Goal: Book appointment/travel/reservation

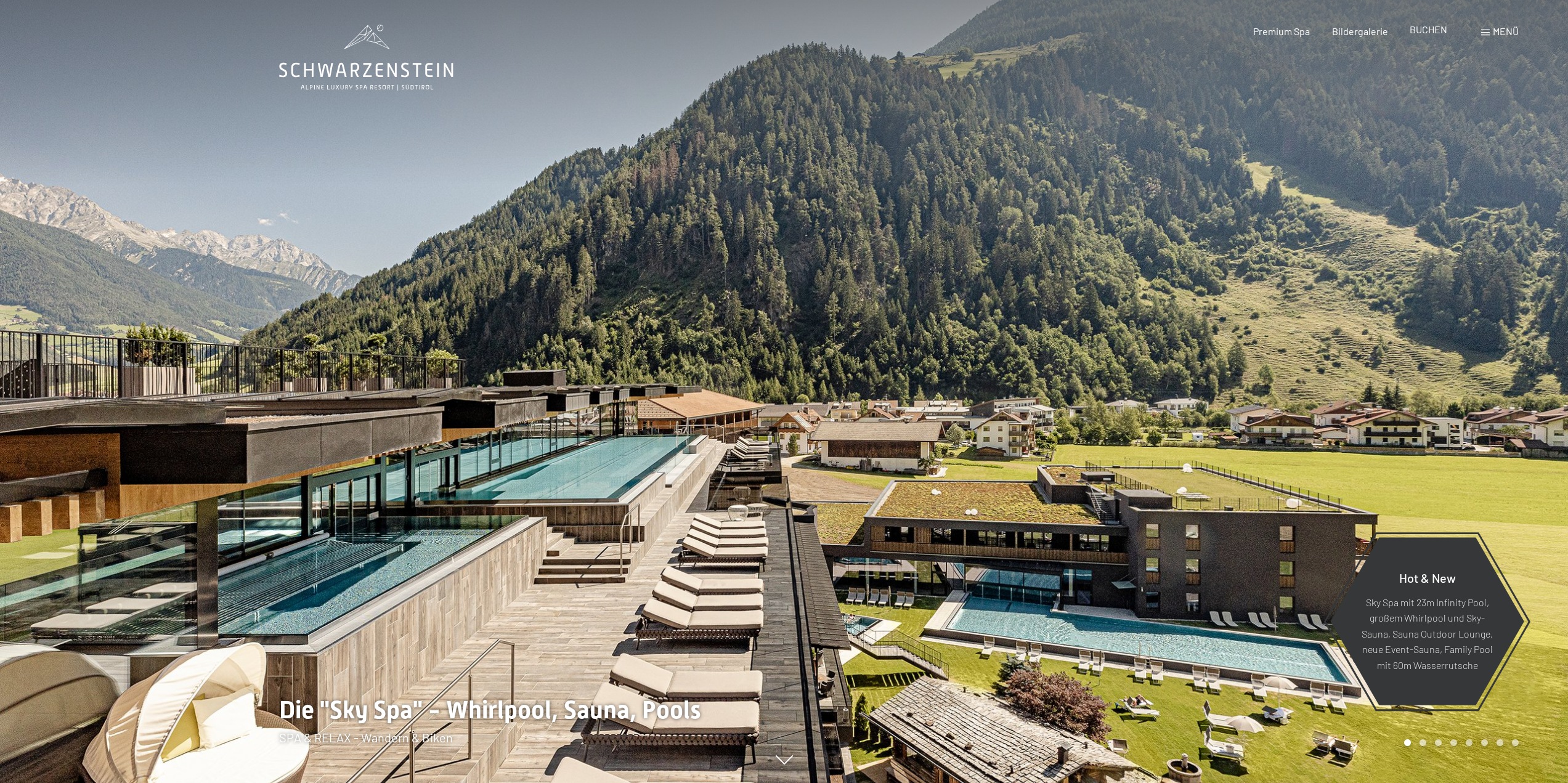
click at [1429, 33] on span "BUCHEN" at bounding box center [1428, 29] width 38 height 12
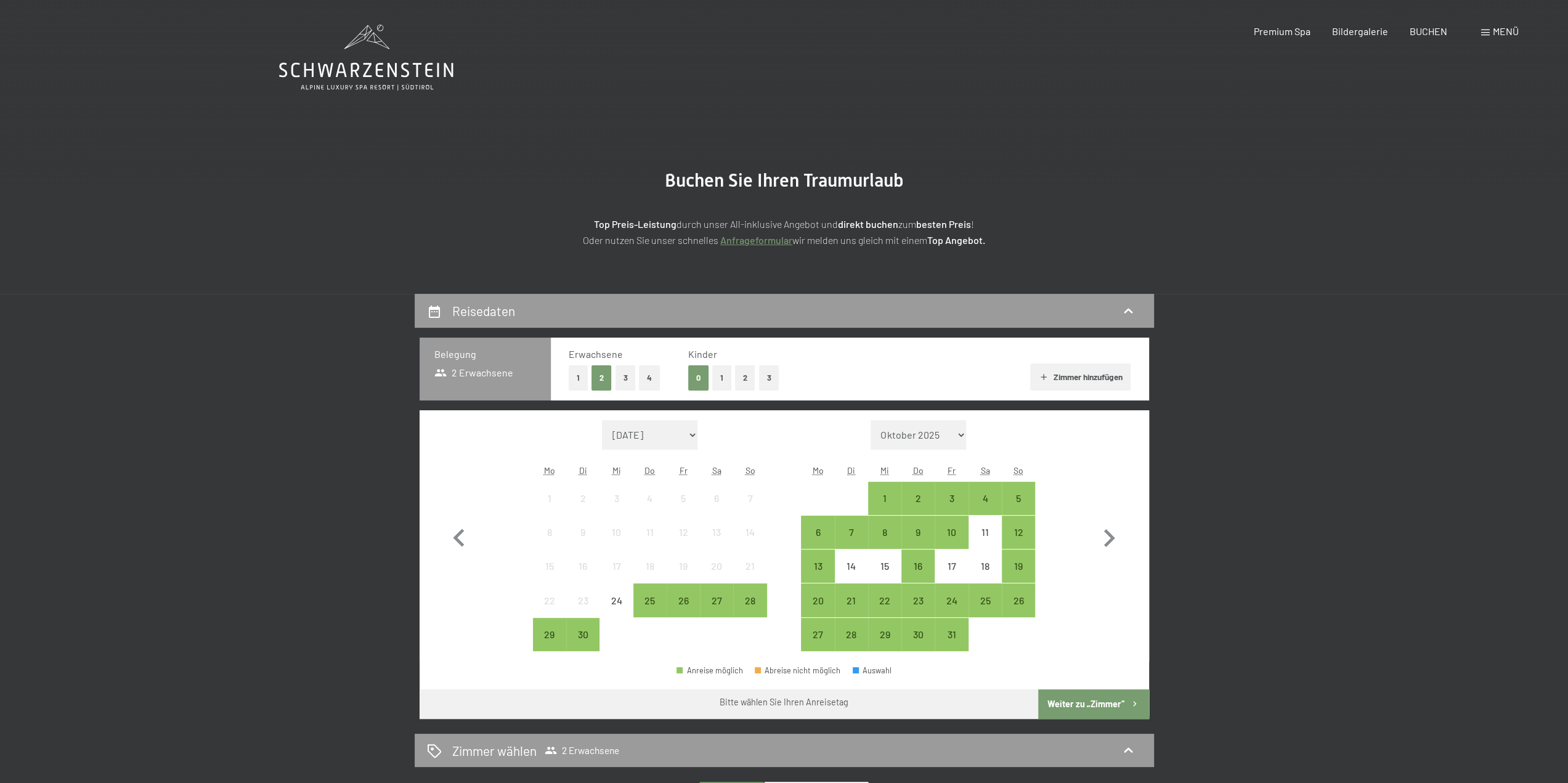
click at [1112, 541] on icon "button" at bounding box center [1110, 538] width 36 height 36
select select "2025-10-01"
select select "2025-11-01"
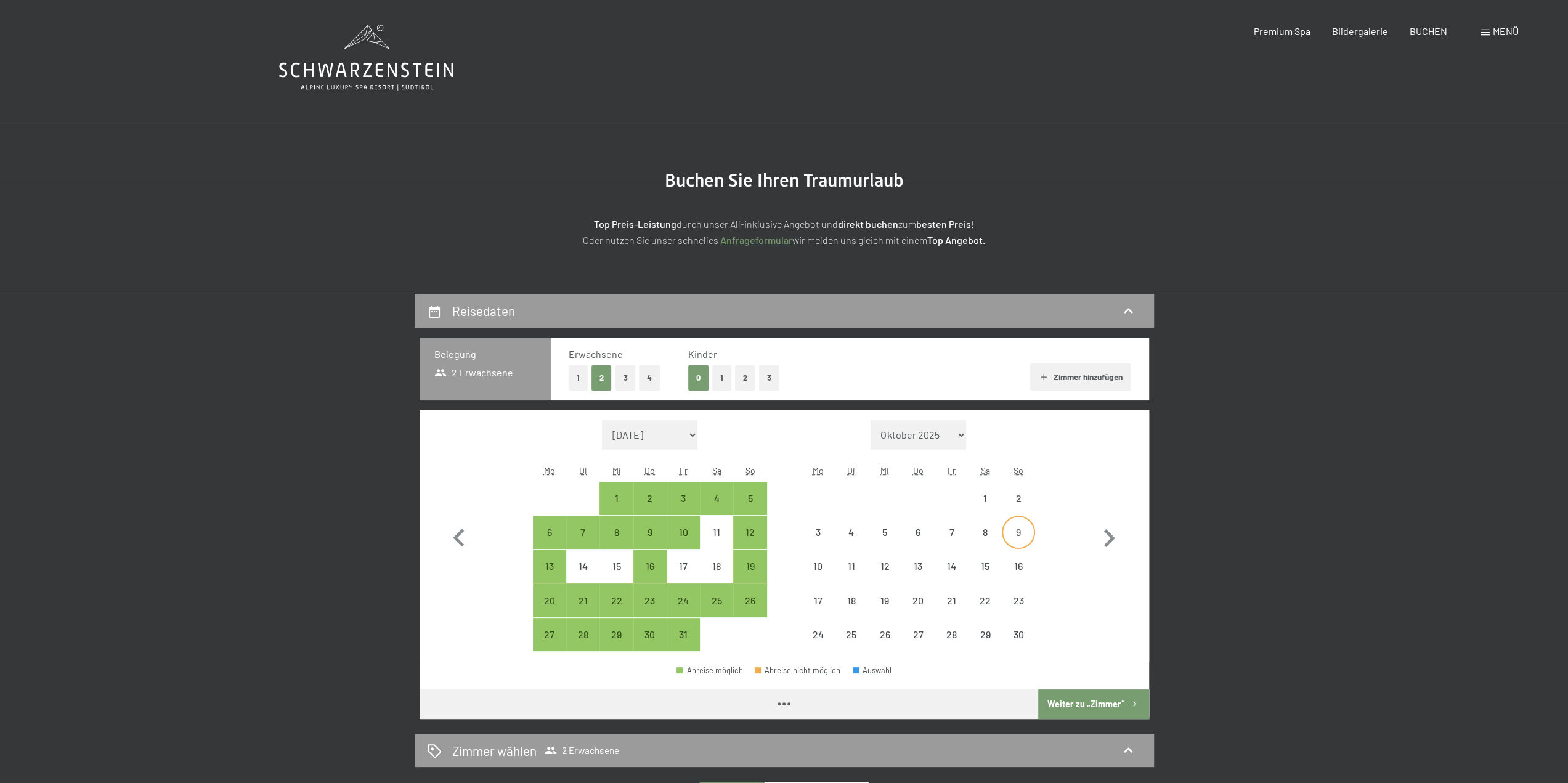
click at [1006, 534] on div "9" at bounding box center [1018, 542] width 31 height 31
select select "2025-10-01"
select select "2025-11-01"
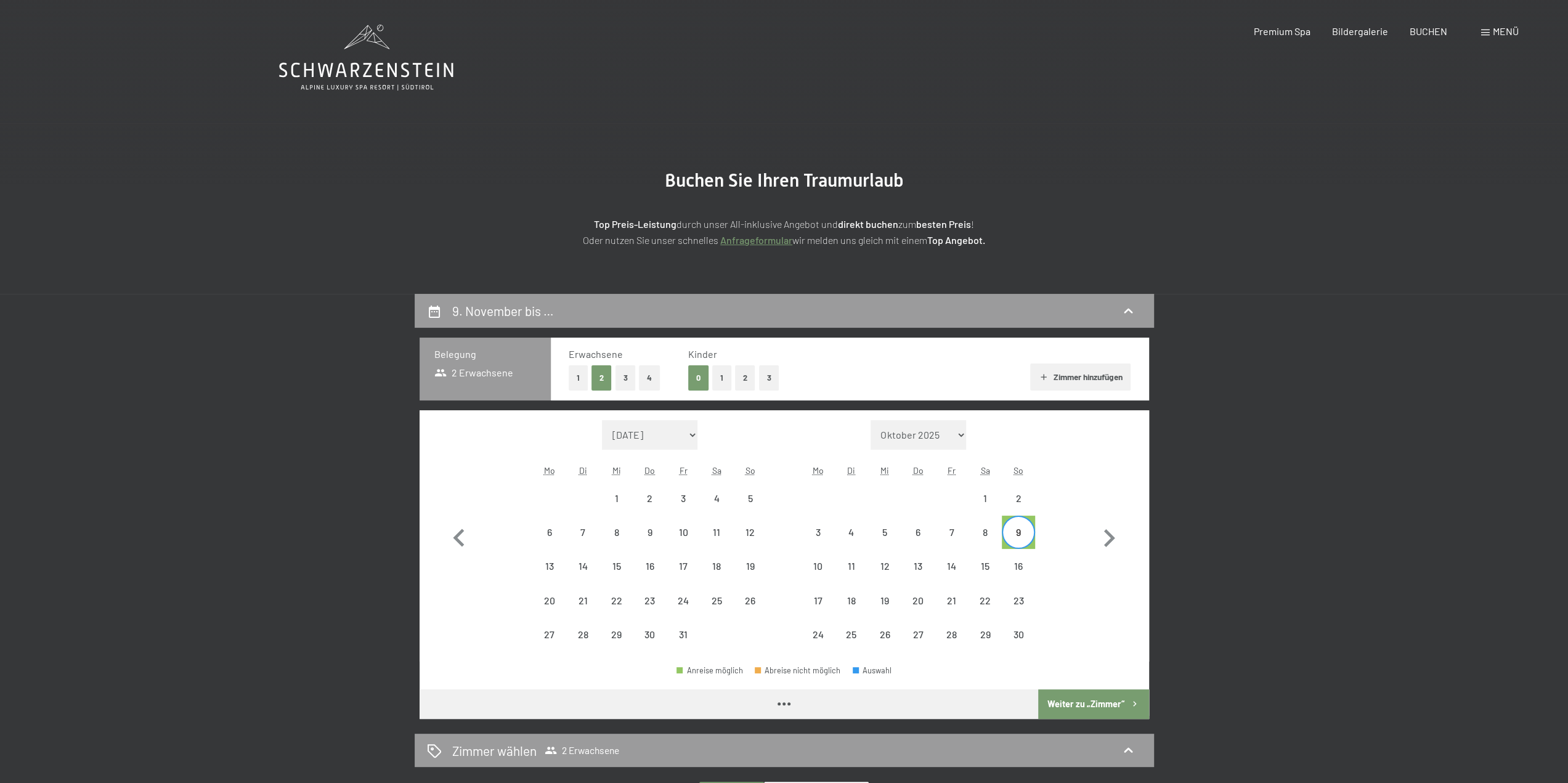
select select "2025-10-01"
select select "2025-11-01"
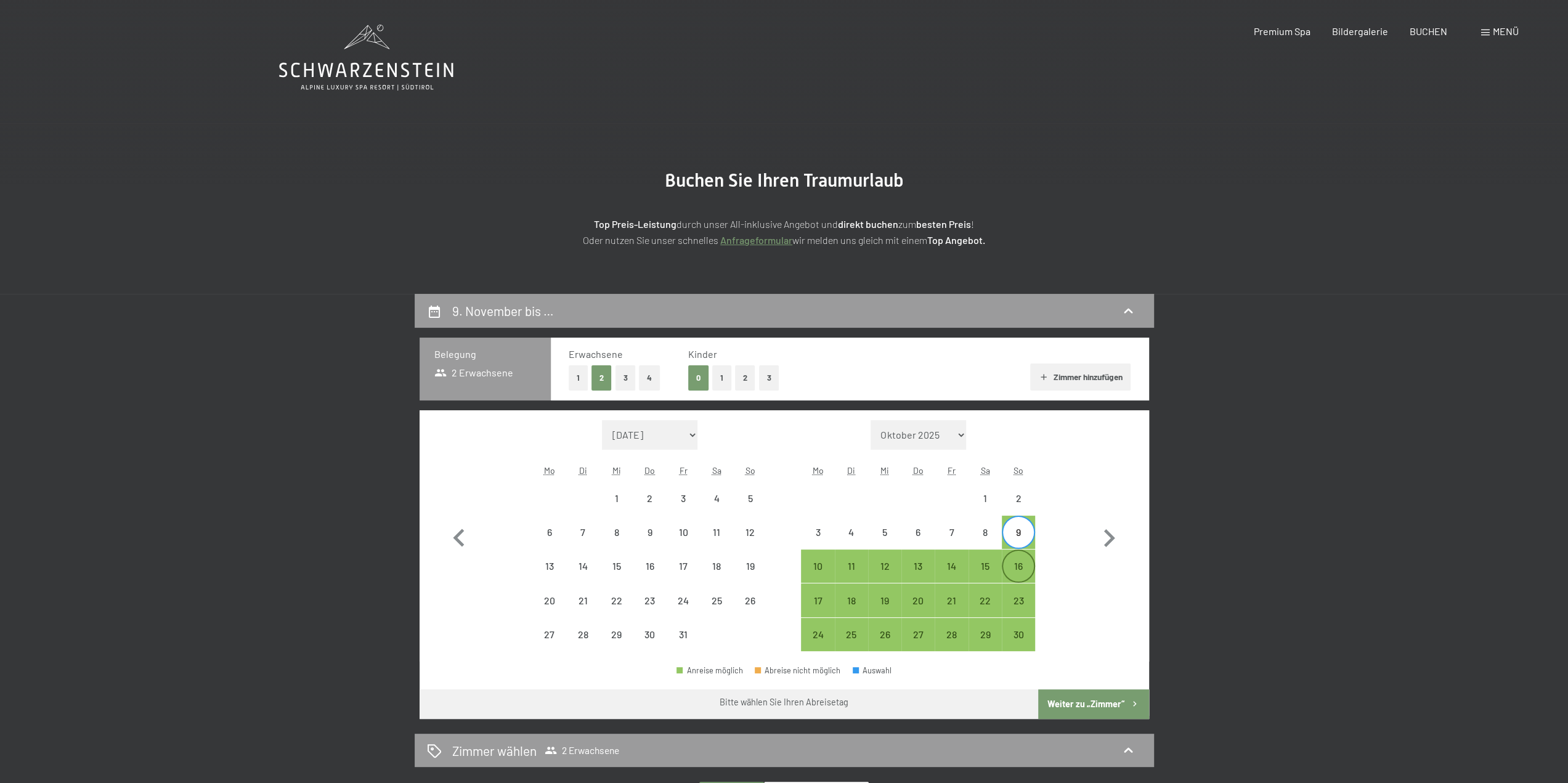
click at [1019, 568] on div "16" at bounding box center [1018, 576] width 31 height 31
select select "2025-10-01"
select select "2025-11-01"
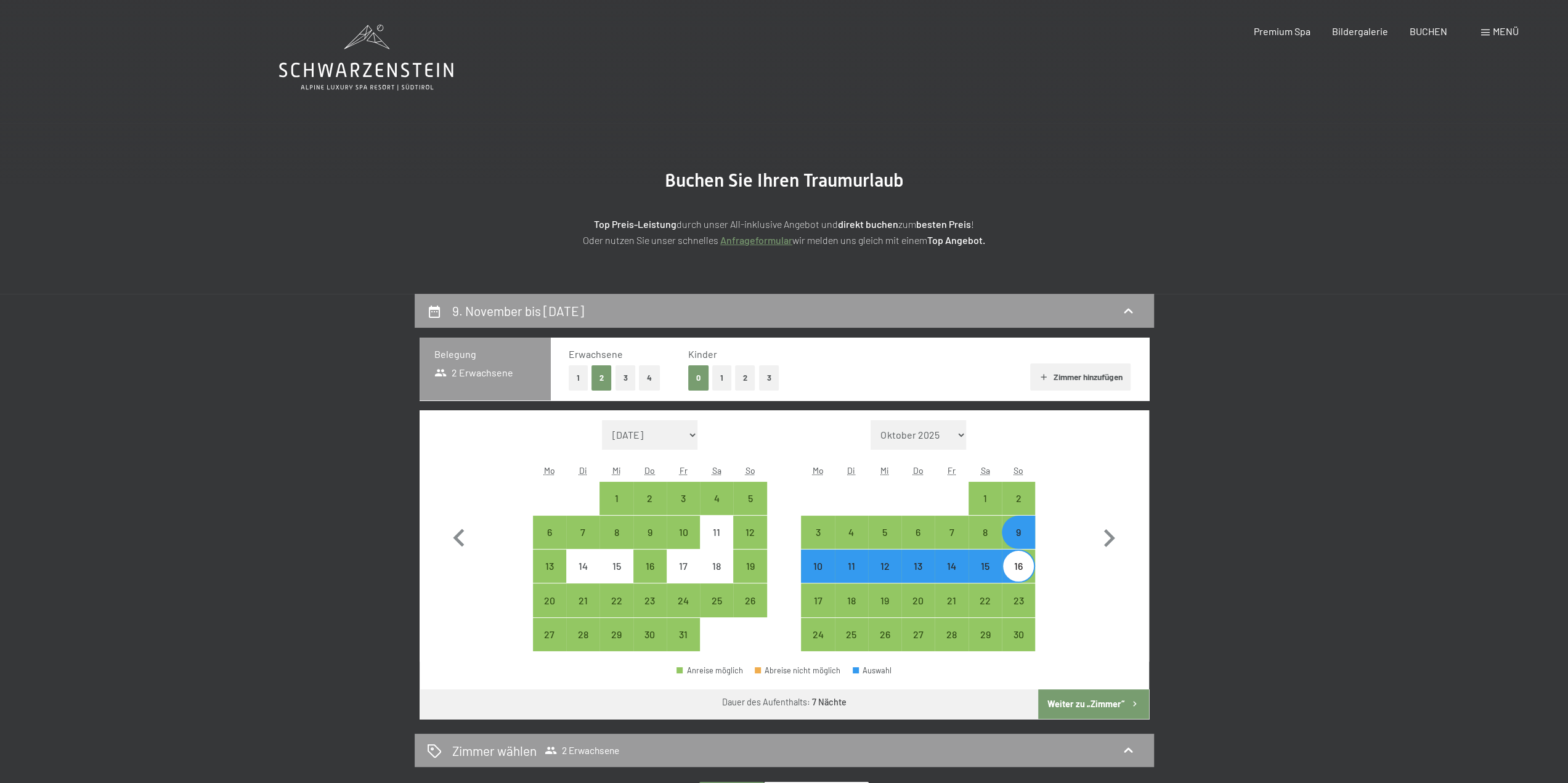
click at [1020, 564] on div "16" at bounding box center [1018, 576] width 31 height 31
select select "2025-10-01"
select select "2025-11-01"
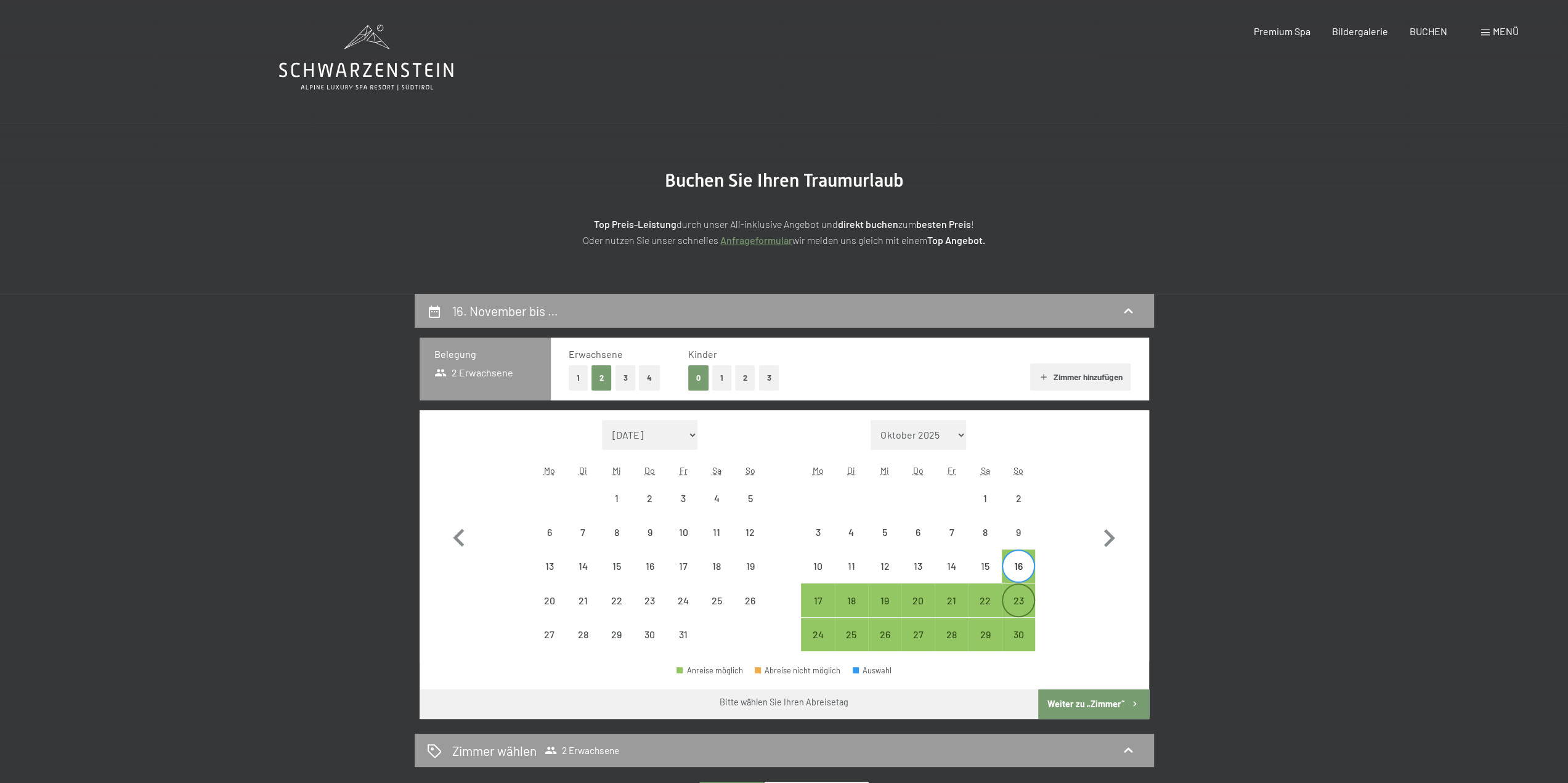
click at [1017, 603] on div "23" at bounding box center [1018, 610] width 31 height 31
select select "2025-10-01"
select select "2025-11-01"
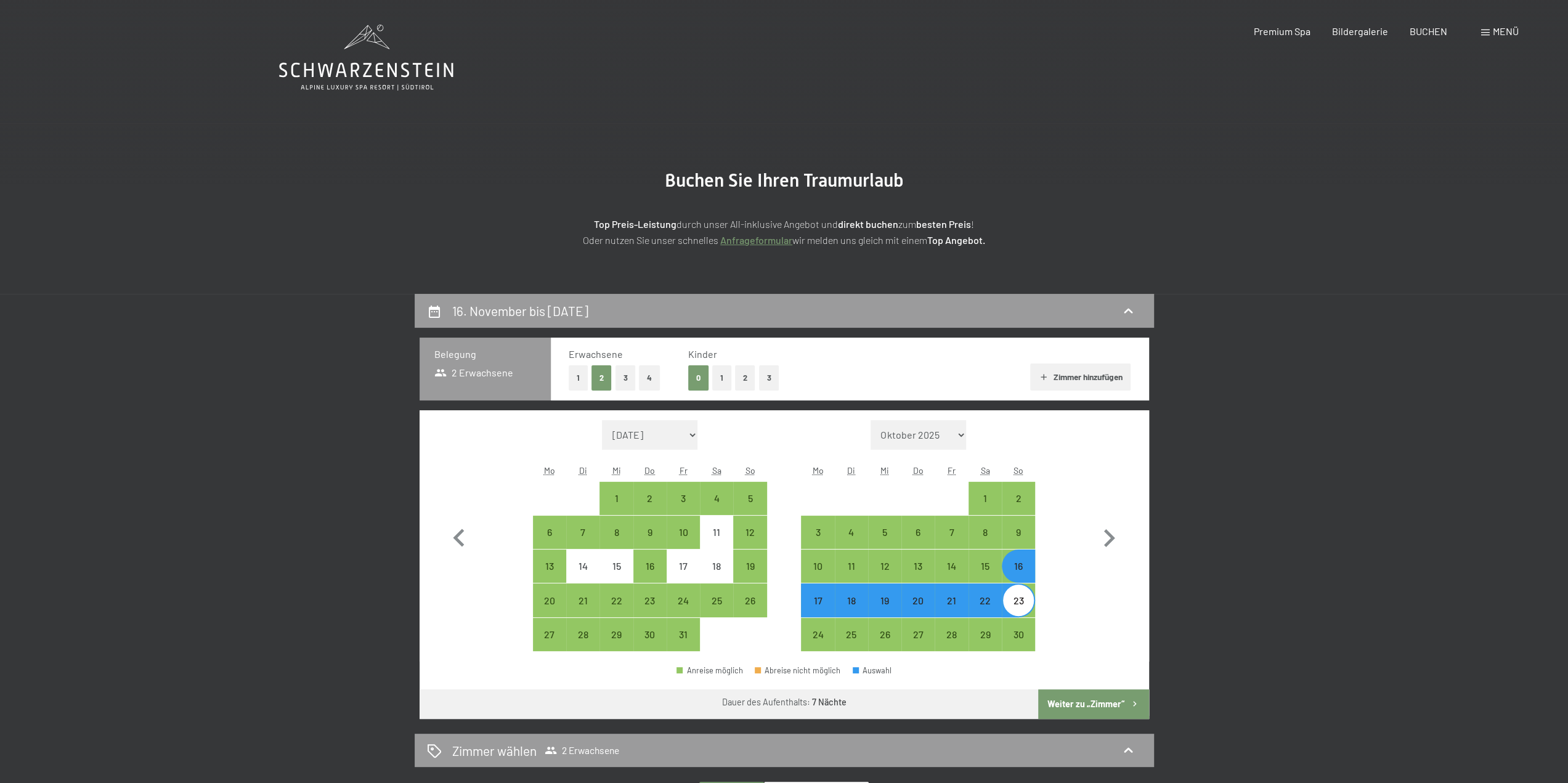
click at [1101, 696] on button "Weiter zu „Zimmer“" at bounding box center [1093, 704] width 110 height 29
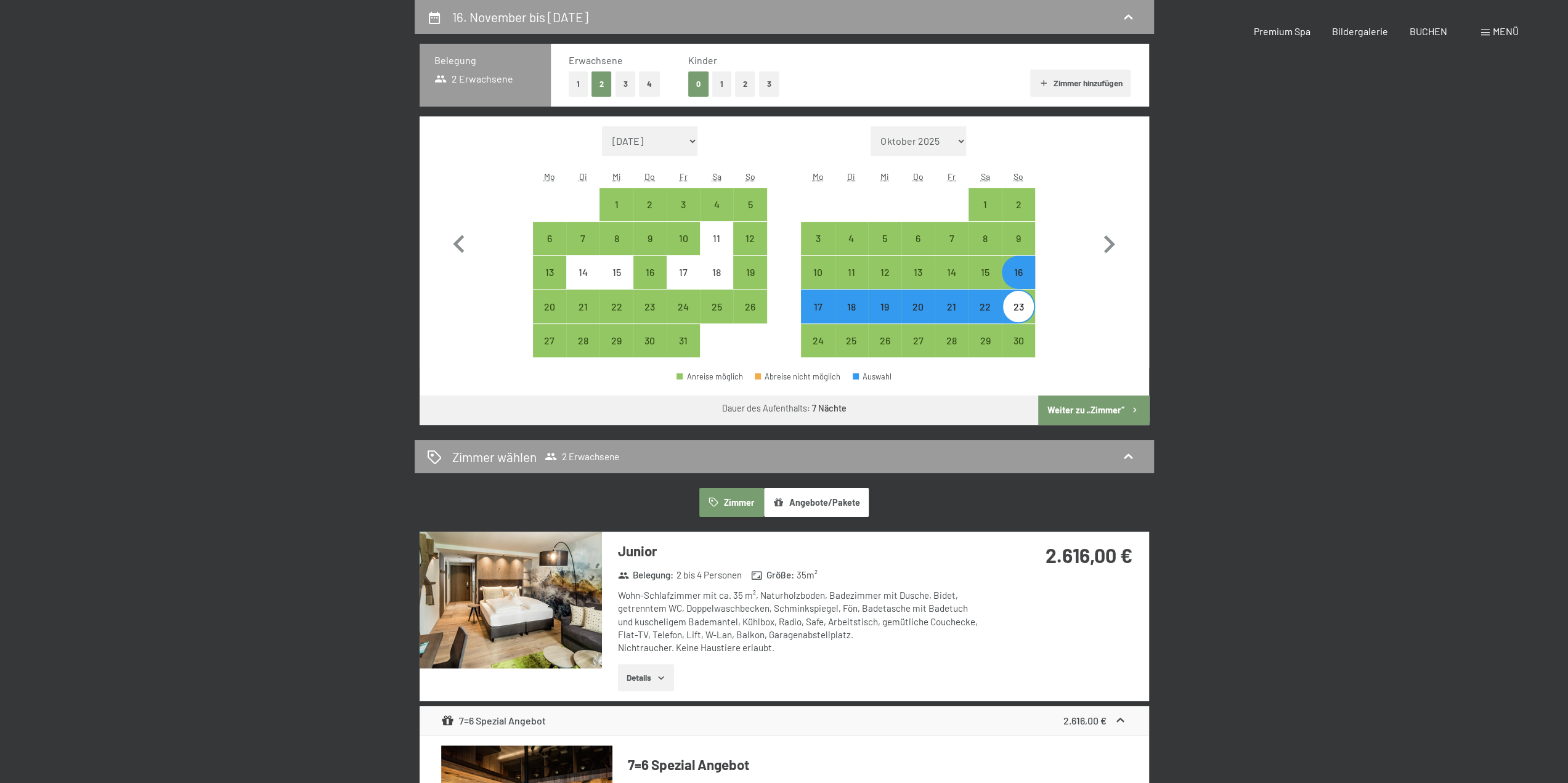
select select "2025-10-01"
select select "2025-11-01"
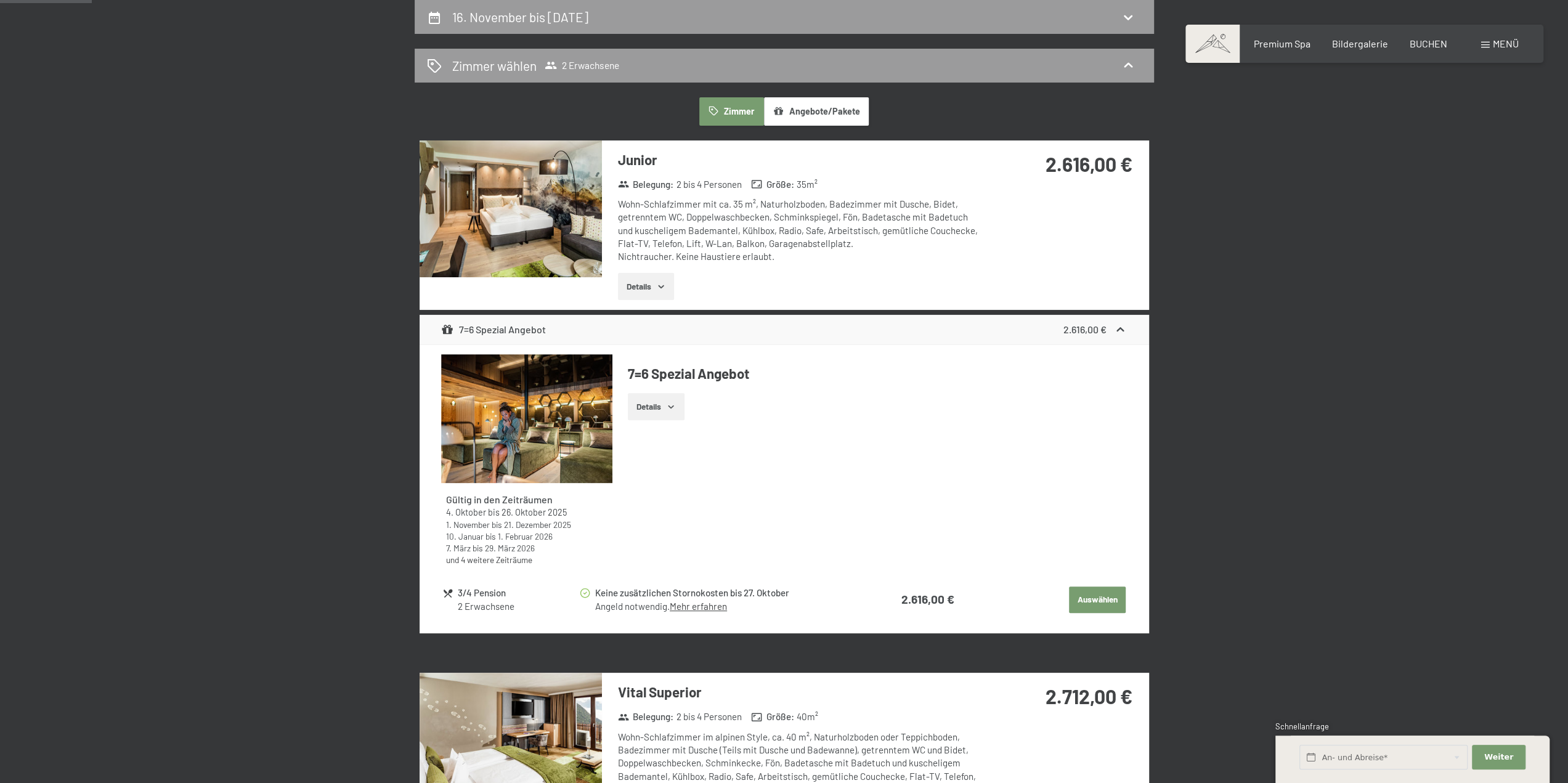
click at [1123, 331] on icon at bounding box center [1120, 329] width 13 height 13
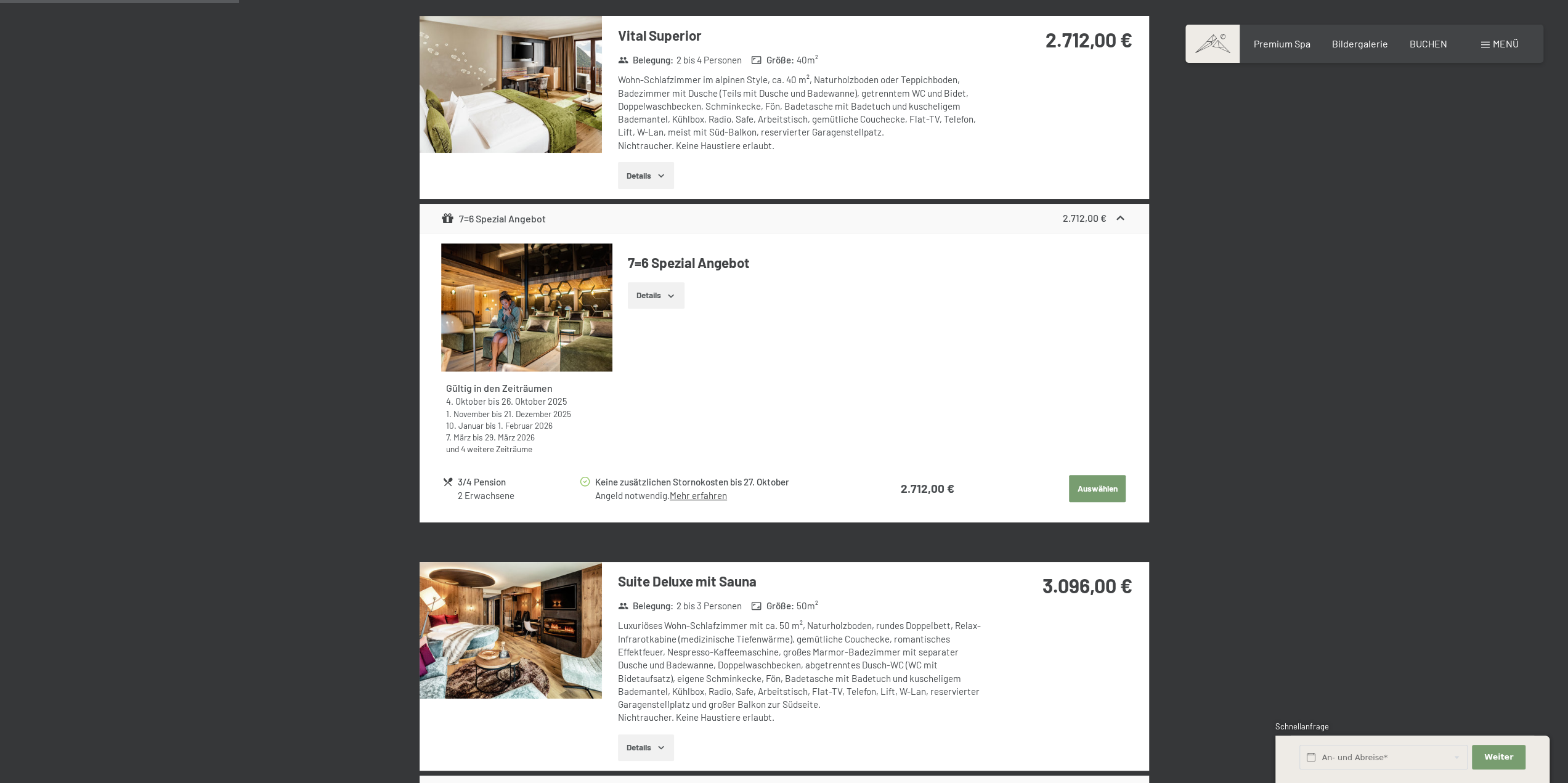
scroll to position [664, 0]
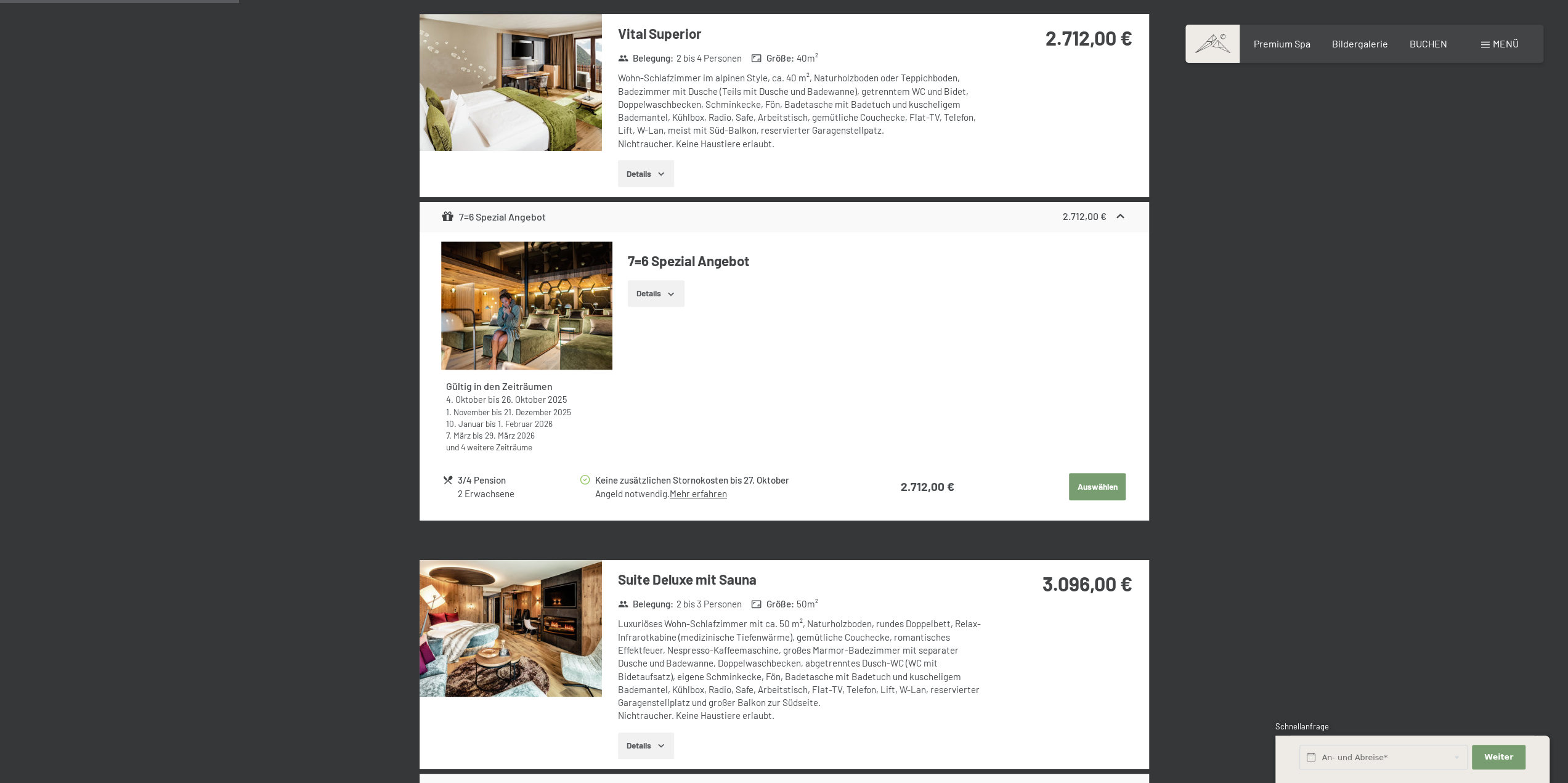
click at [1118, 212] on icon at bounding box center [1120, 216] width 13 height 13
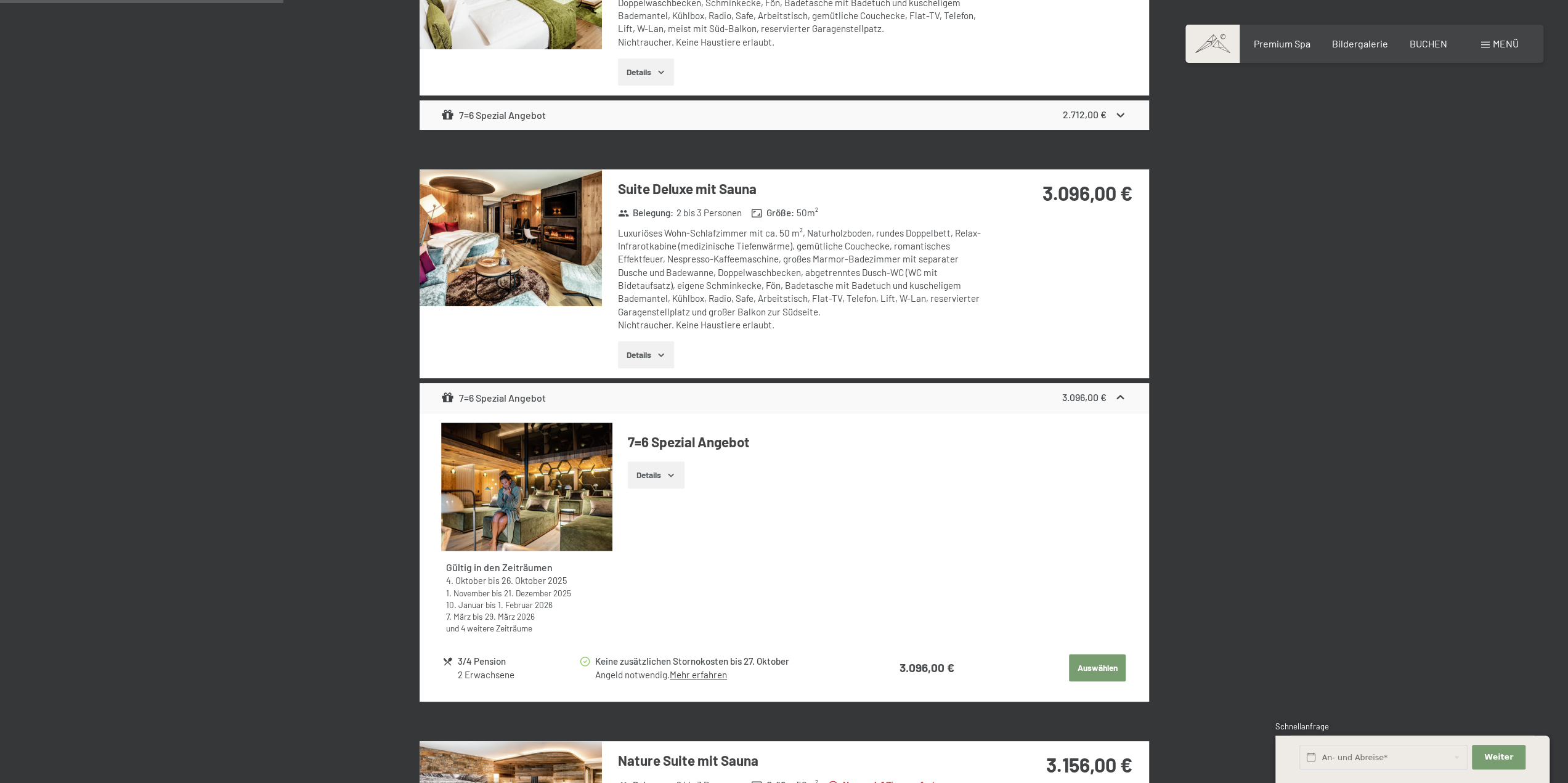
scroll to position [787, 0]
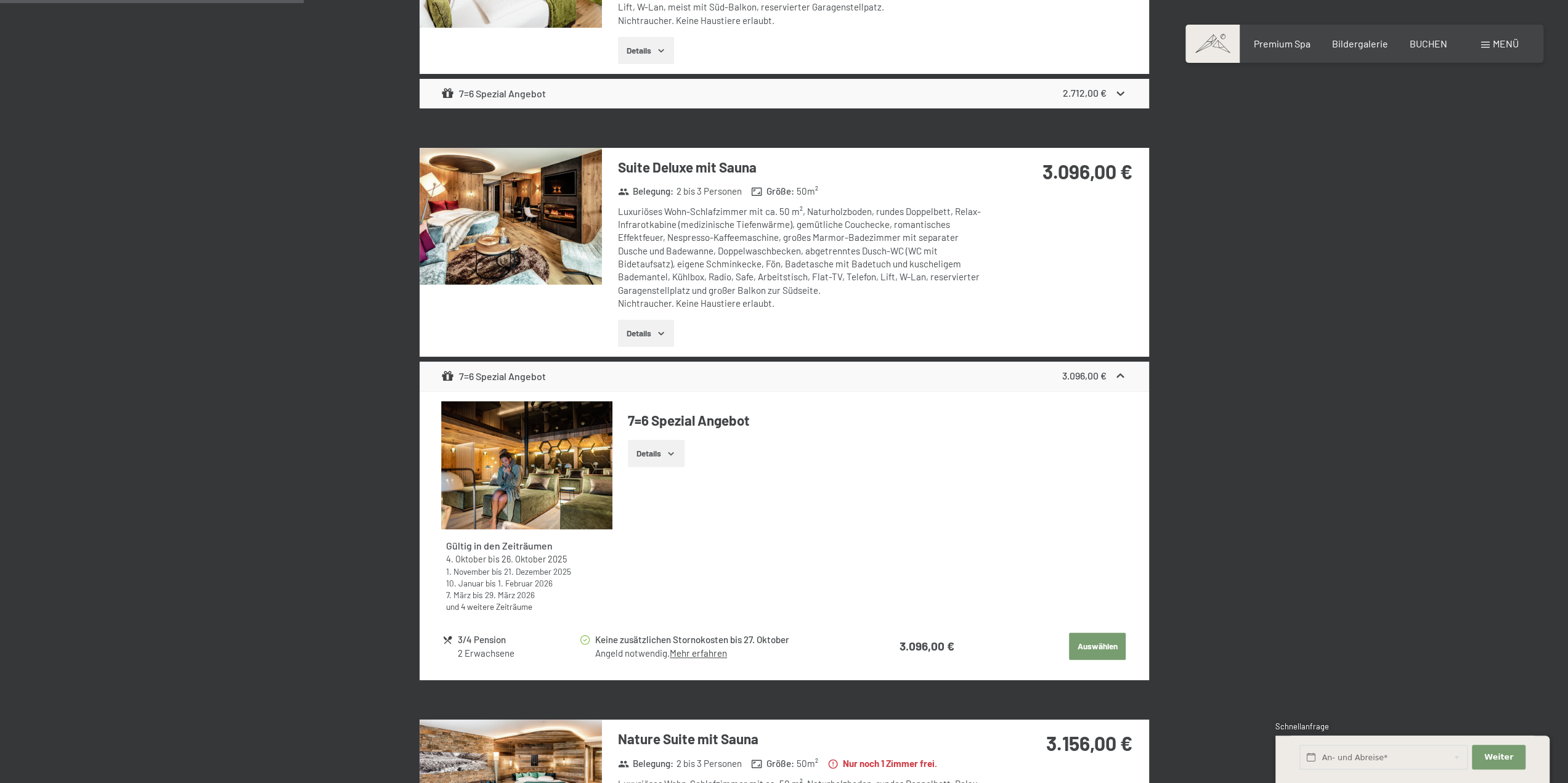
click at [1119, 374] on icon at bounding box center [1121, 376] width 8 height 4
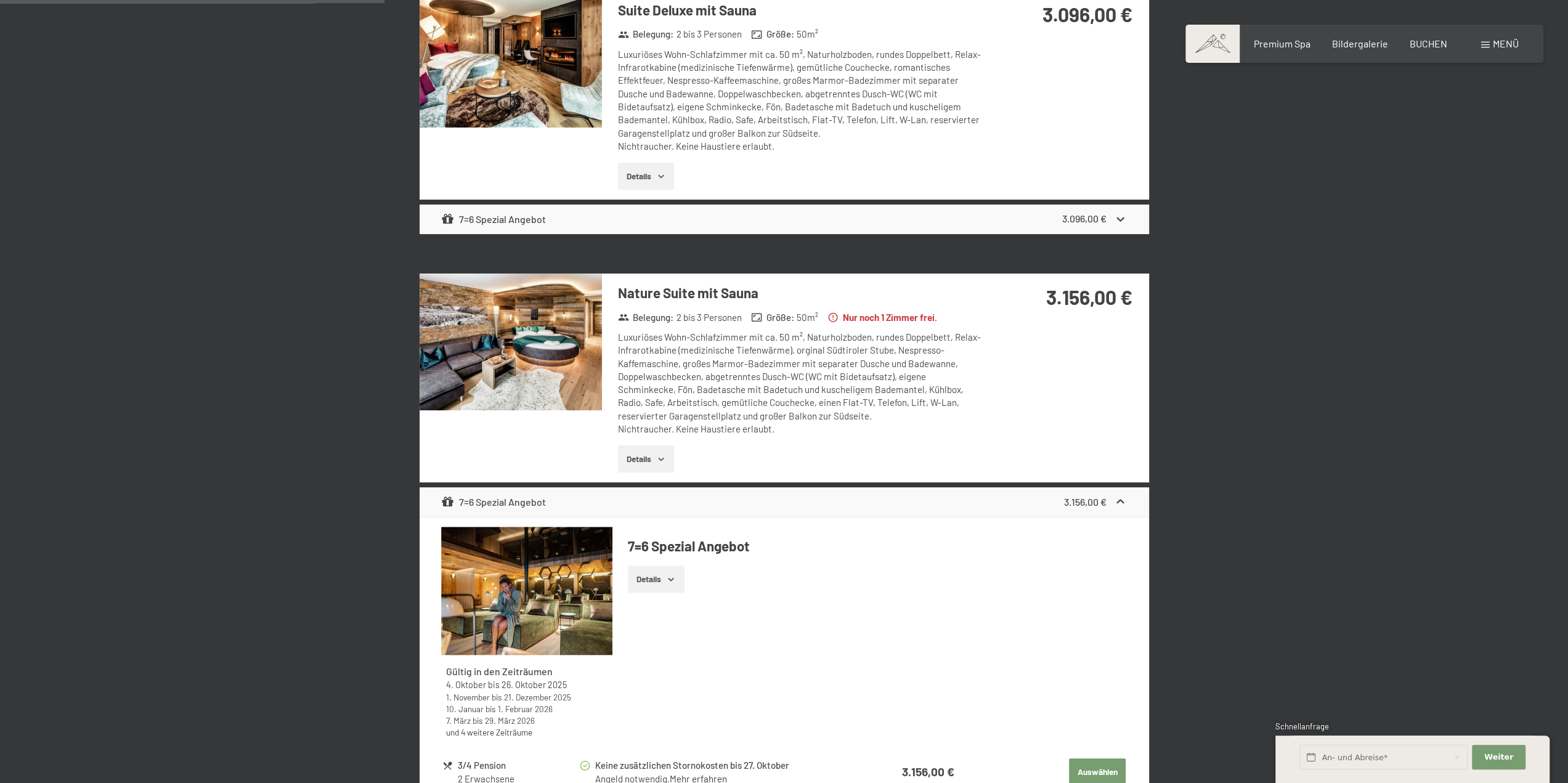
scroll to position [971, 0]
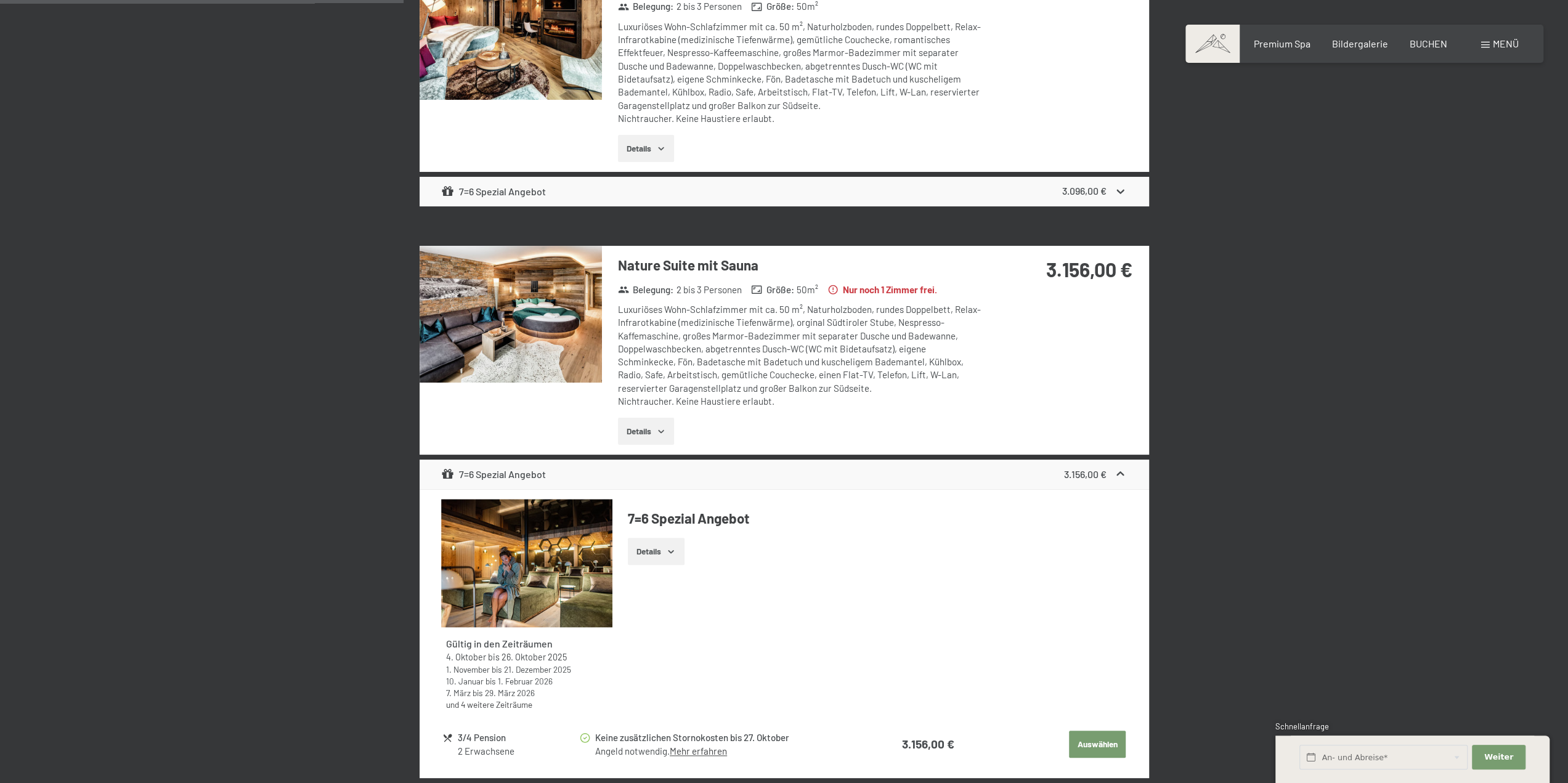
click at [1125, 475] on icon at bounding box center [1120, 473] width 13 height 13
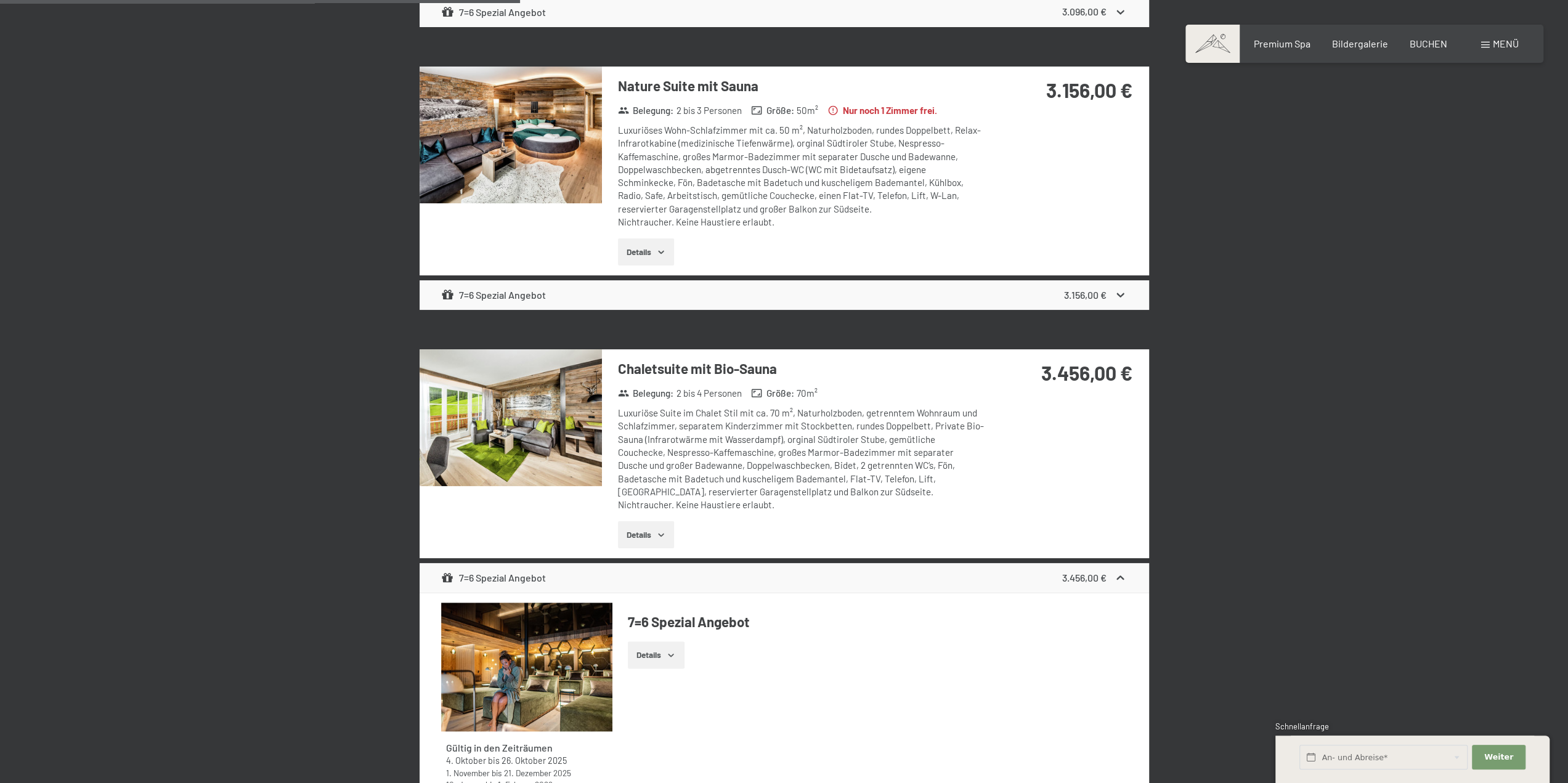
scroll to position [1156, 0]
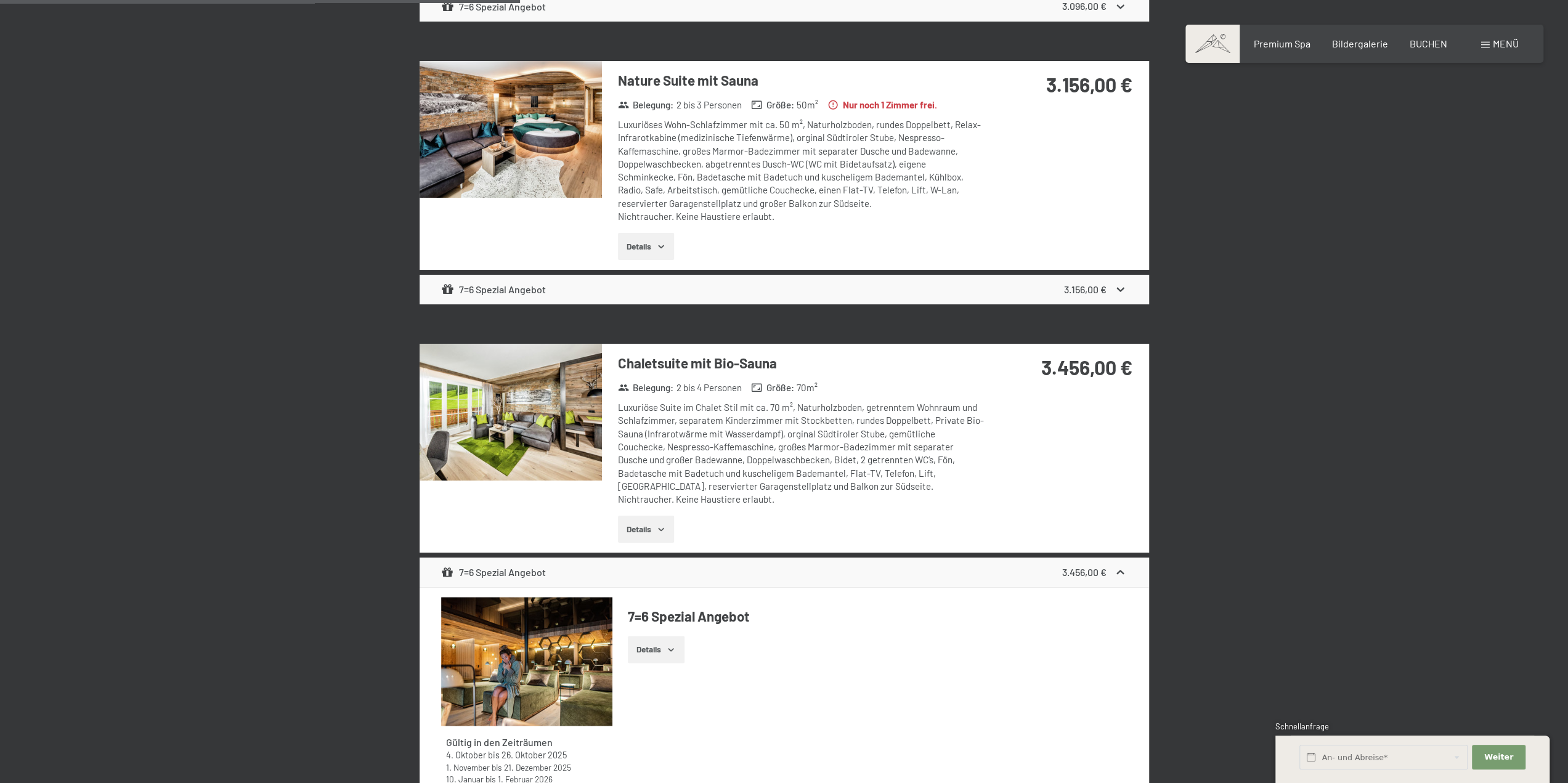
click at [1121, 568] on icon at bounding box center [1120, 572] width 13 height 13
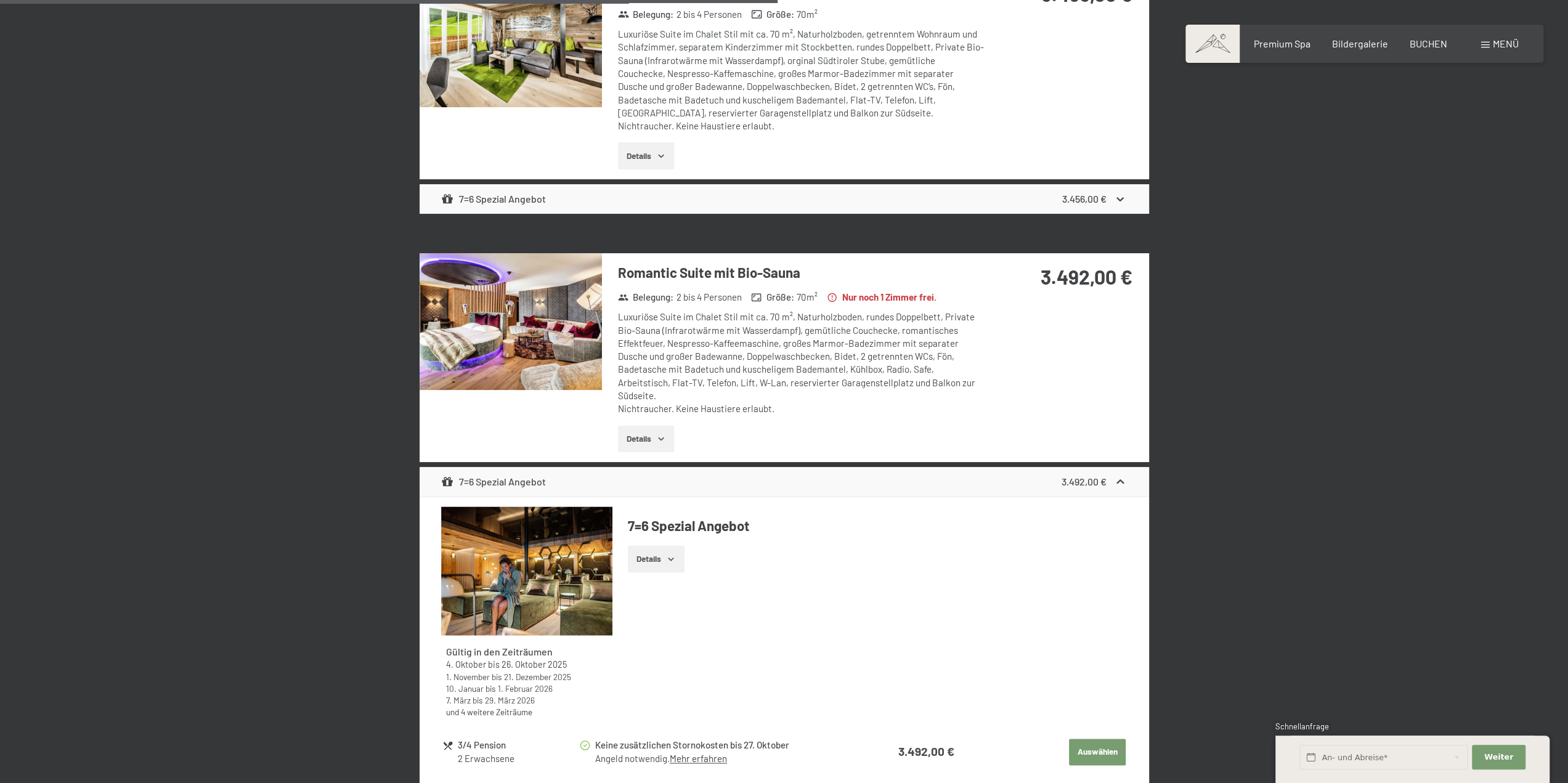
scroll to position [1587, 0]
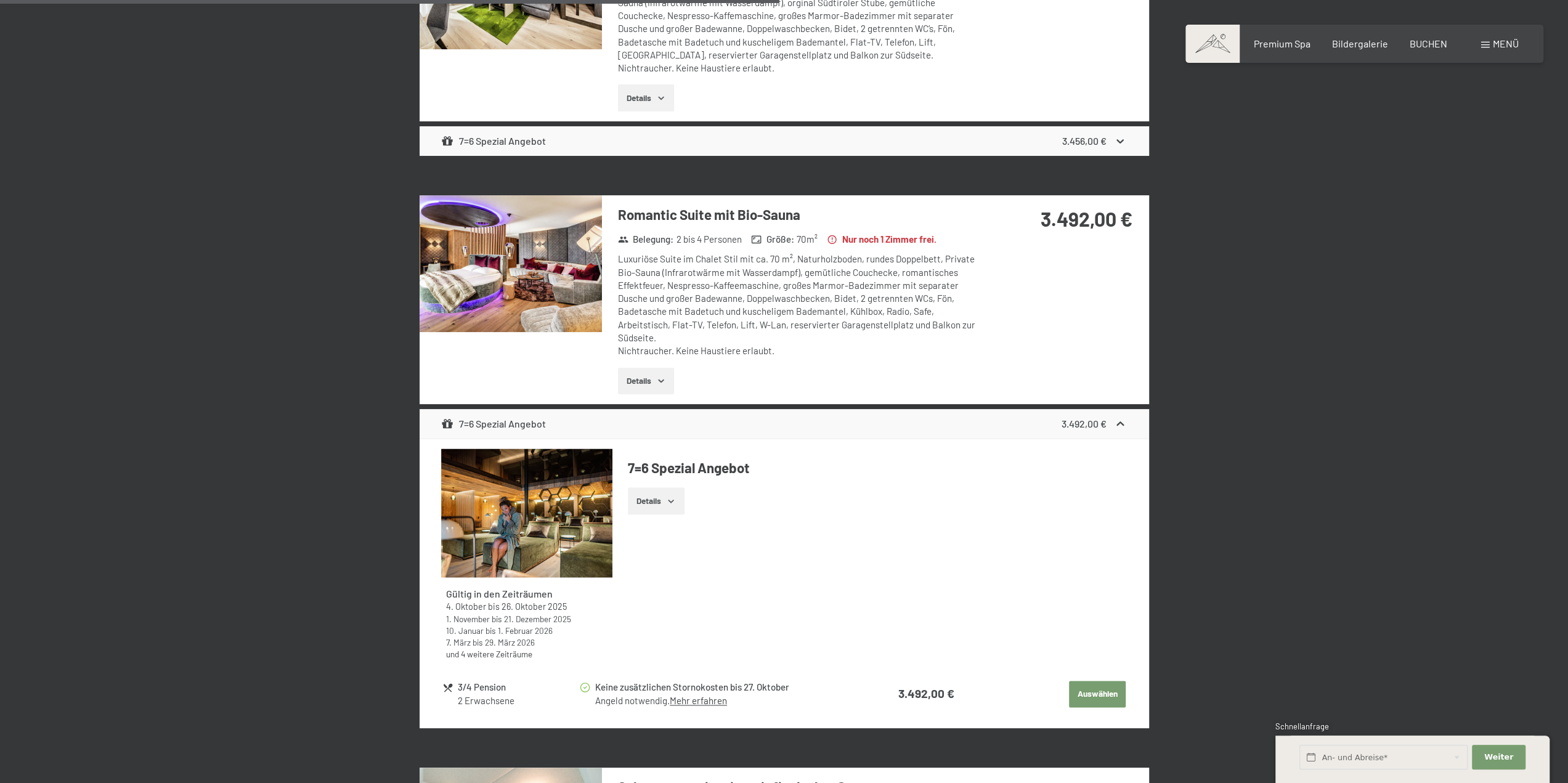
click at [1123, 418] on icon at bounding box center [1120, 424] width 13 height 13
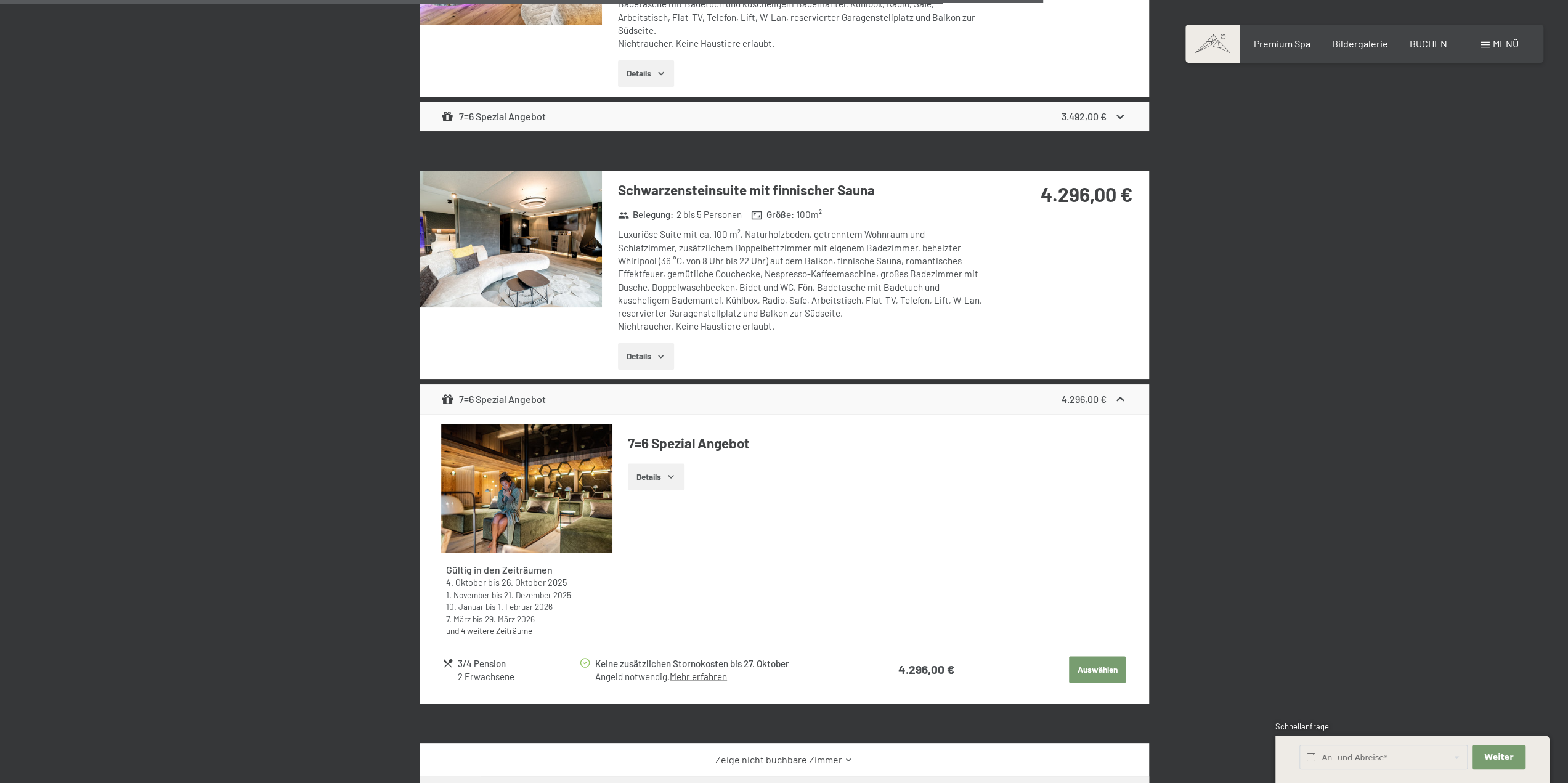
scroll to position [1957, 0]
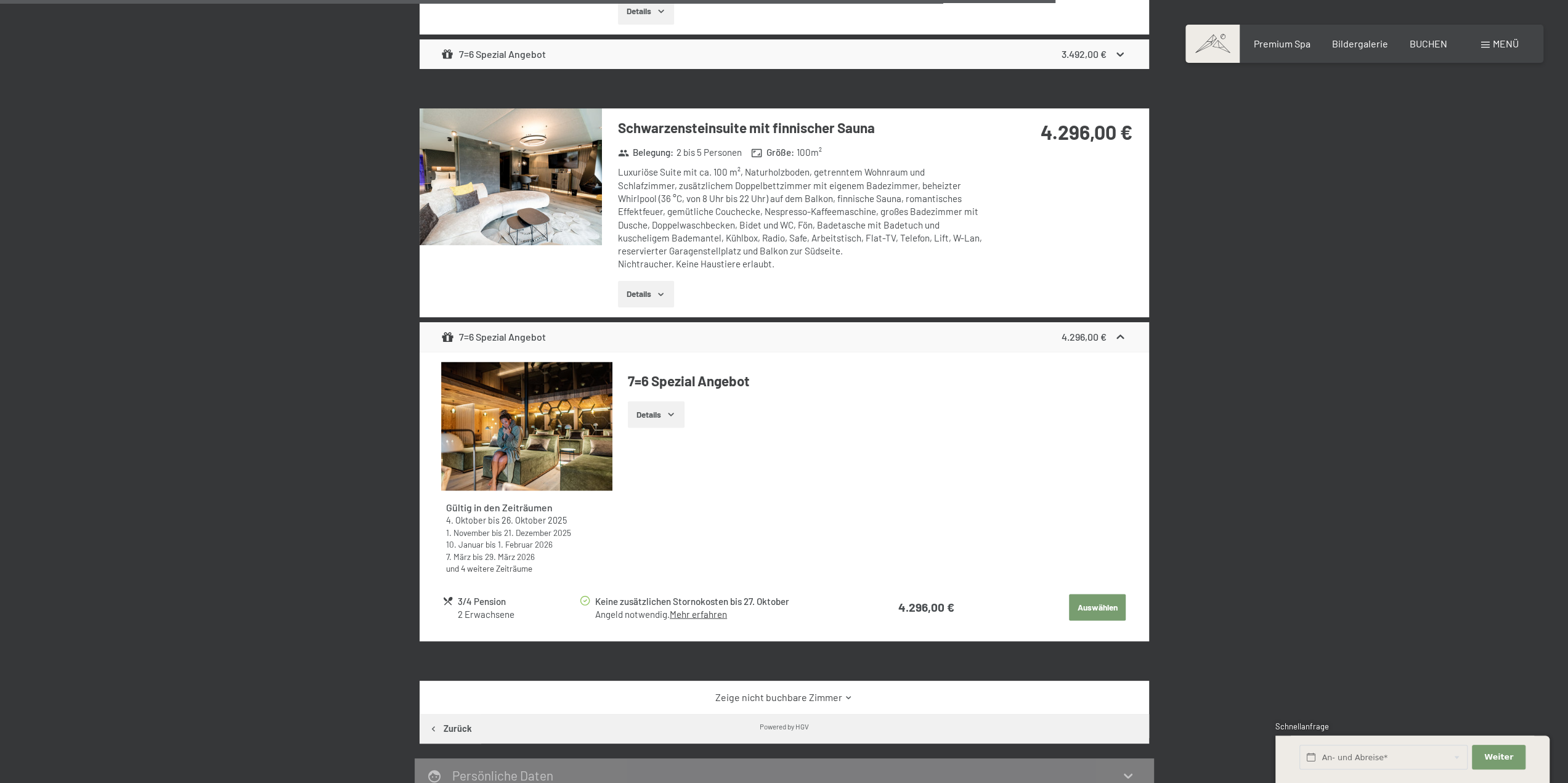
click at [1120, 336] on icon at bounding box center [1120, 337] width 13 height 13
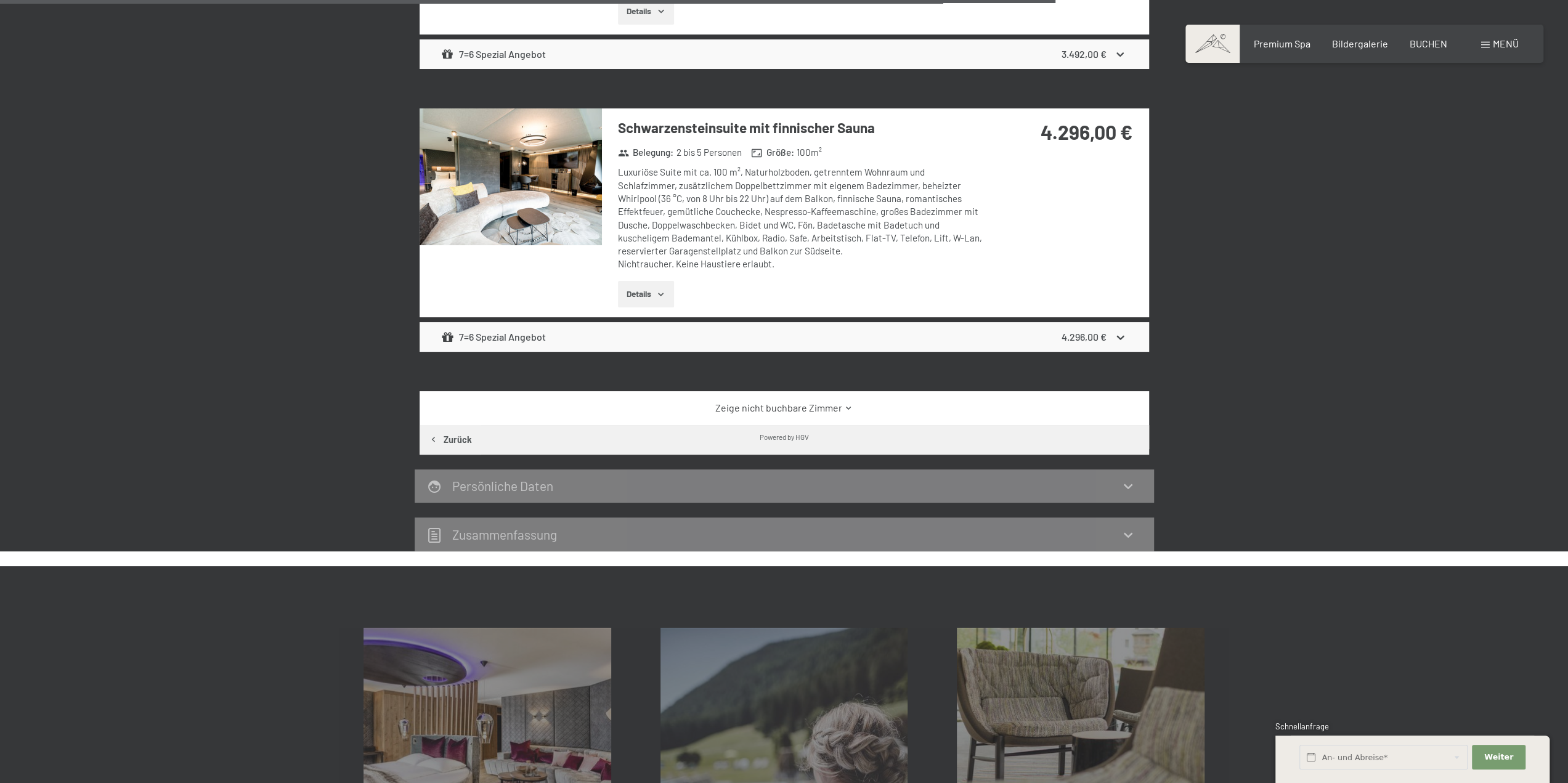
click at [792, 404] on link "Zeige nicht buchbare Zimmer" at bounding box center [784, 408] width 686 height 14
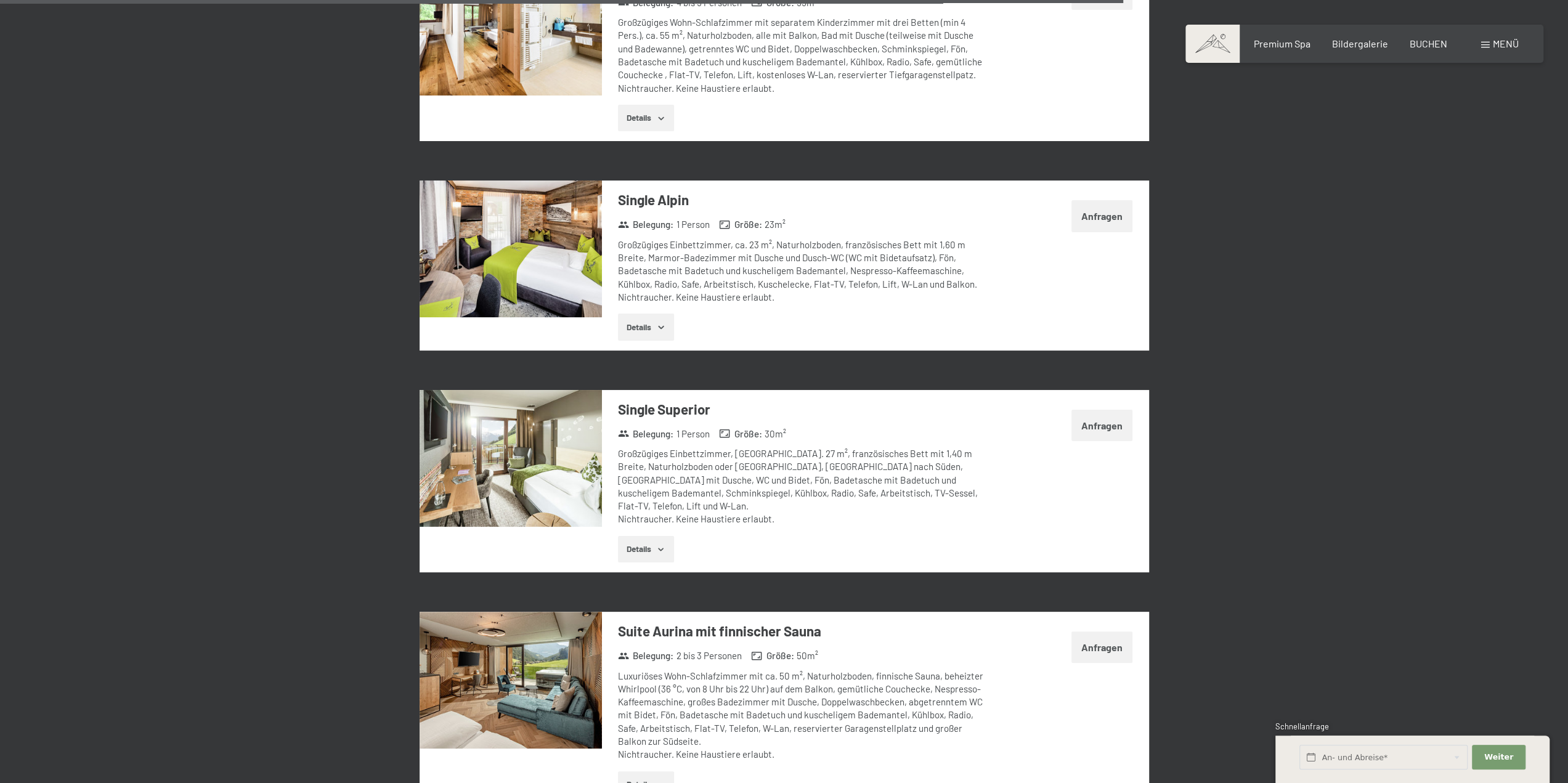
scroll to position [3004, 0]
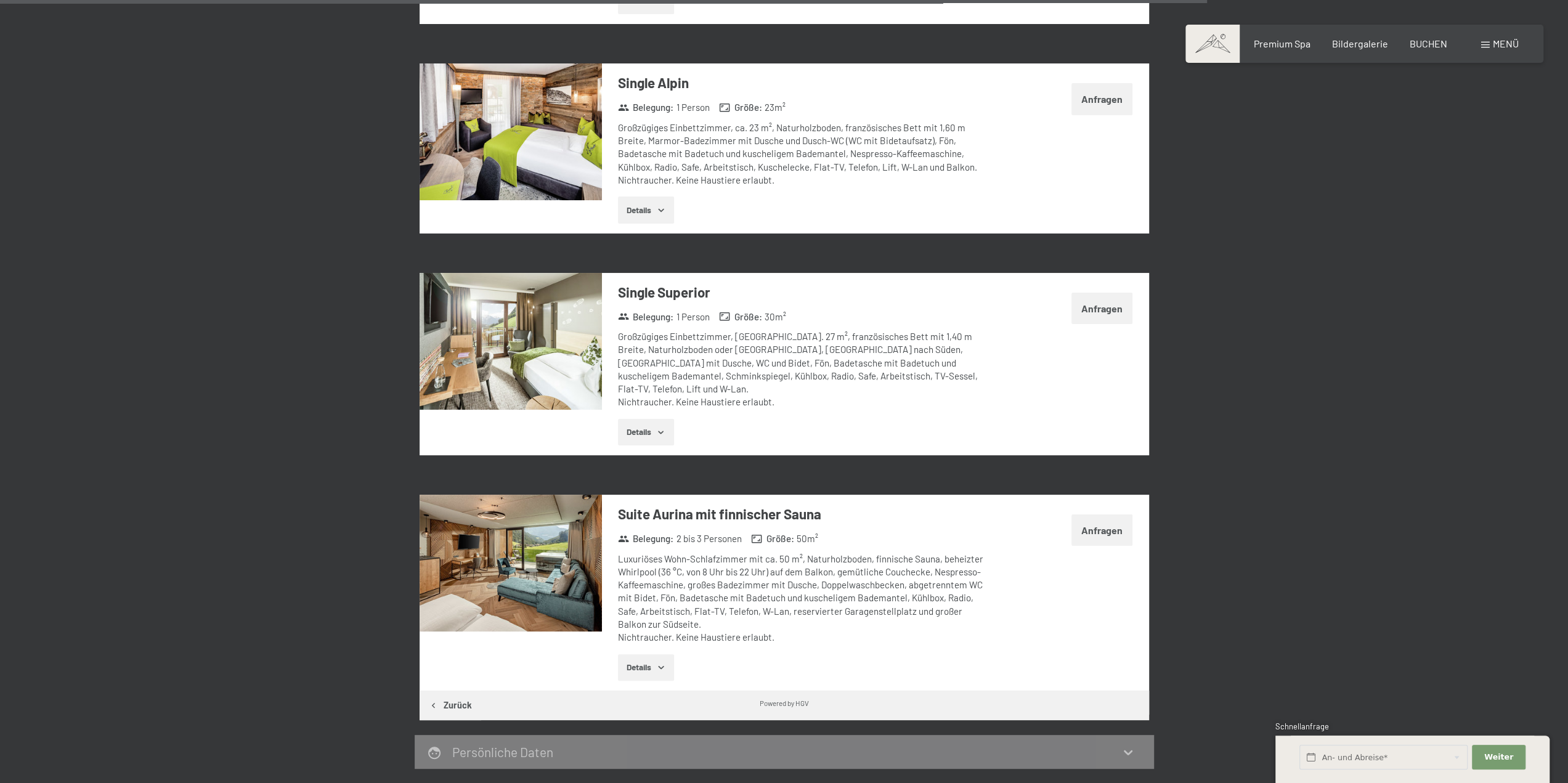
click at [554, 554] on img at bounding box center [510, 563] width 182 height 136
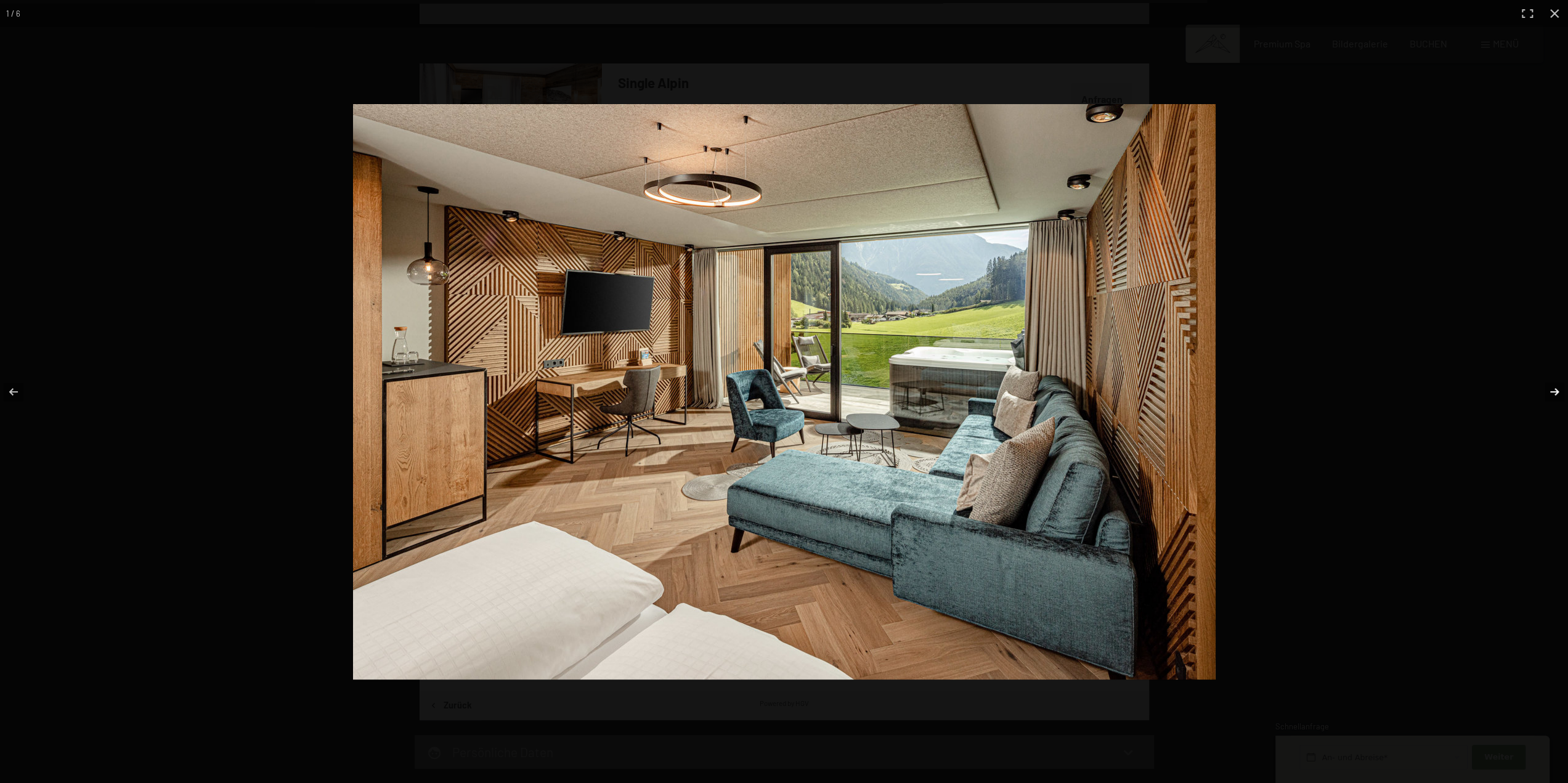
click at [1551, 390] on button "button" at bounding box center [1546, 392] width 43 height 62
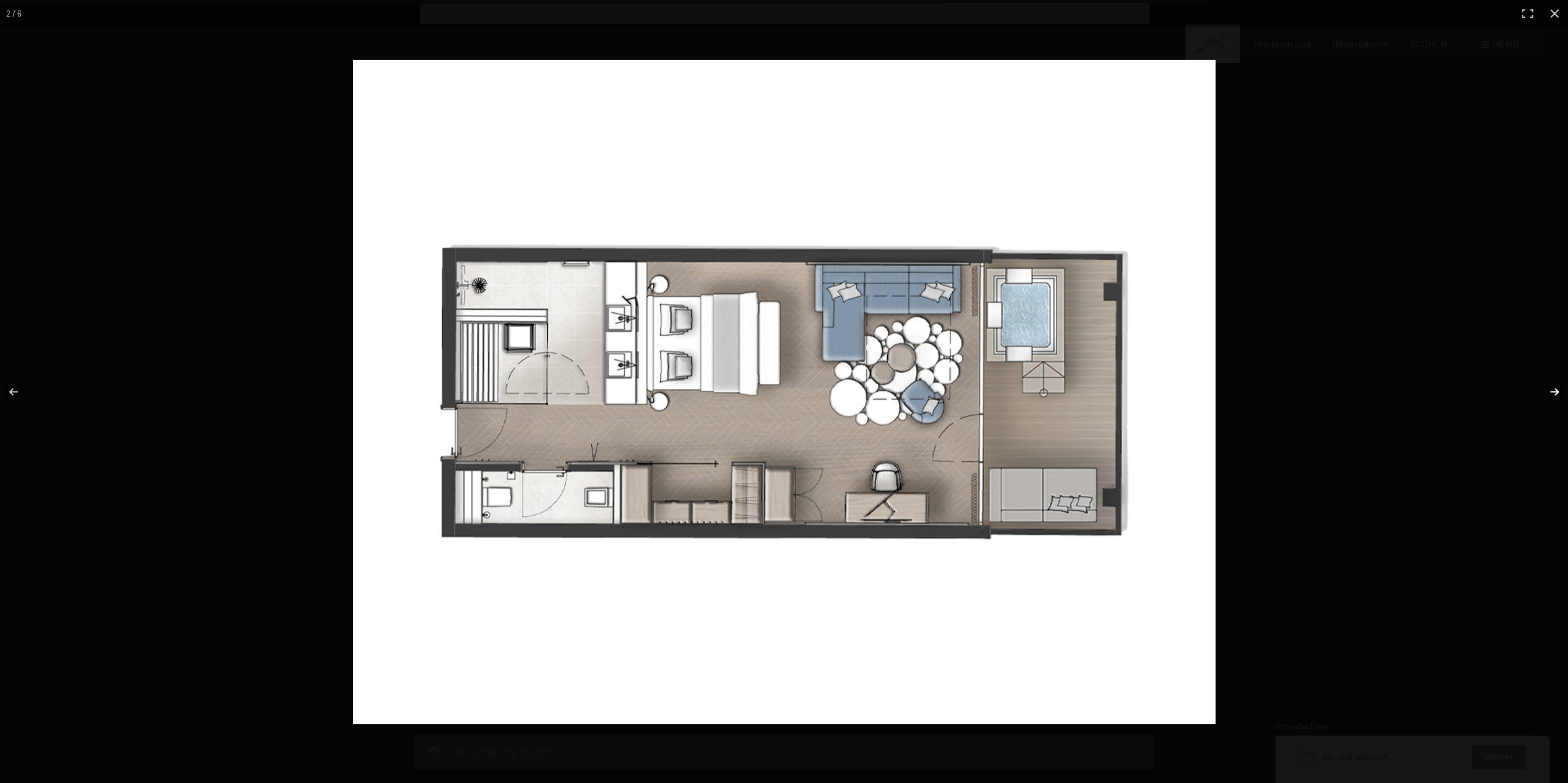
click at [1551, 390] on button "button" at bounding box center [1546, 392] width 43 height 62
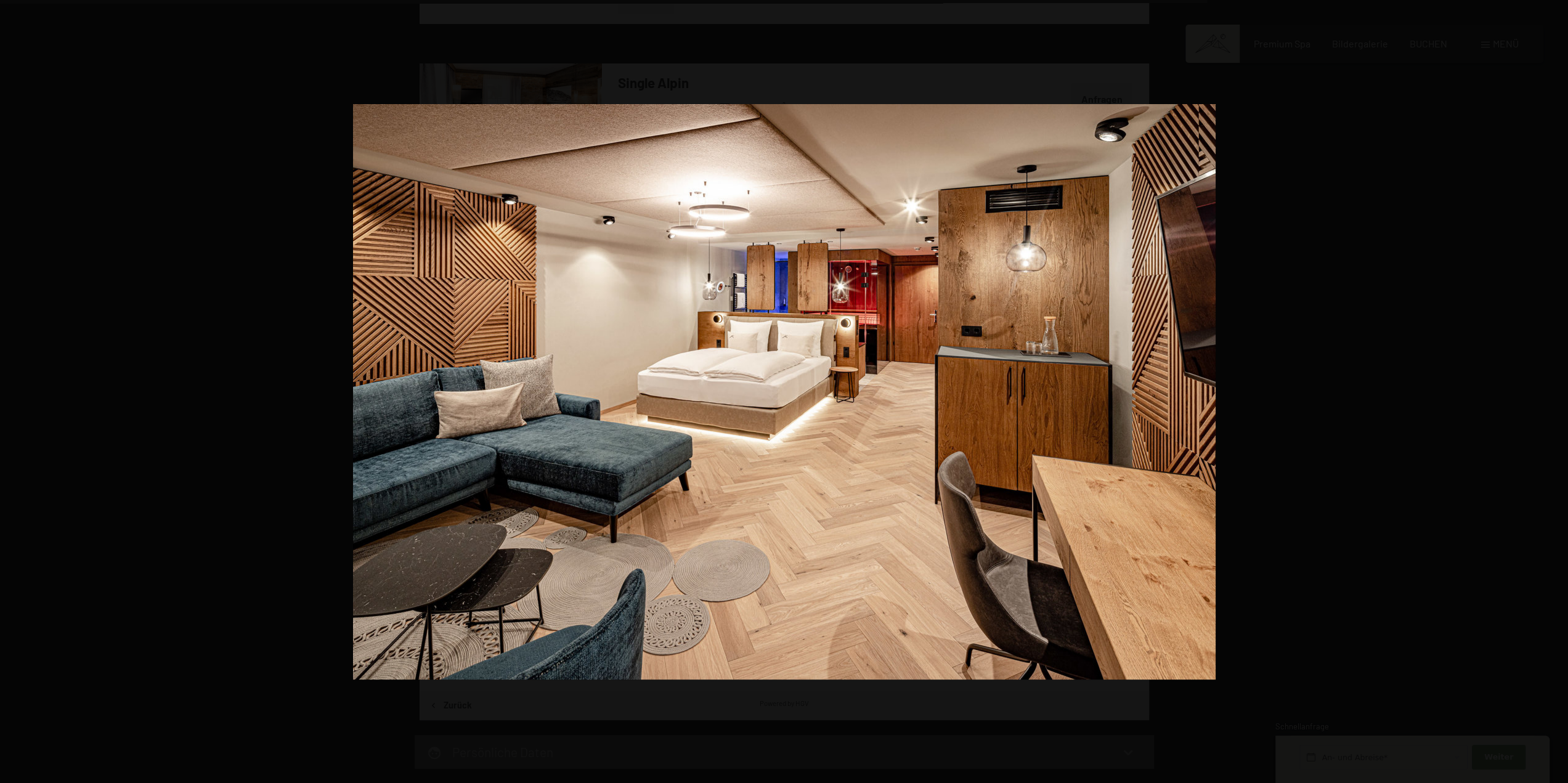
click at [1551, 390] on button "button" at bounding box center [1546, 392] width 43 height 62
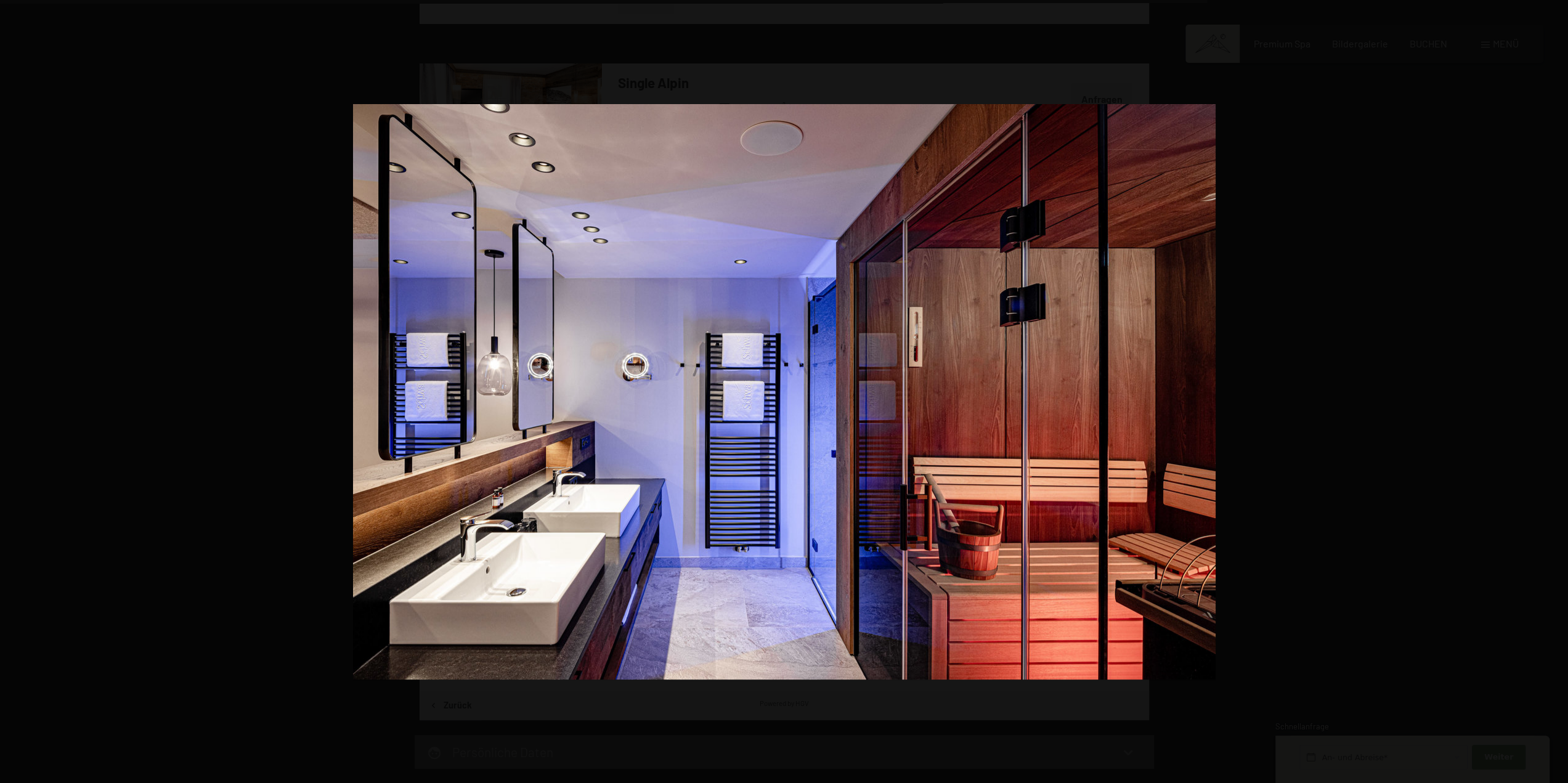
click at [1551, 390] on button "button" at bounding box center [1546, 392] width 43 height 62
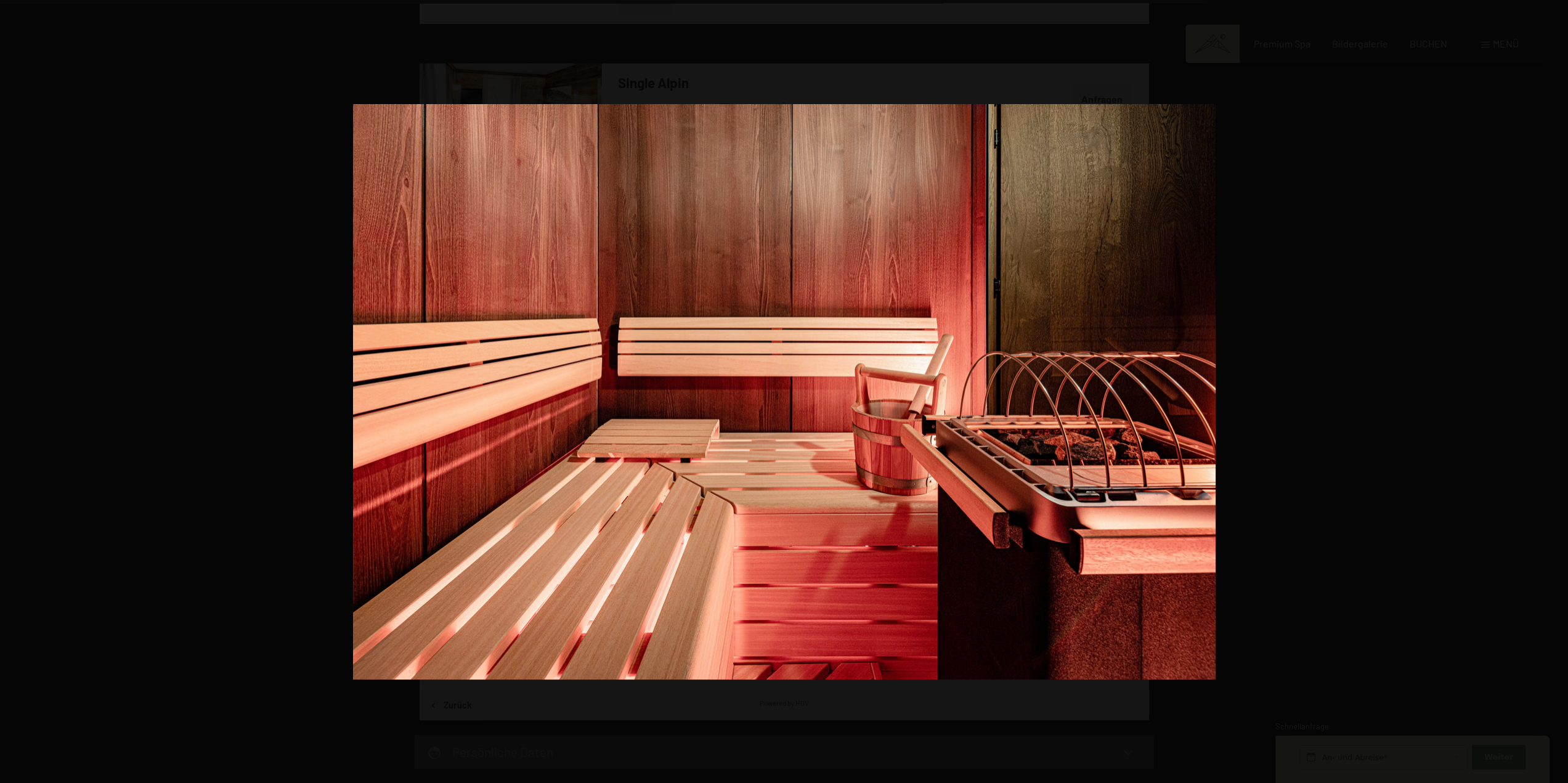
click at [1551, 390] on button "button" at bounding box center [1546, 392] width 43 height 62
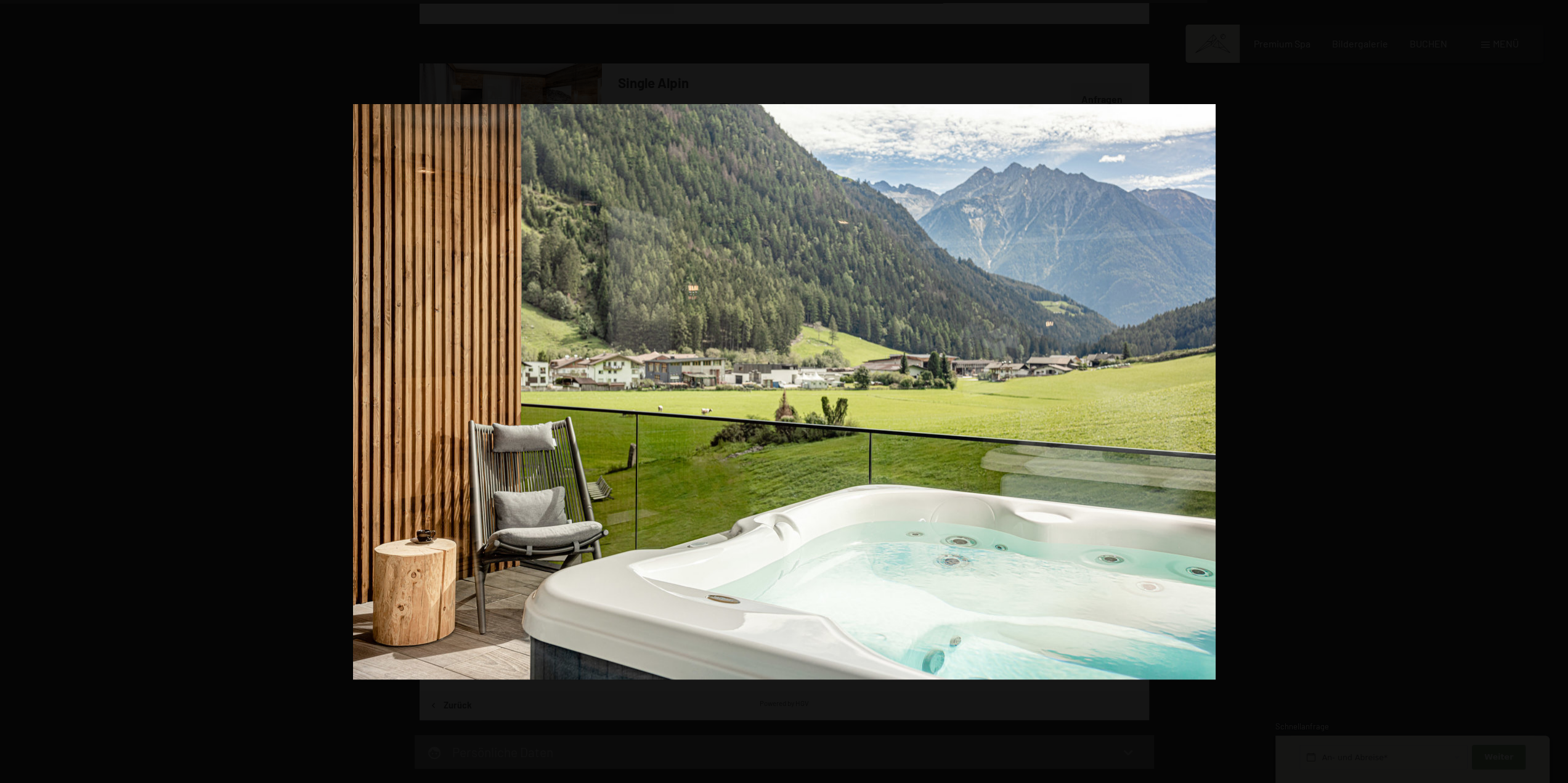
click at [1551, 390] on button "button" at bounding box center [1546, 392] width 43 height 62
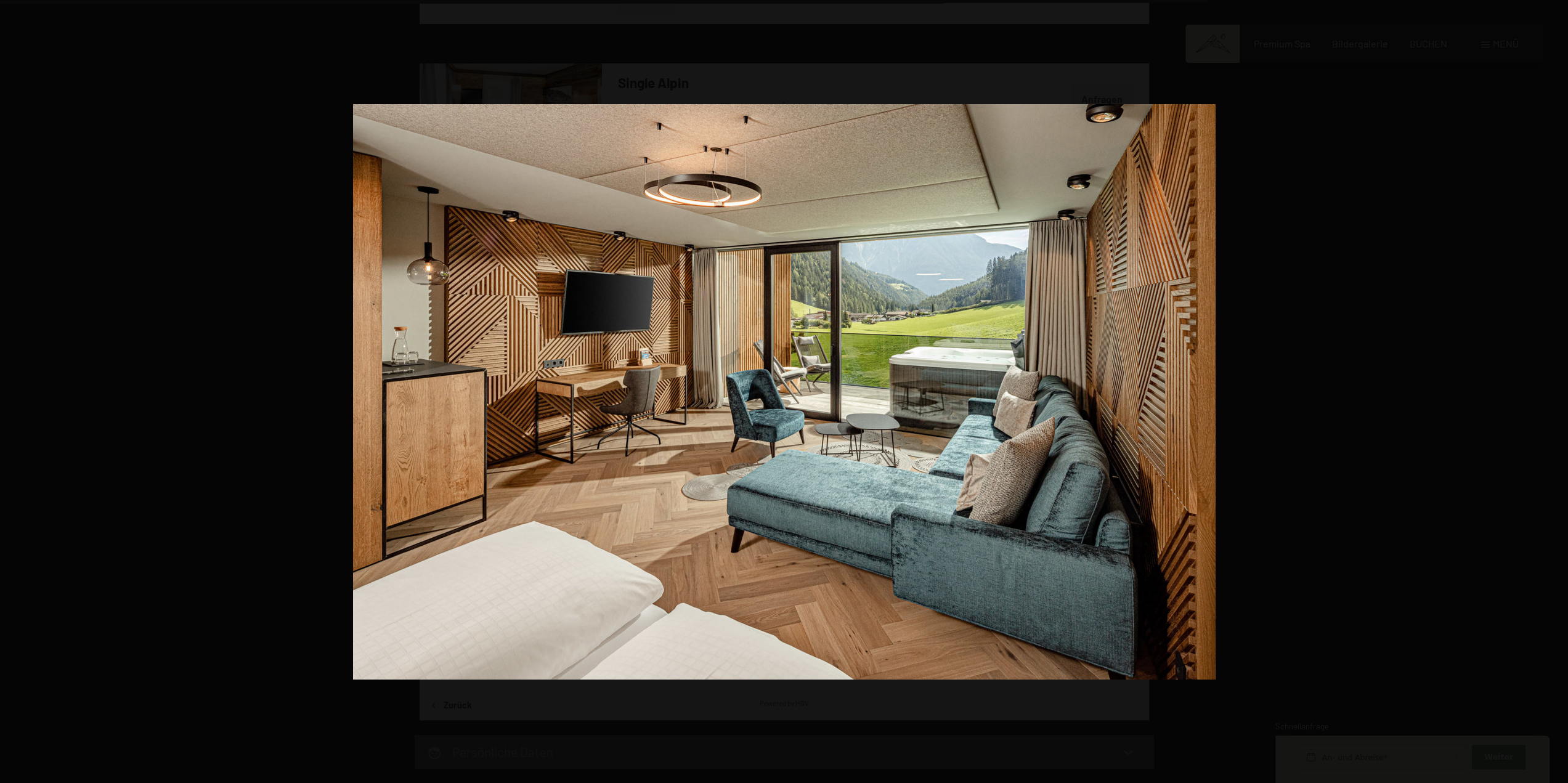
click at [1551, 390] on button "button" at bounding box center [1546, 392] width 43 height 62
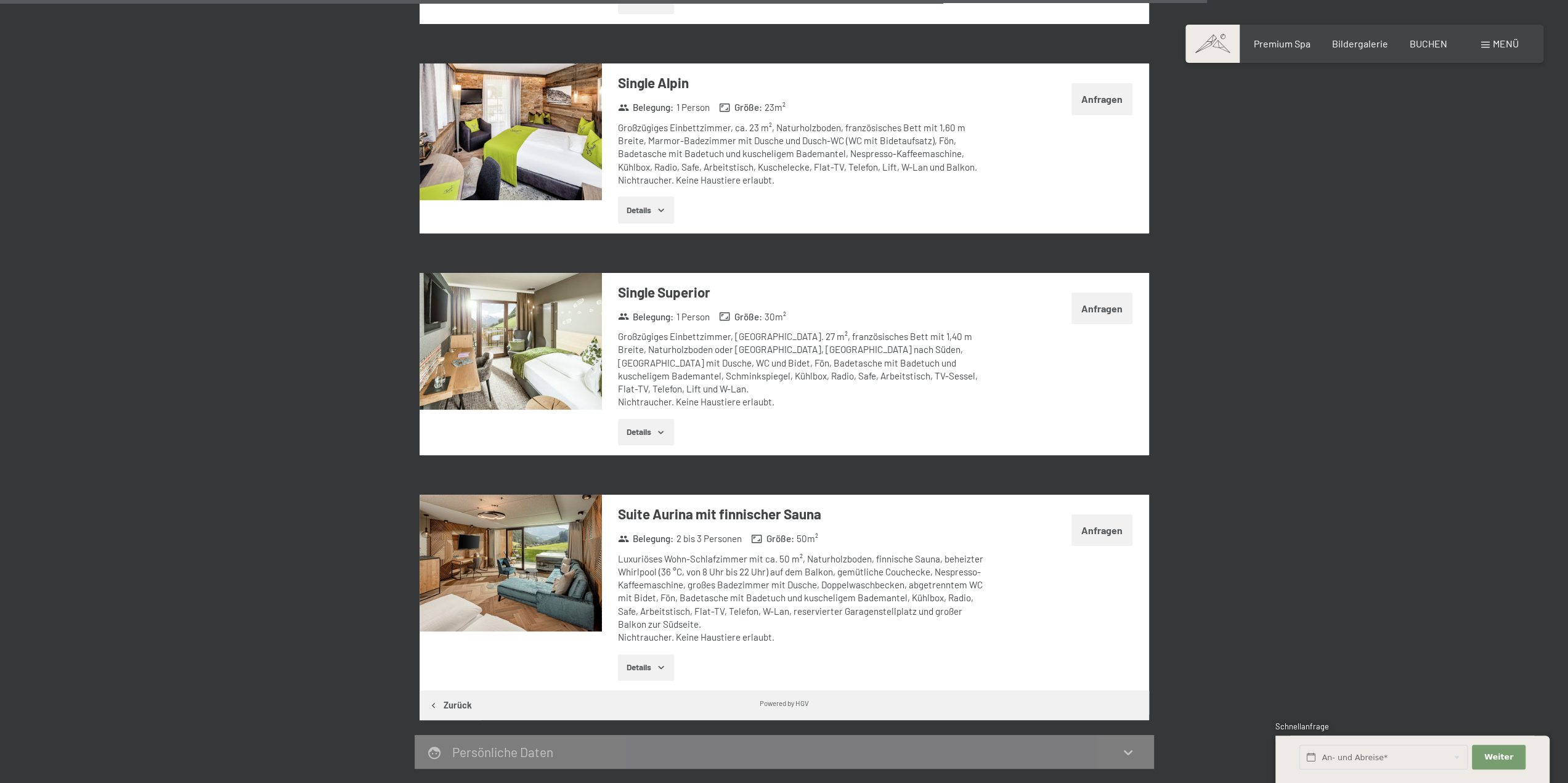
click at [0, 0] on button "button" at bounding box center [0, 0] width 0 height 0
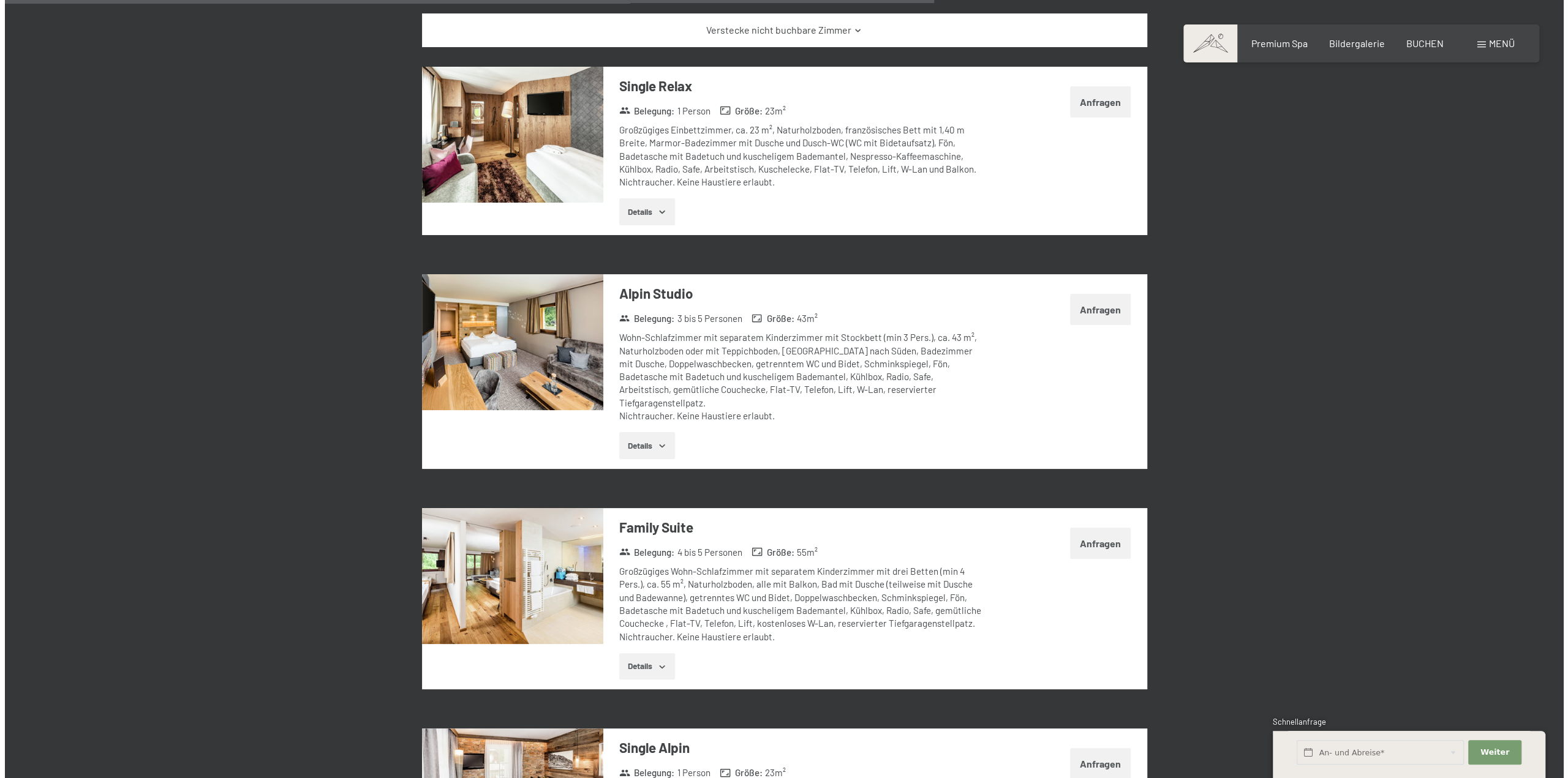
scroll to position [2312, 0]
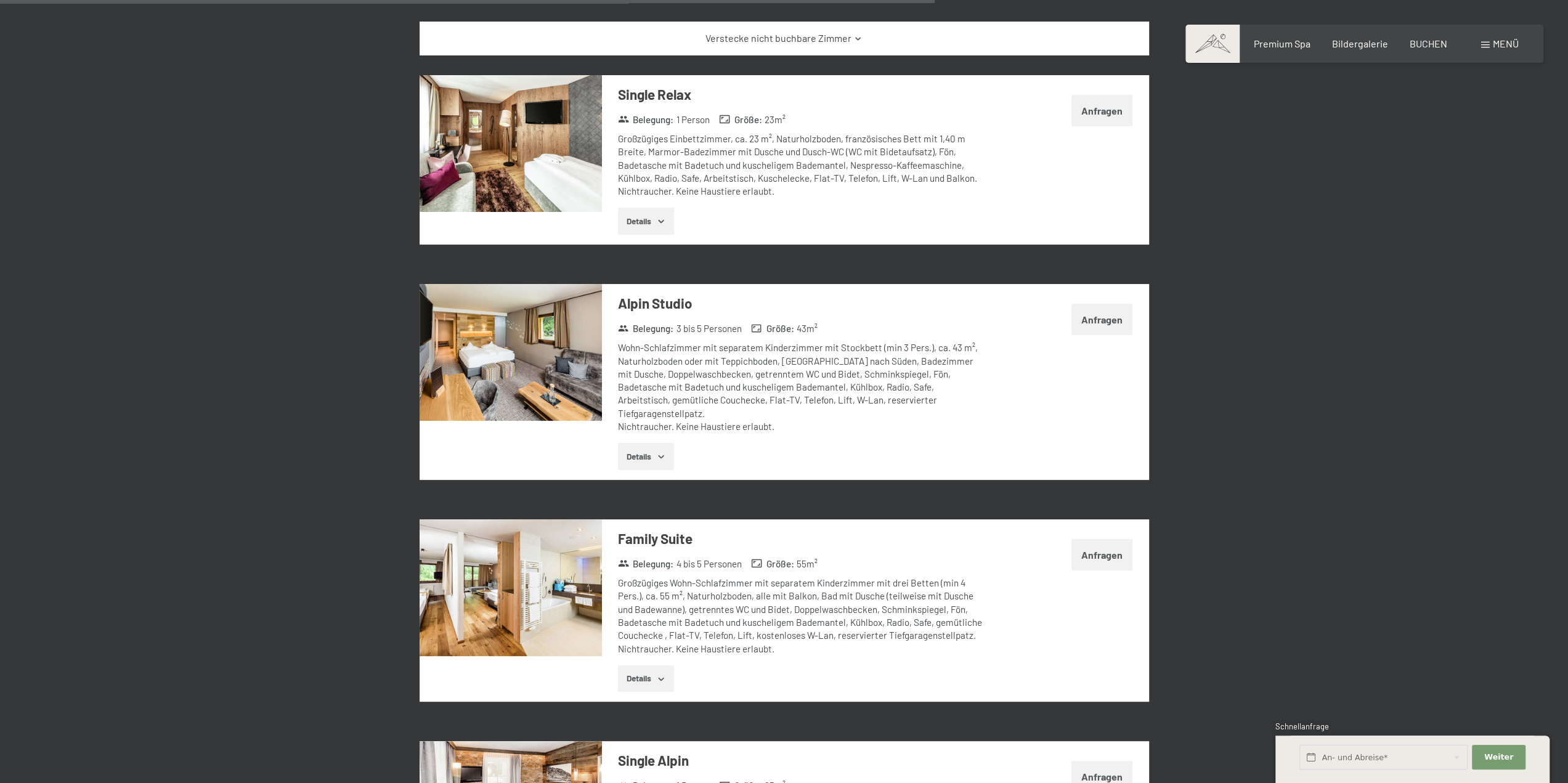
click at [1486, 44] on span at bounding box center [1485, 45] width 8 height 6
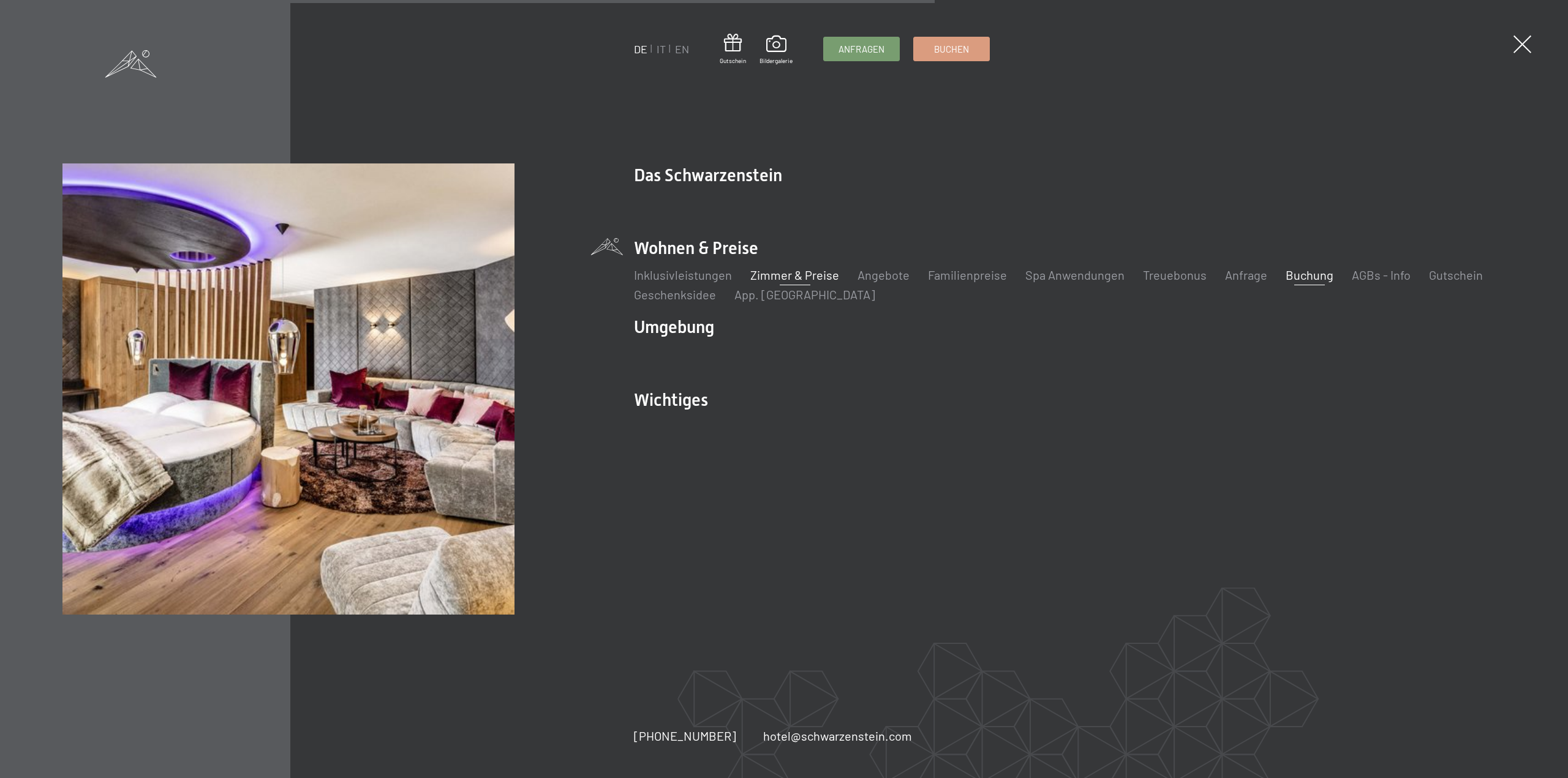
click at [799, 278] on link "Zimmer & Preise" at bounding box center [794, 275] width 89 height 15
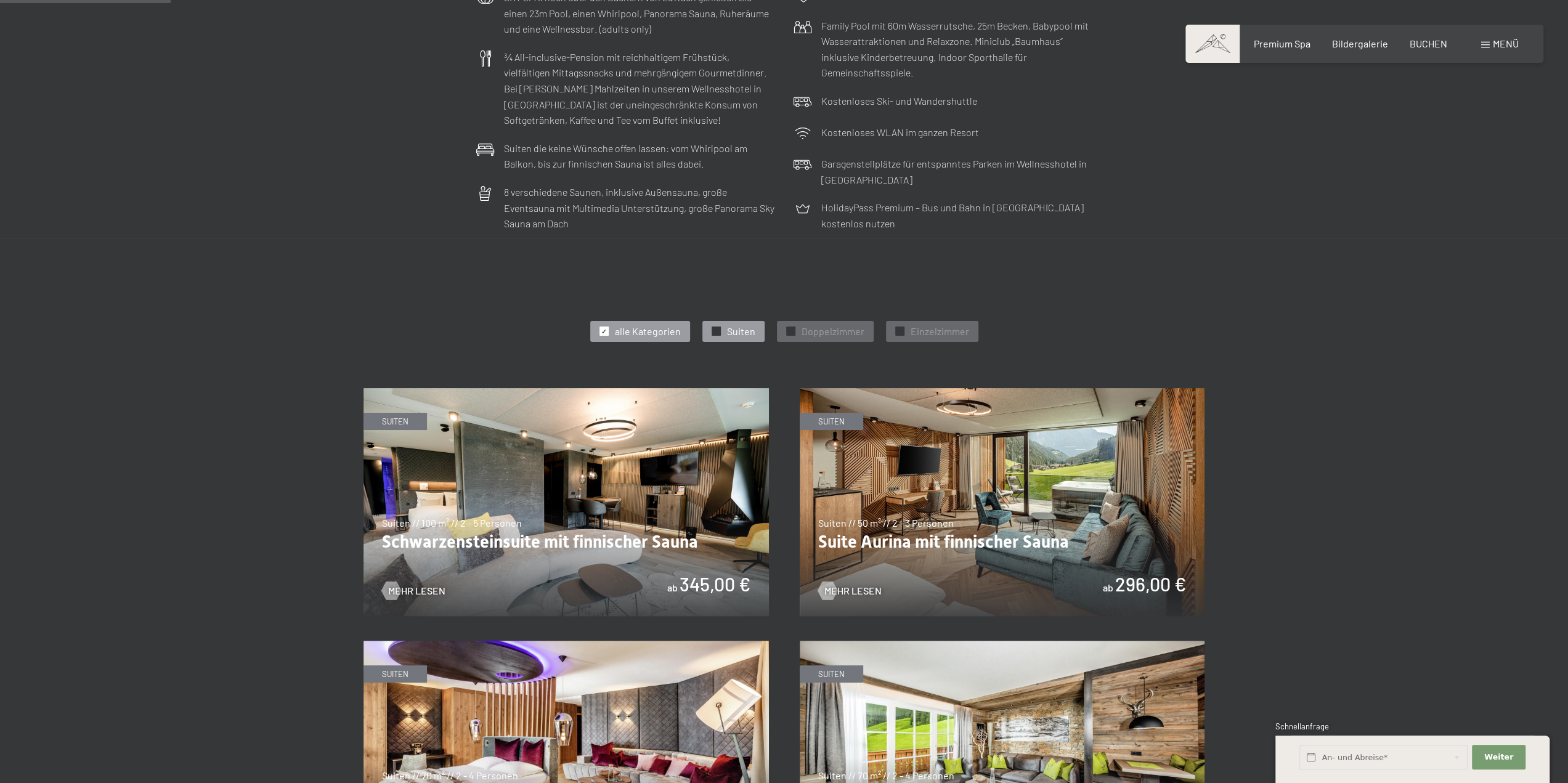
click at [719, 329] on div at bounding box center [716, 331] width 9 height 9
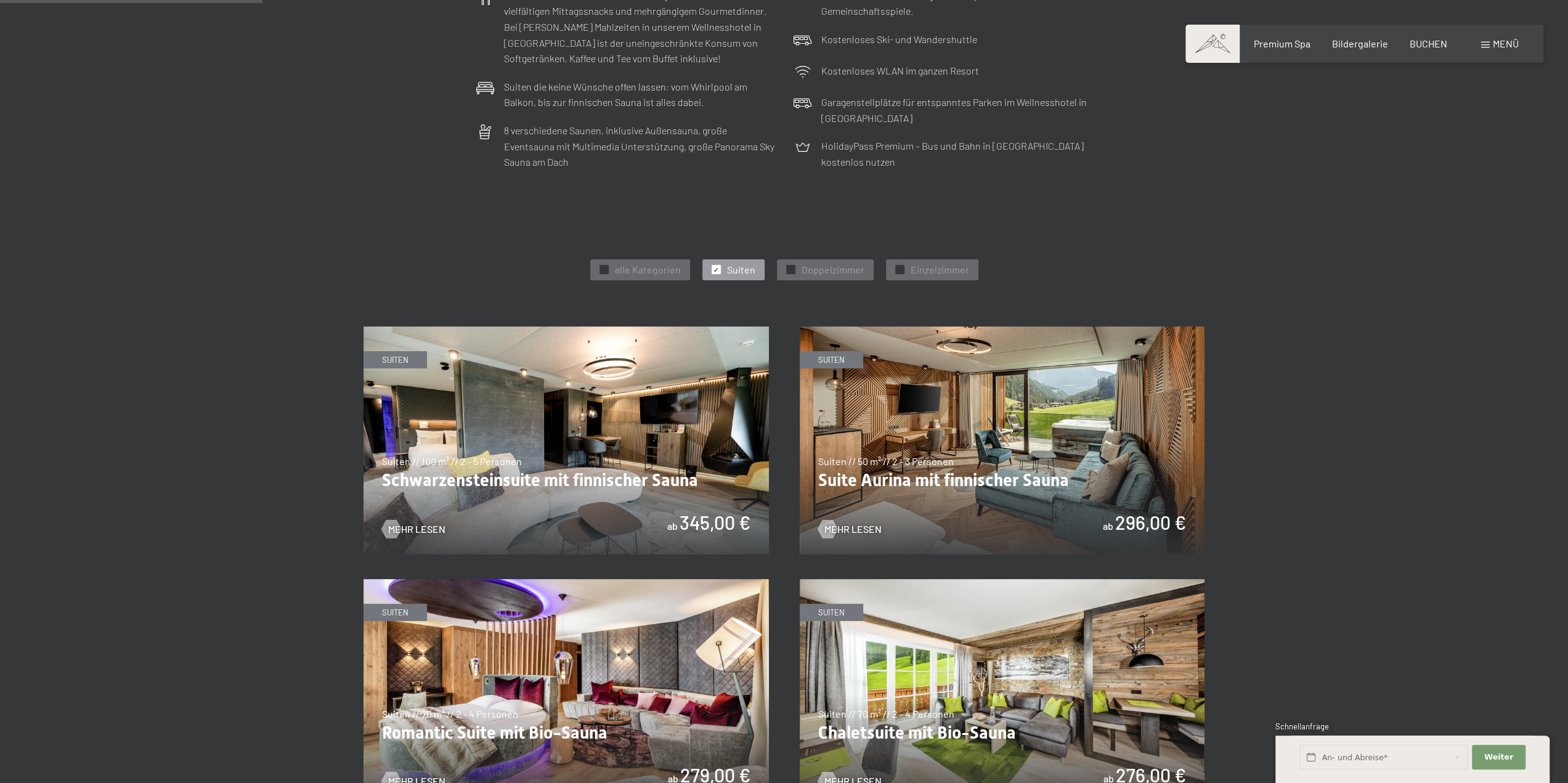
click at [1002, 488] on img at bounding box center [1002, 440] width 405 height 228
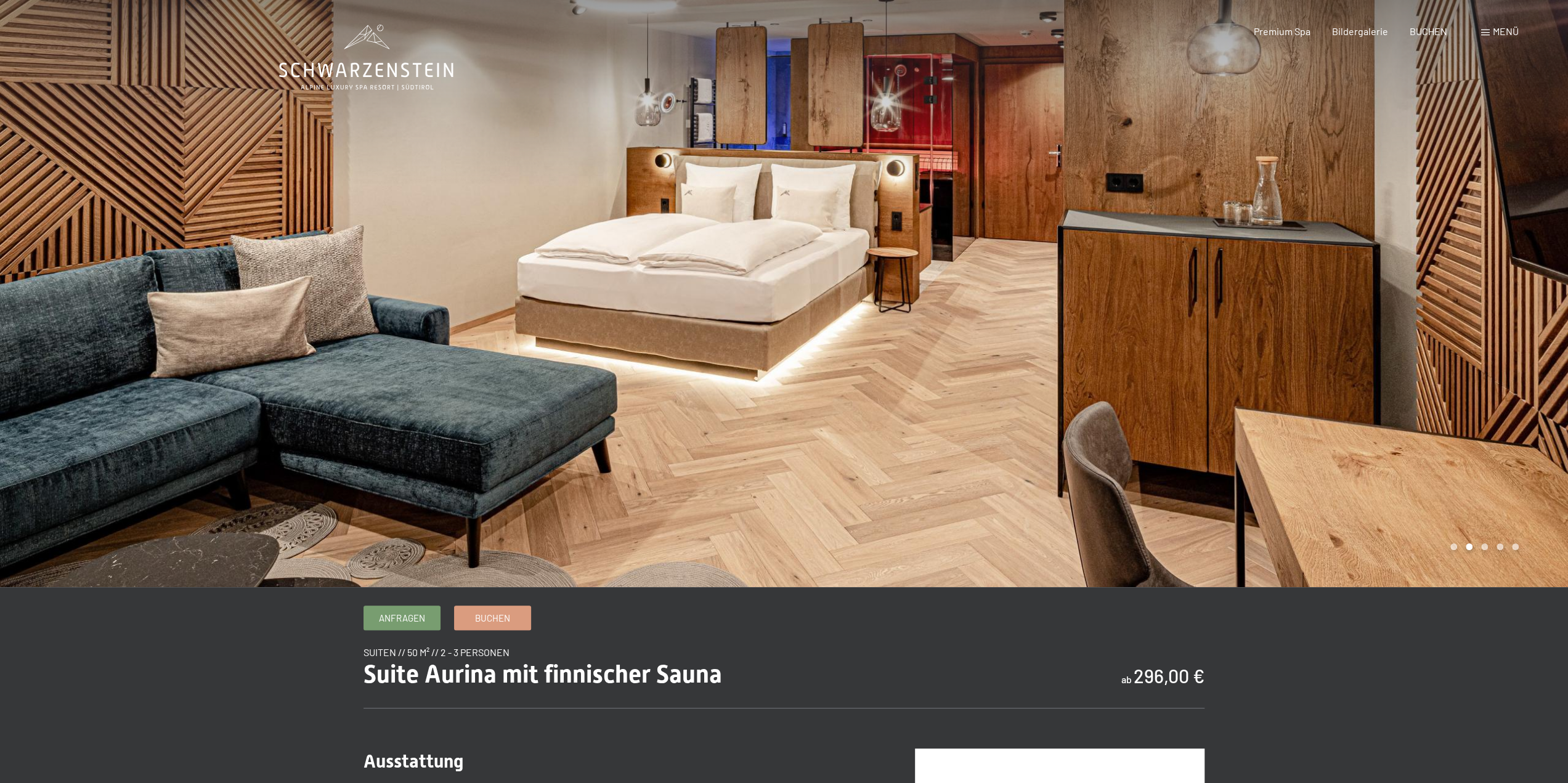
click at [1457, 548] on div at bounding box center [1177, 293] width 785 height 587
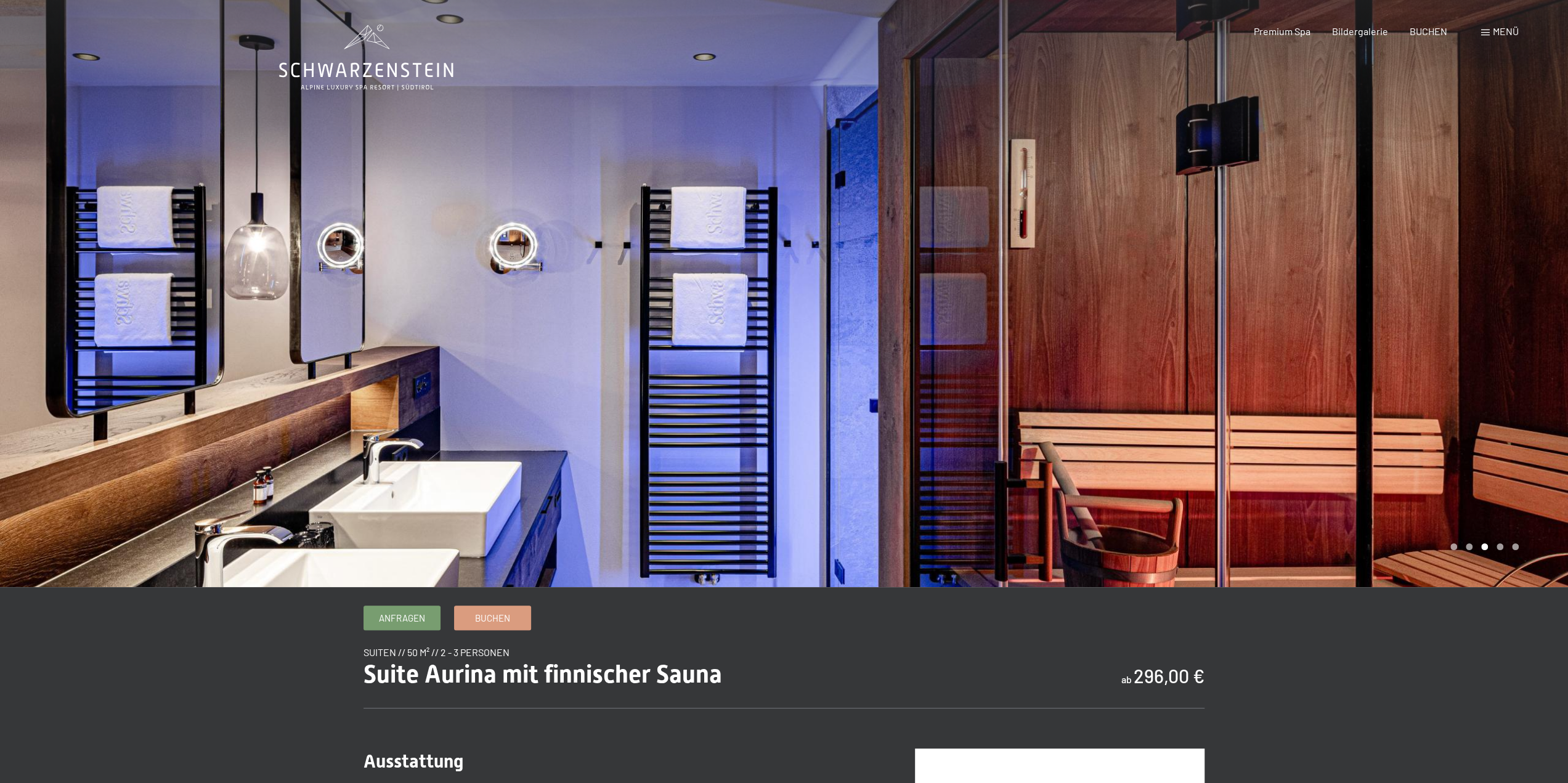
click at [1471, 549] on div at bounding box center [1177, 293] width 785 height 587
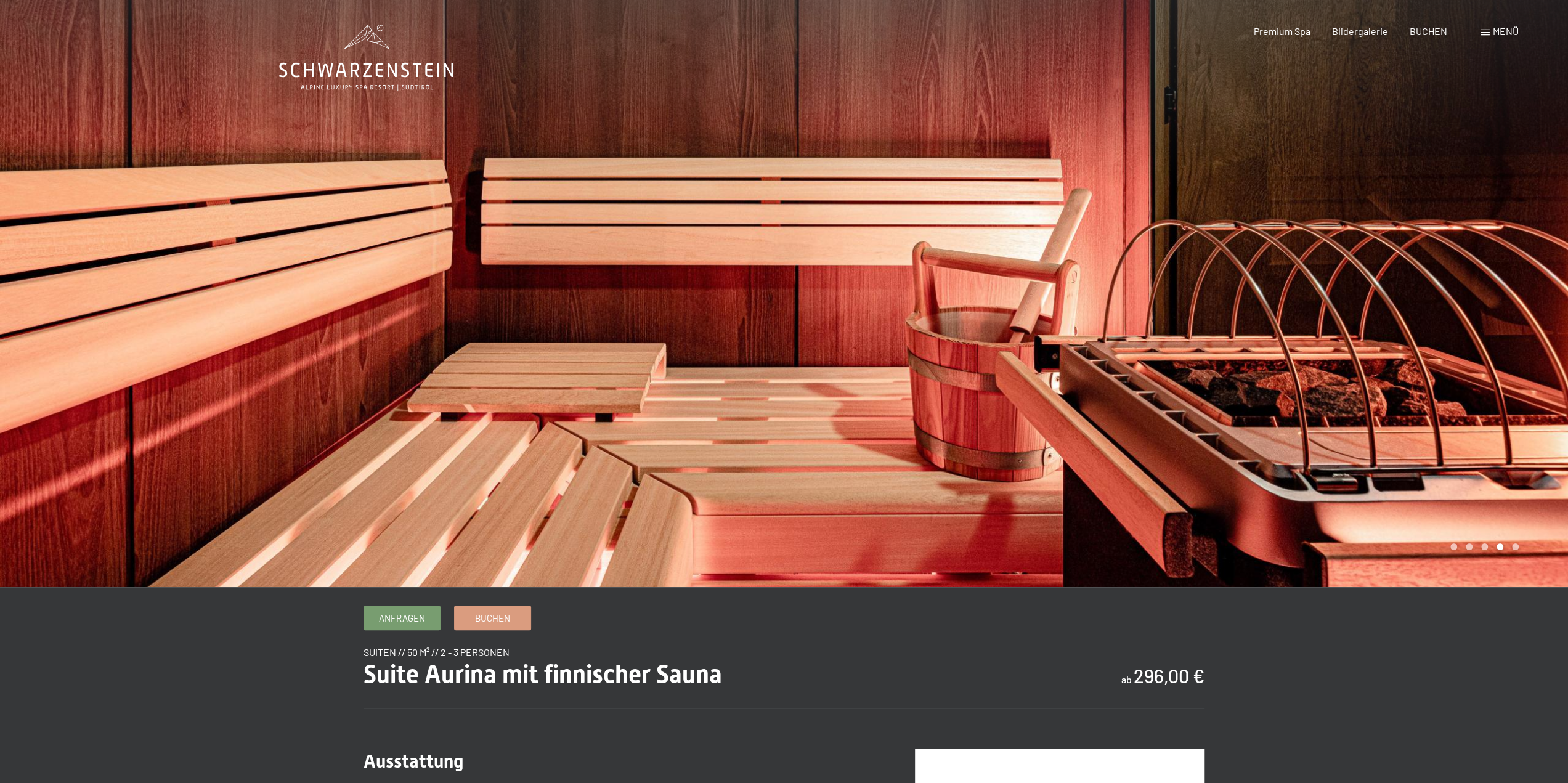
click at [1488, 549] on div at bounding box center [1177, 293] width 785 height 587
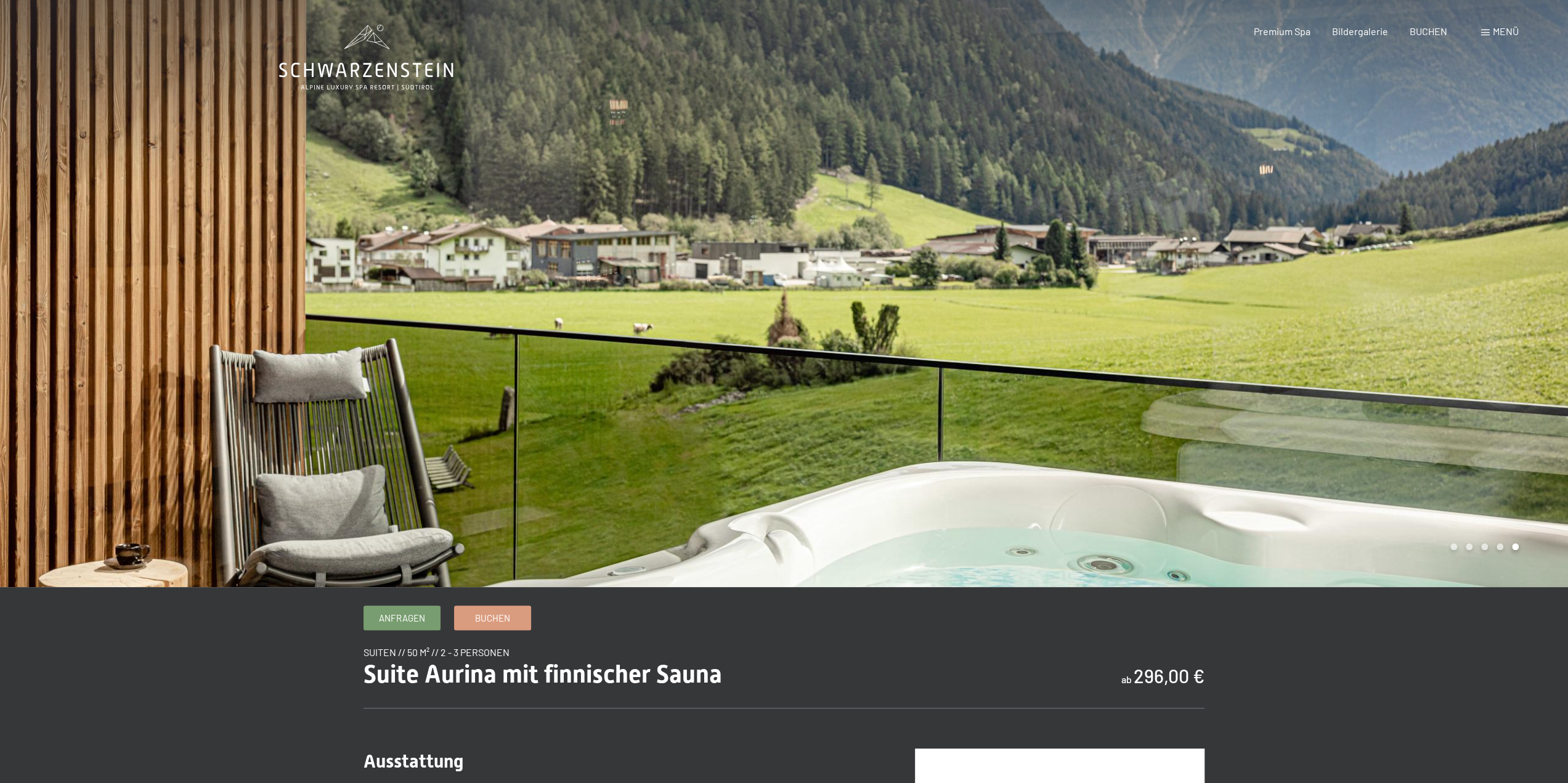
click at [1517, 546] on div at bounding box center [1177, 293] width 785 height 587
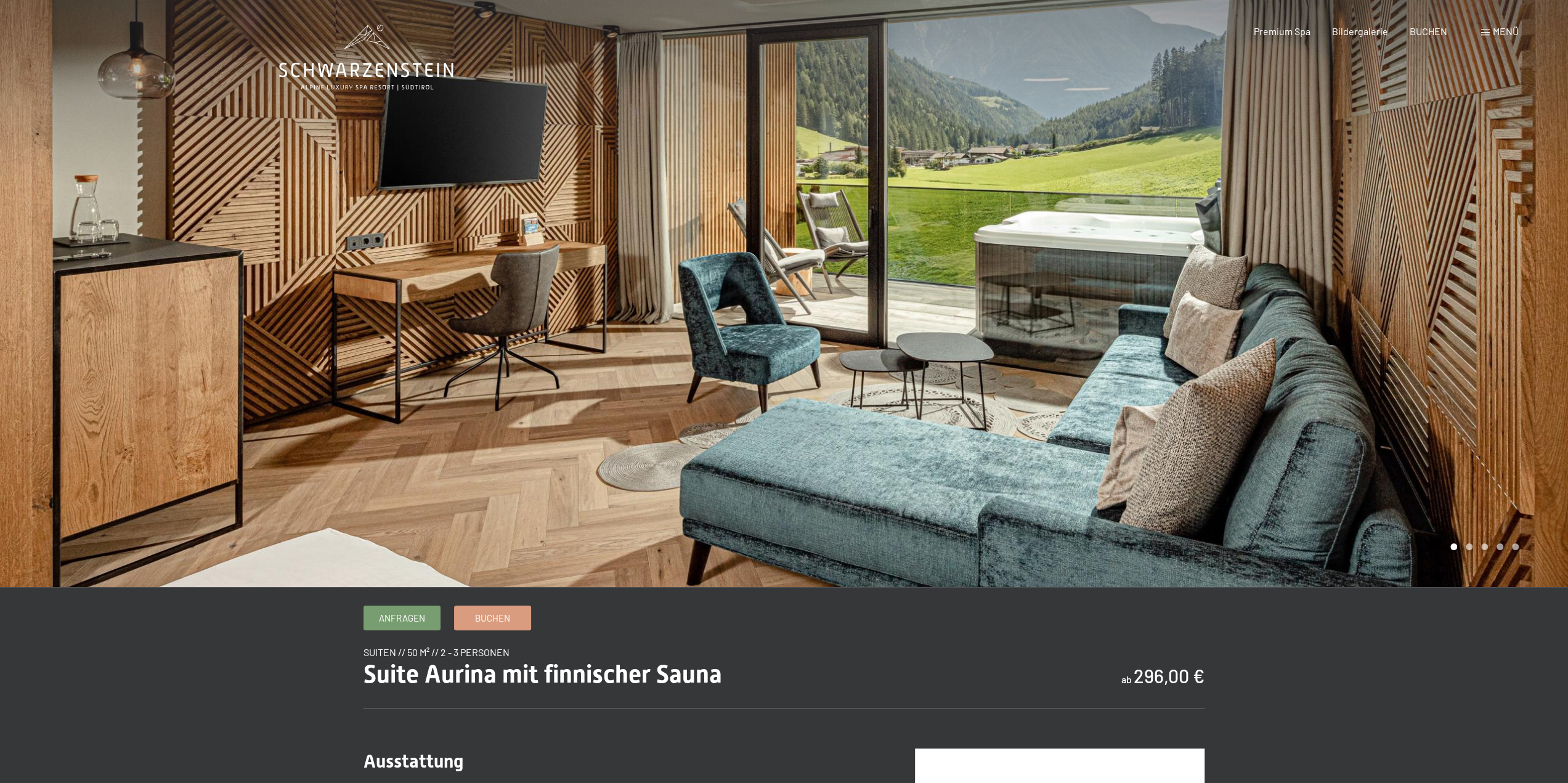
click at [1500, 34] on span "Menü" at bounding box center [1506, 32] width 26 height 12
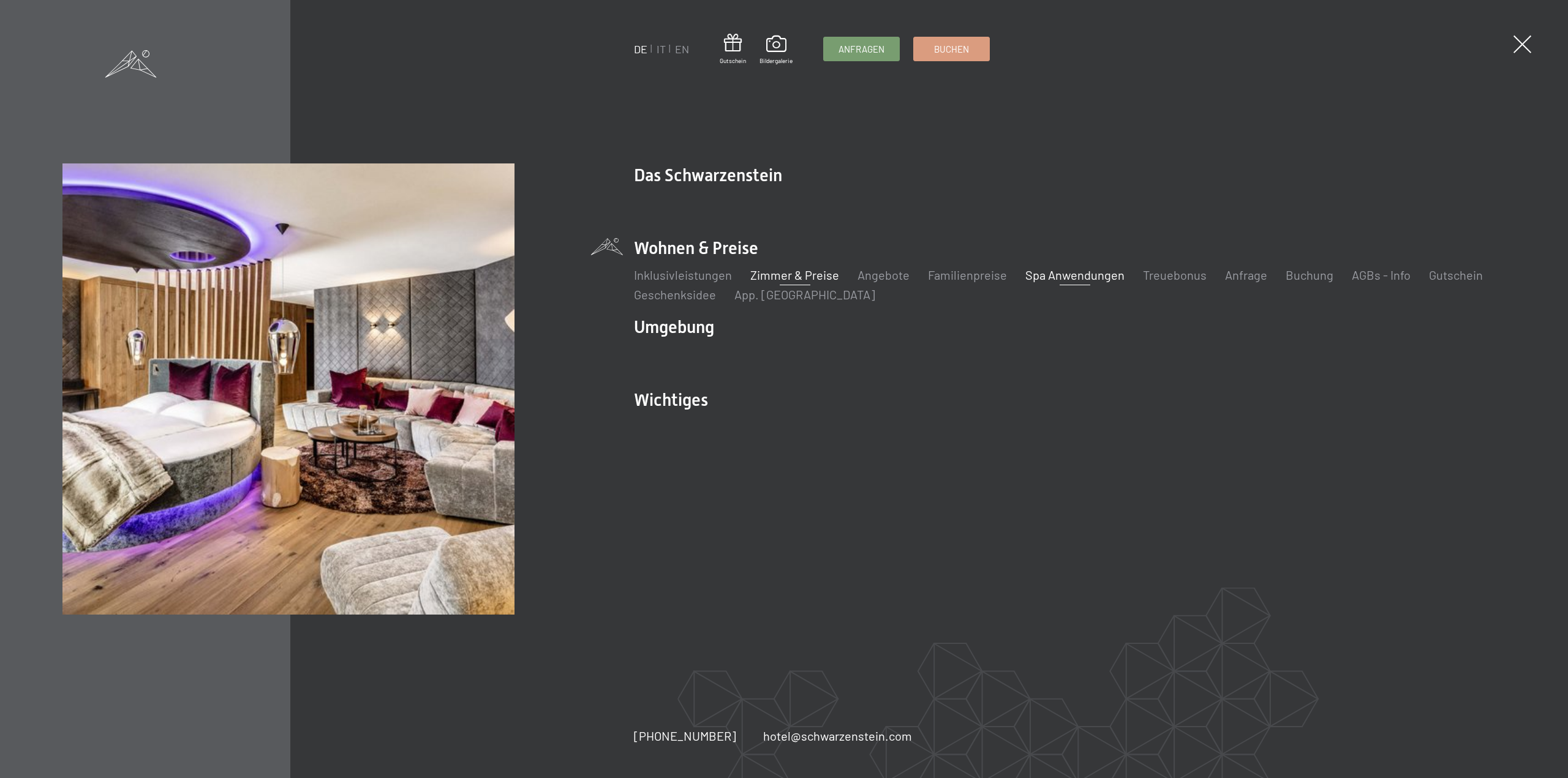
click at [1057, 279] on link "Spa Anwendungen" at bounding box center [1074, 275] width 99 height 15
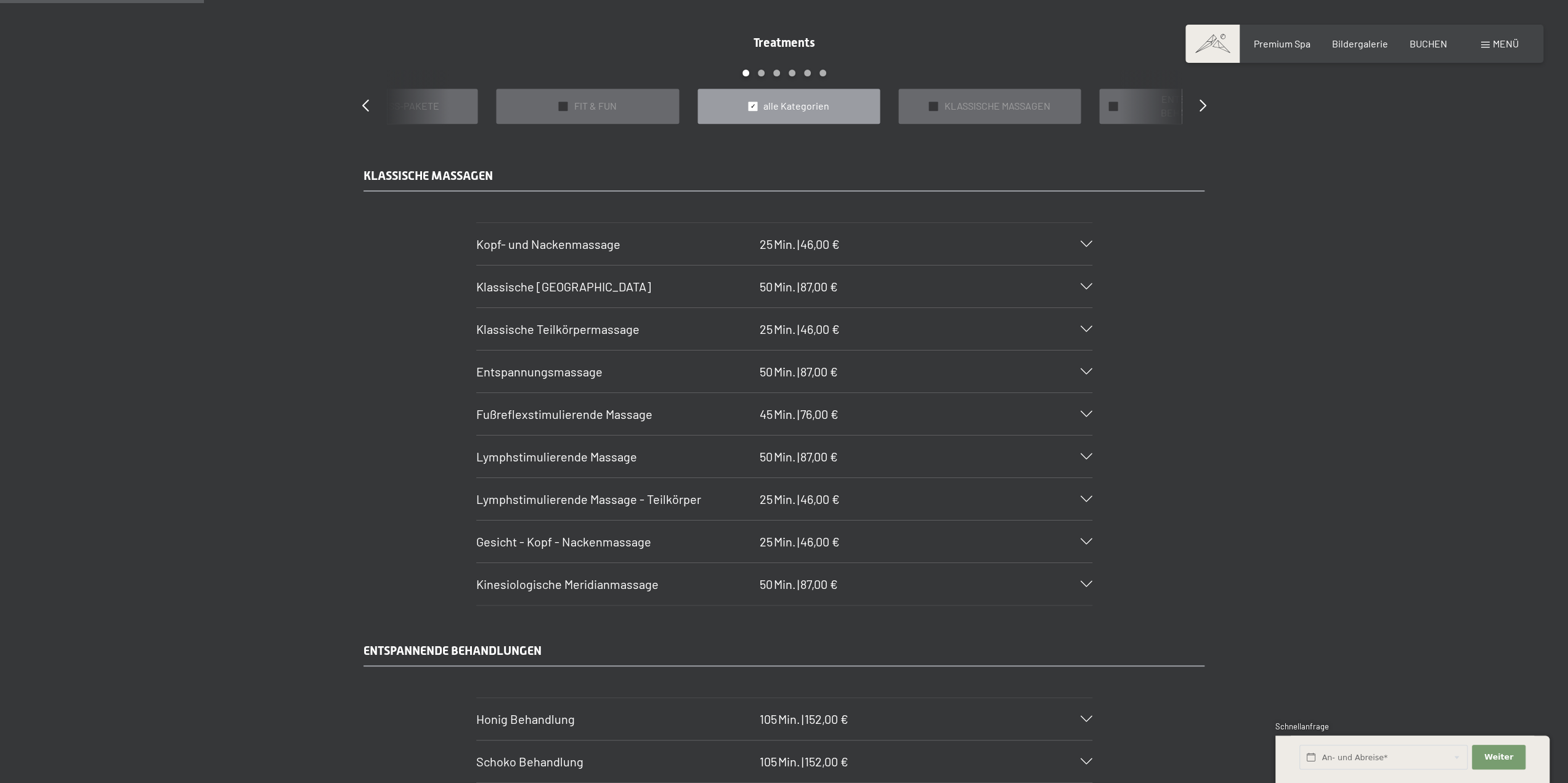
scroll to position [1294, 0]
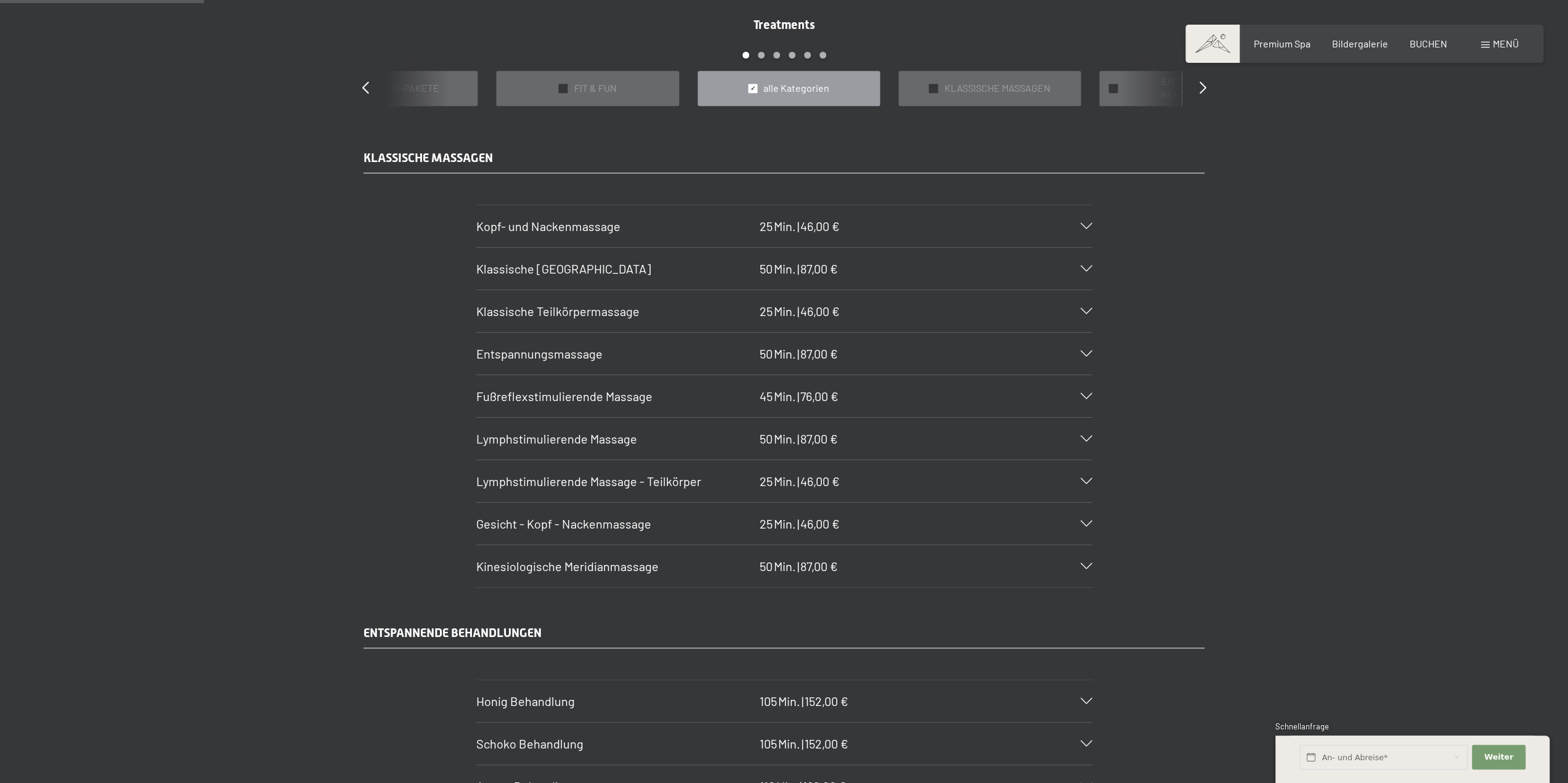
click at [1089, 436] on icon at bounding box center [1087, 439] width 12 height 6
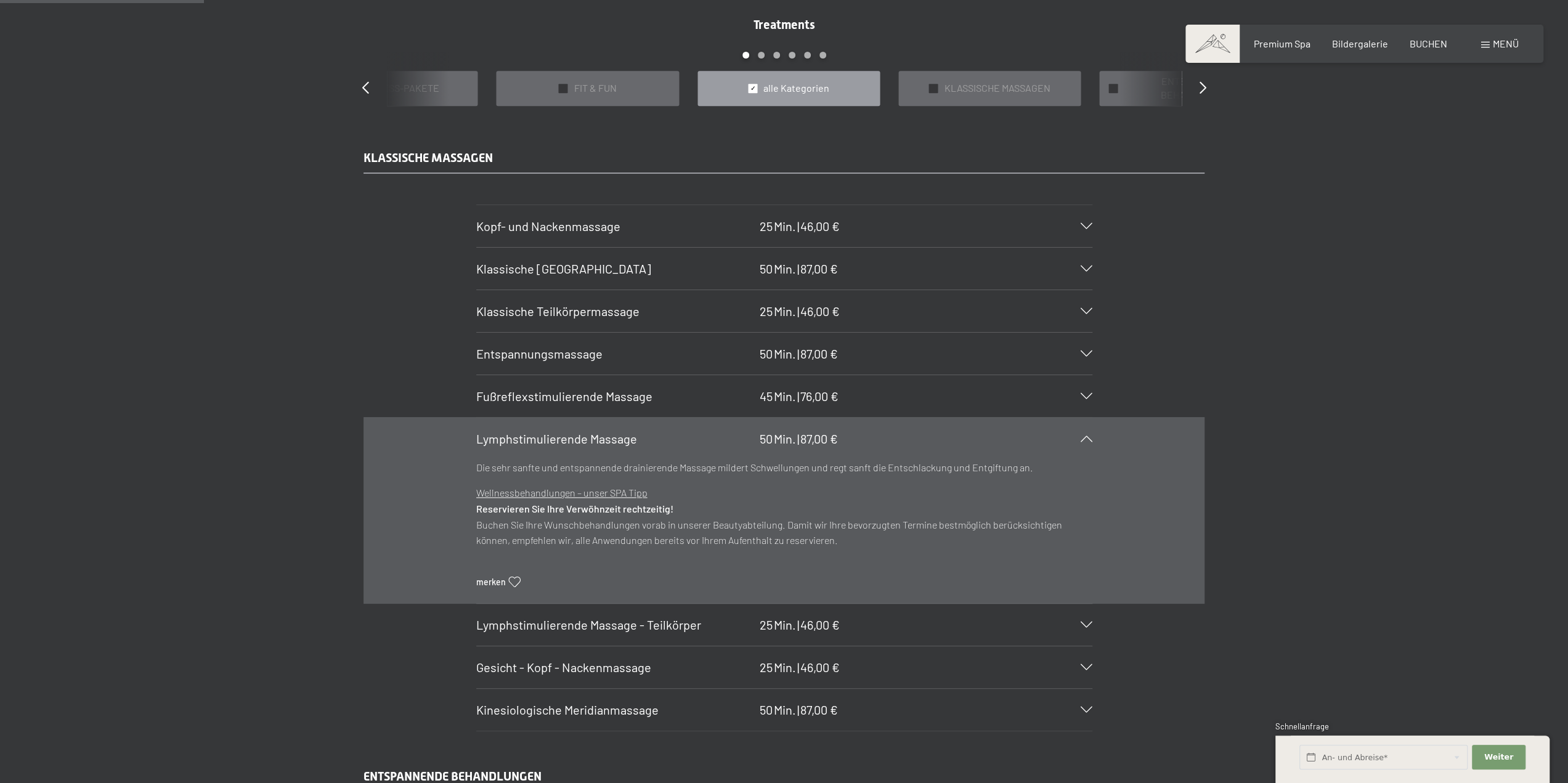
click at [1089, 436] on icon at bounding box center [1087, 439] width 12 height 6
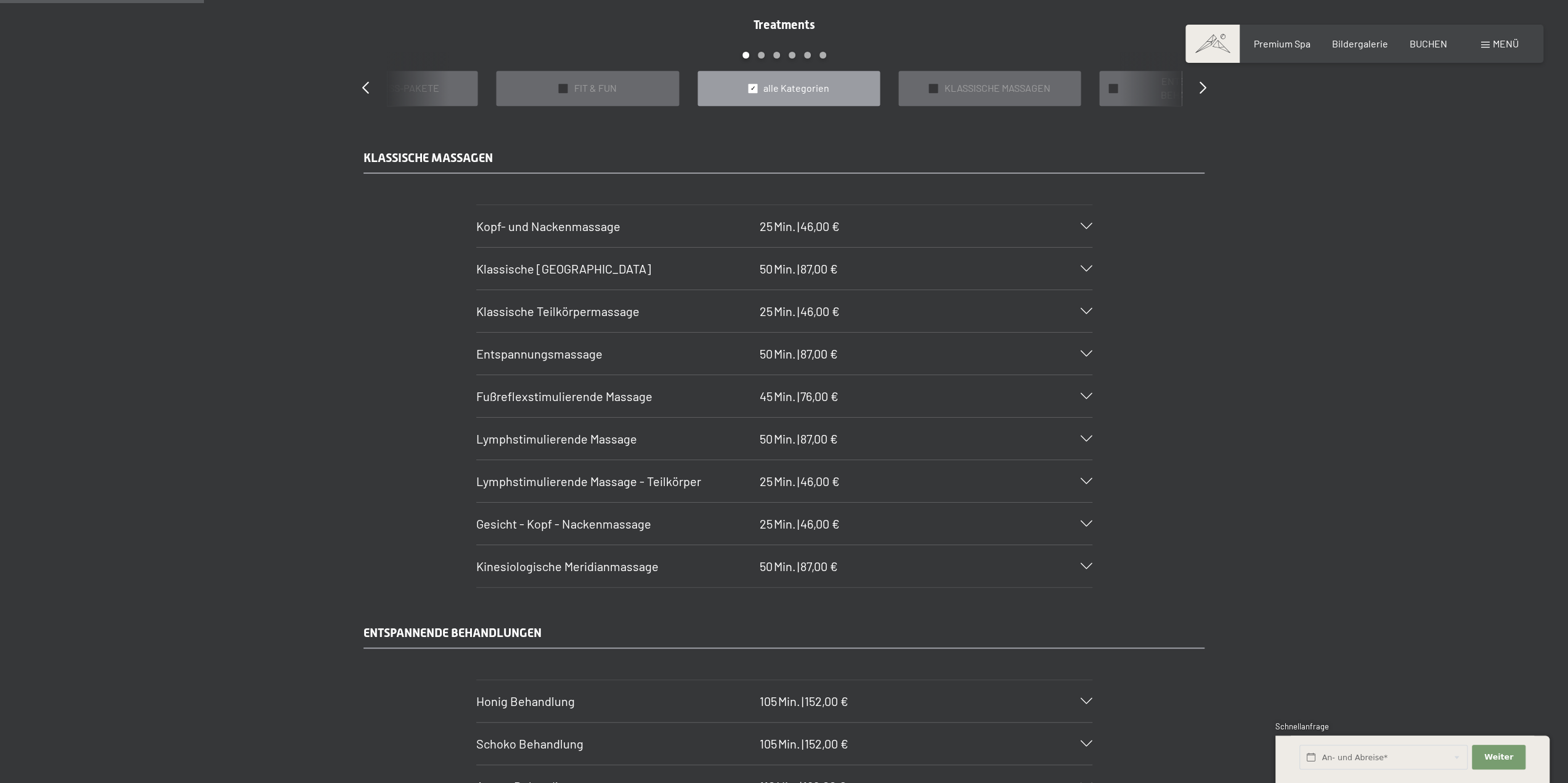
click at [1084, 567] on div "Kinesiologische Meridianmassage 50 Min. | 87,00 €" at bounding box center [784, 566] width 616 height 42
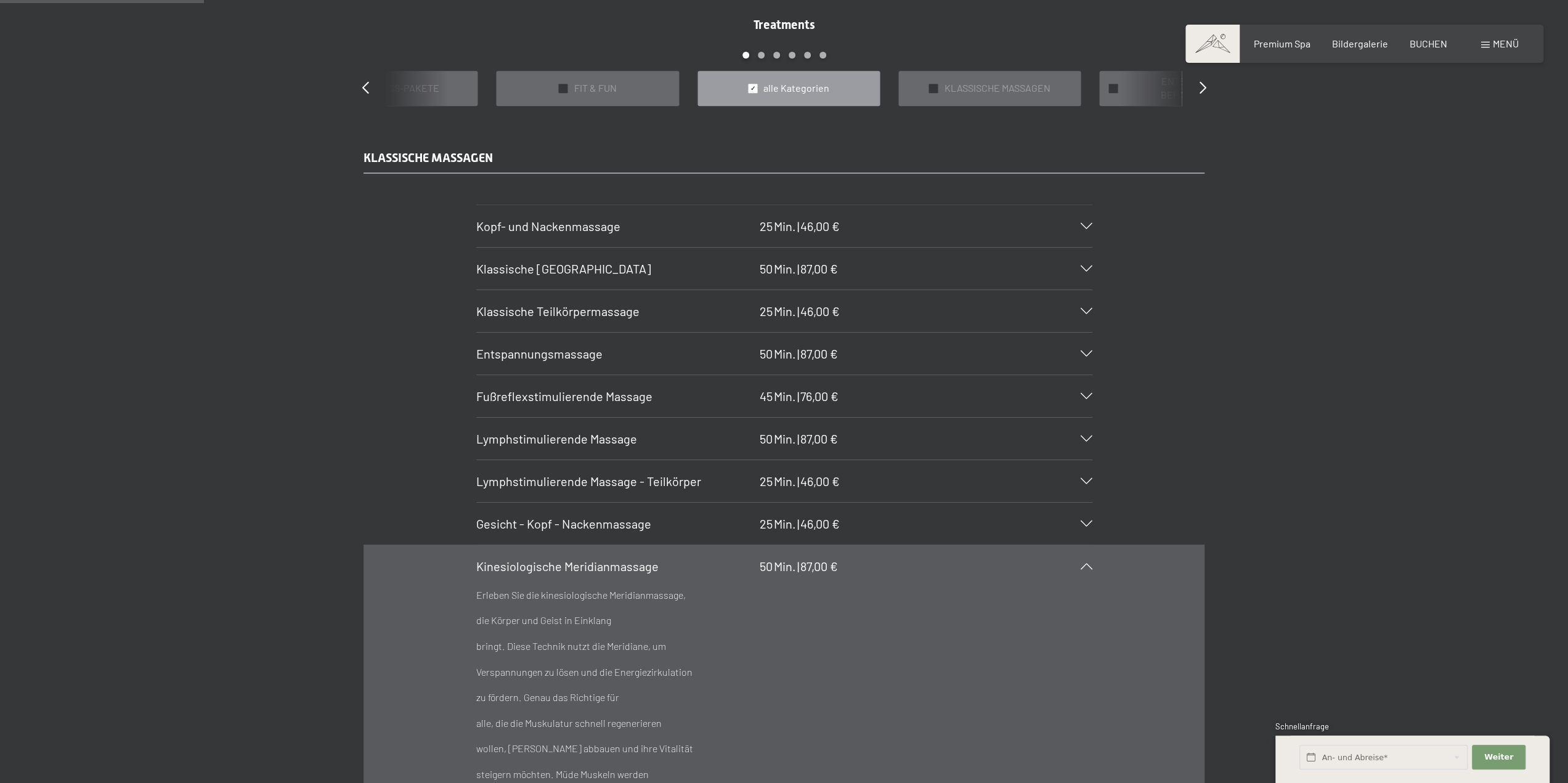
click at [1084, 567] on div "Kinesiologische Meridianmassage 50 Min. | 87,00 €" at bounding box center [784, 566] width 616 height 42
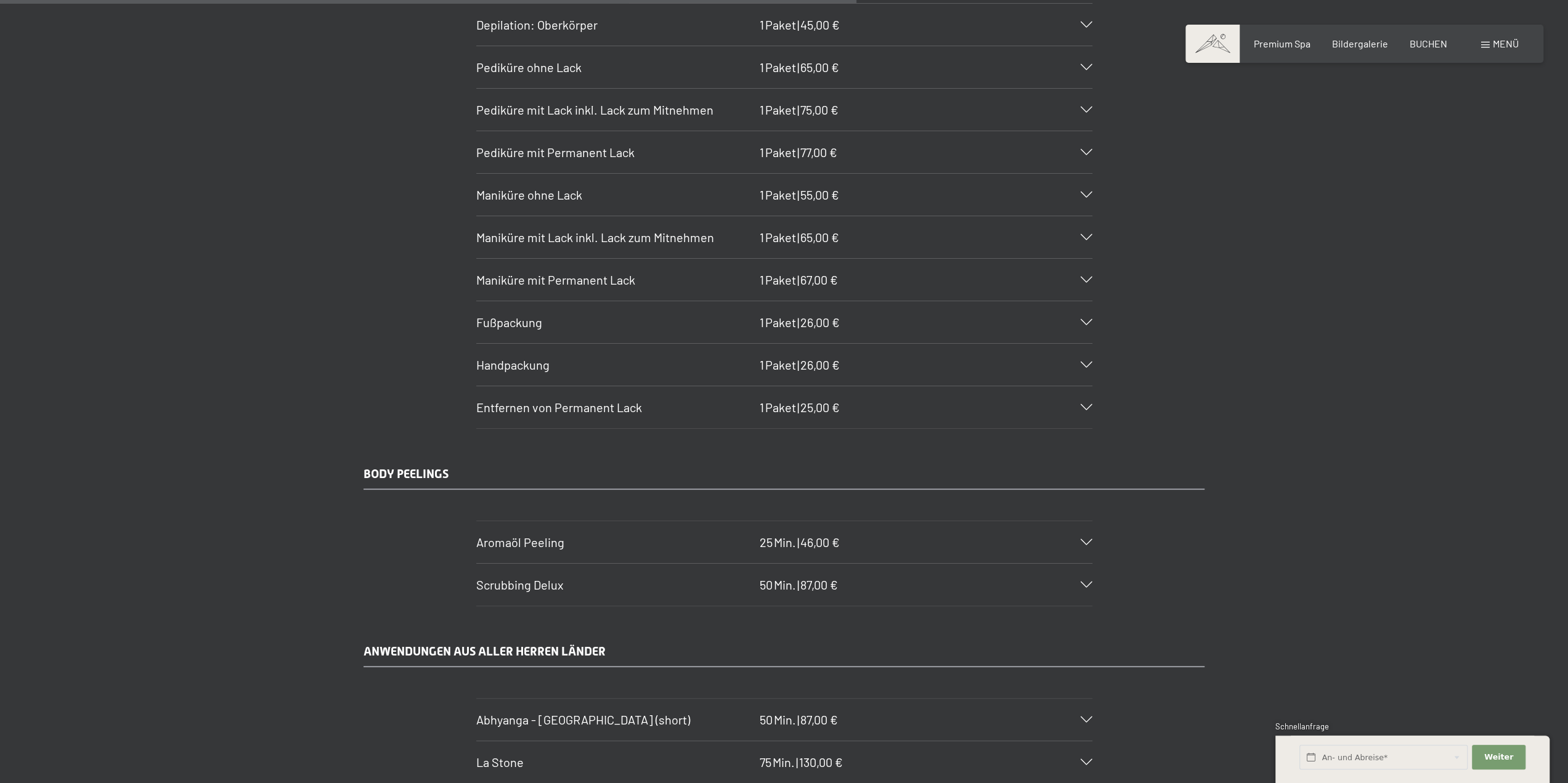
scroll to position [5482, 0]
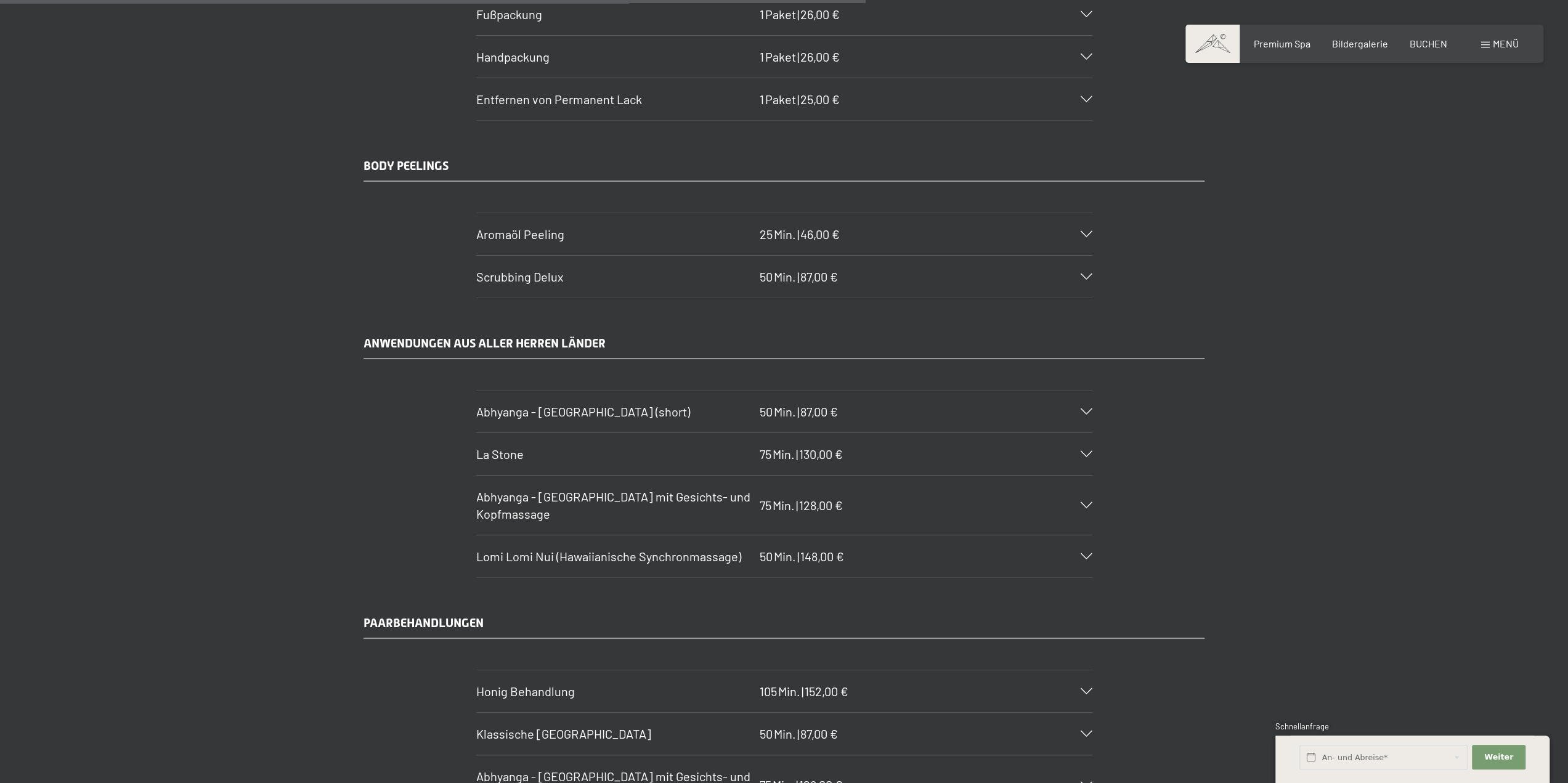
click at [1087, 502] on icon at bounding box center [1087, 505] width 12 height 6
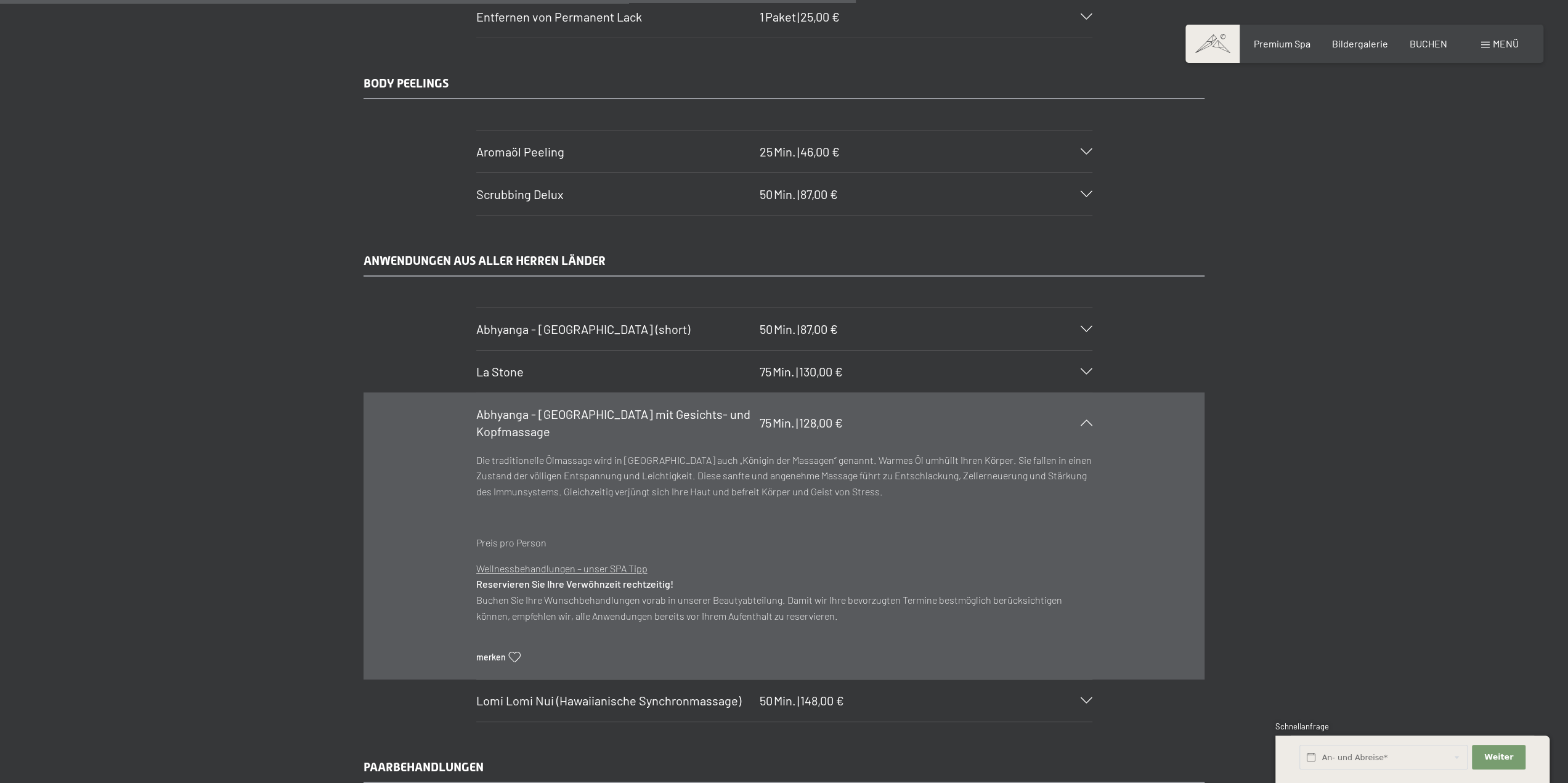
scroll to position [5544, 0]
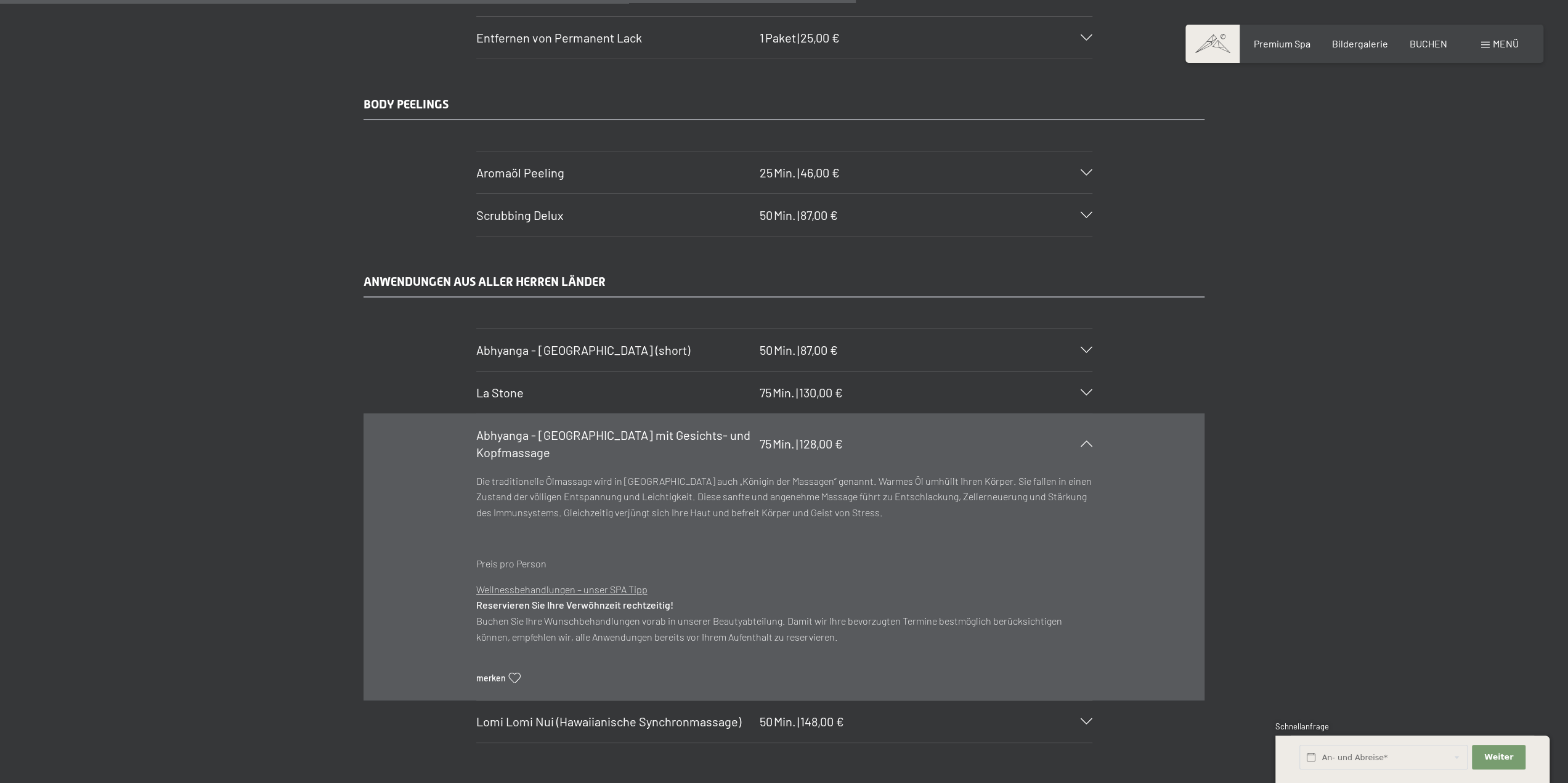
click at [1088, 440] on icon at bounding box center [1087, 443] width 12 height 6
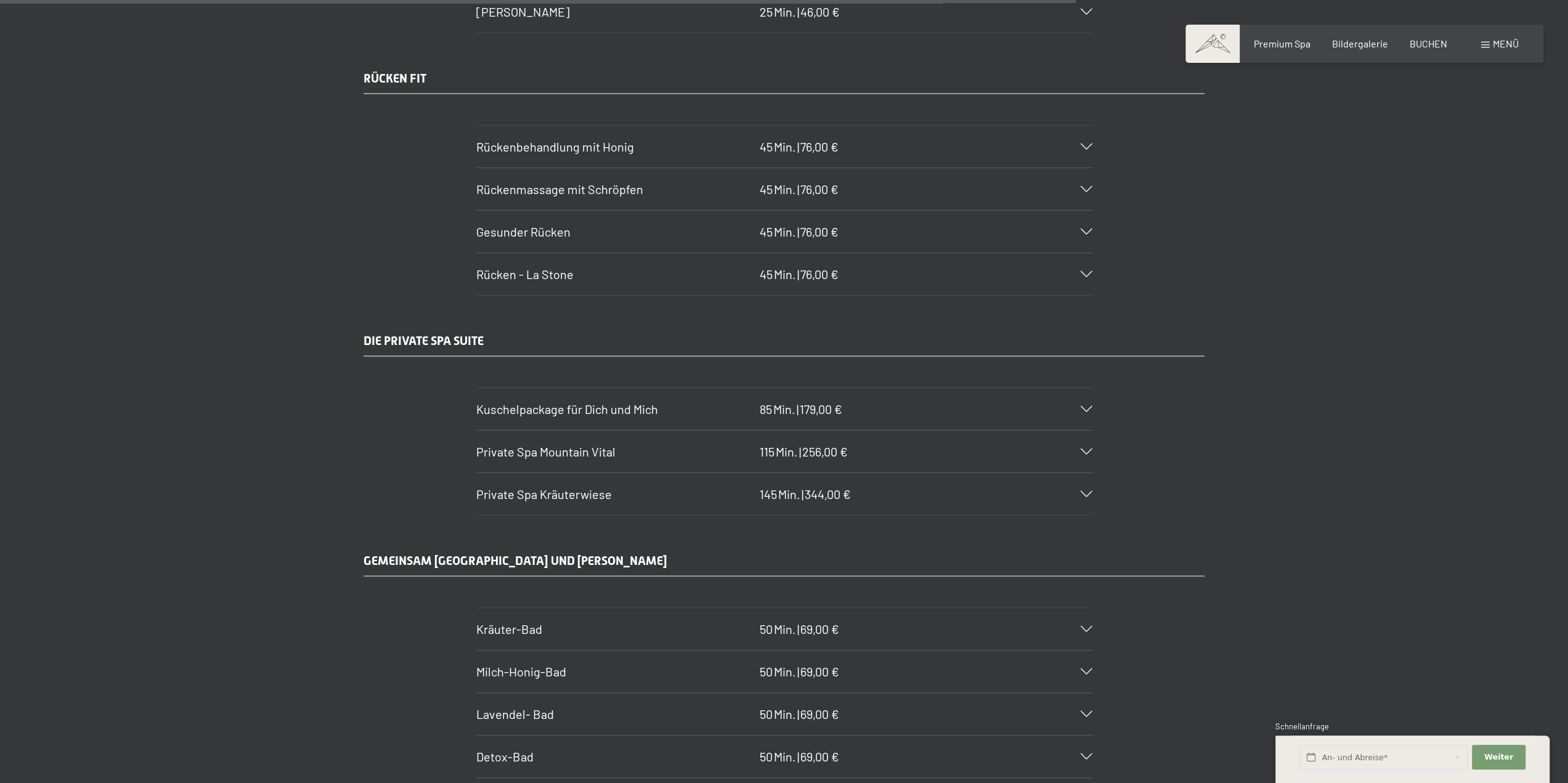
scroll to position [6591, 0]
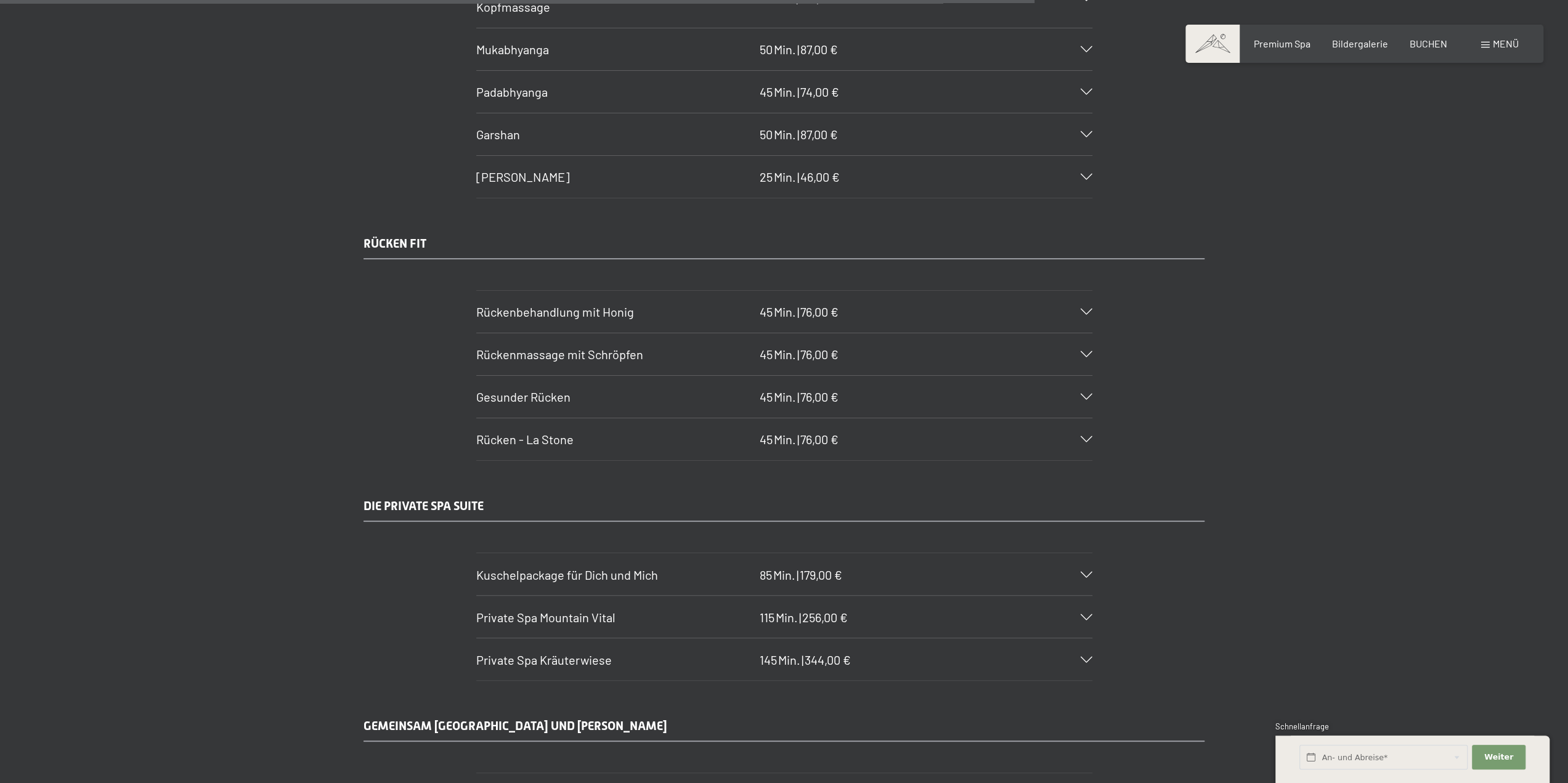
click at [1086, 394] on icon at bounding box center [1087, 397] width 12 height 6
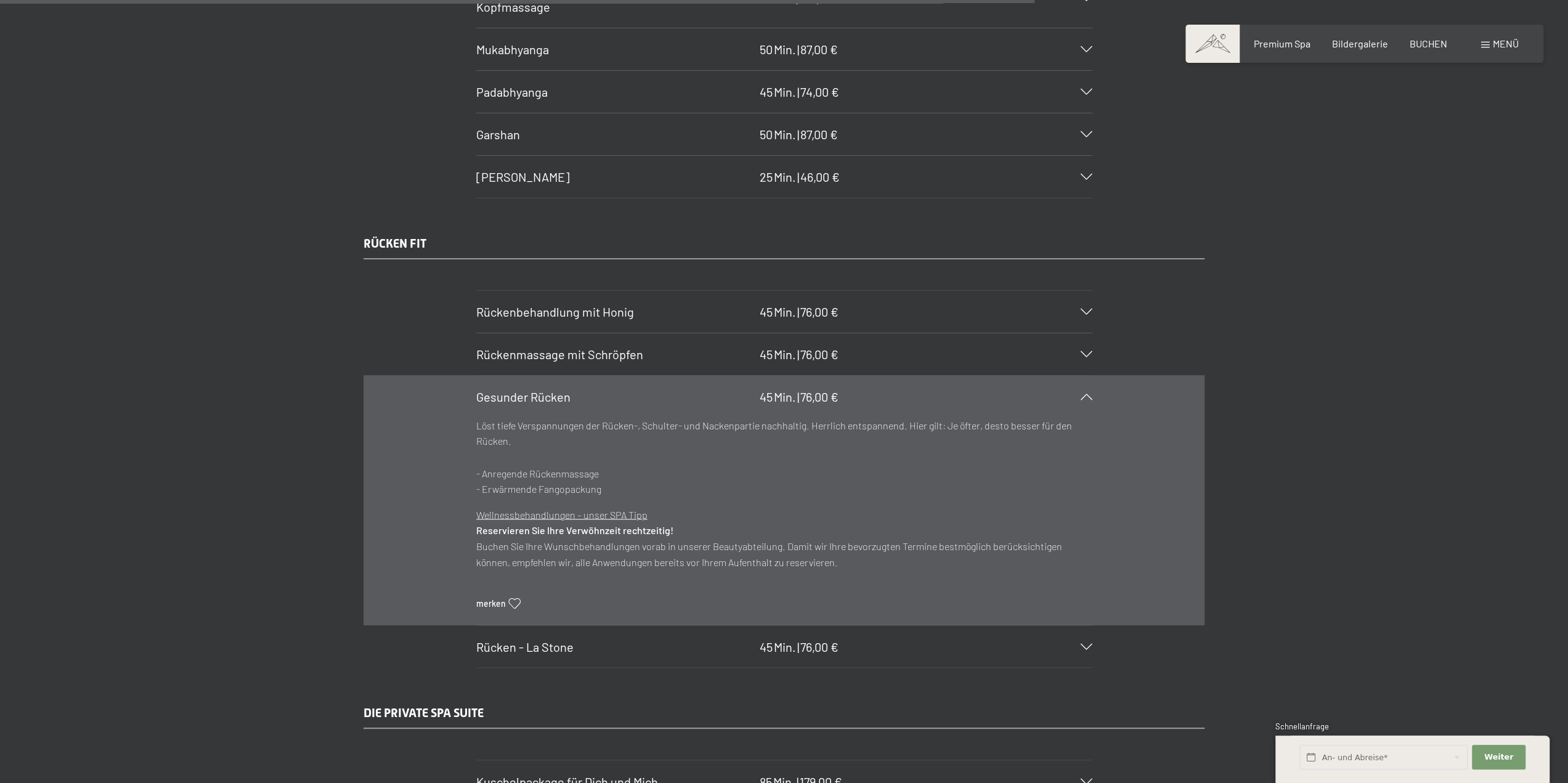
click at [1086, 394] on icon at bounding box center [1087, 397] width 12 height 6
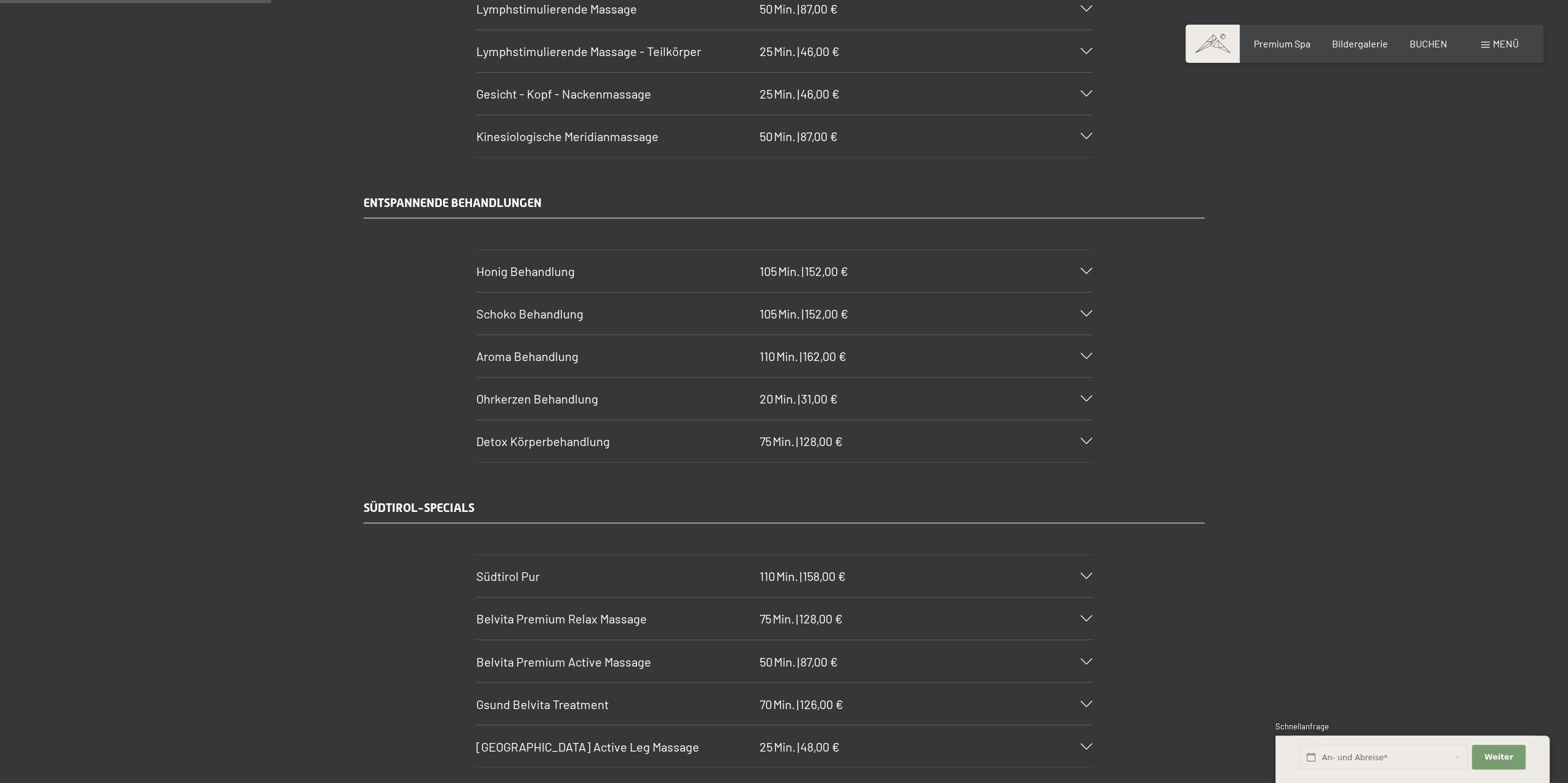
scroll to position [1725, 0]
click at [542, 348] on span "Aroma Behandlung" at bounding box center [527, 355] width 102 height 15
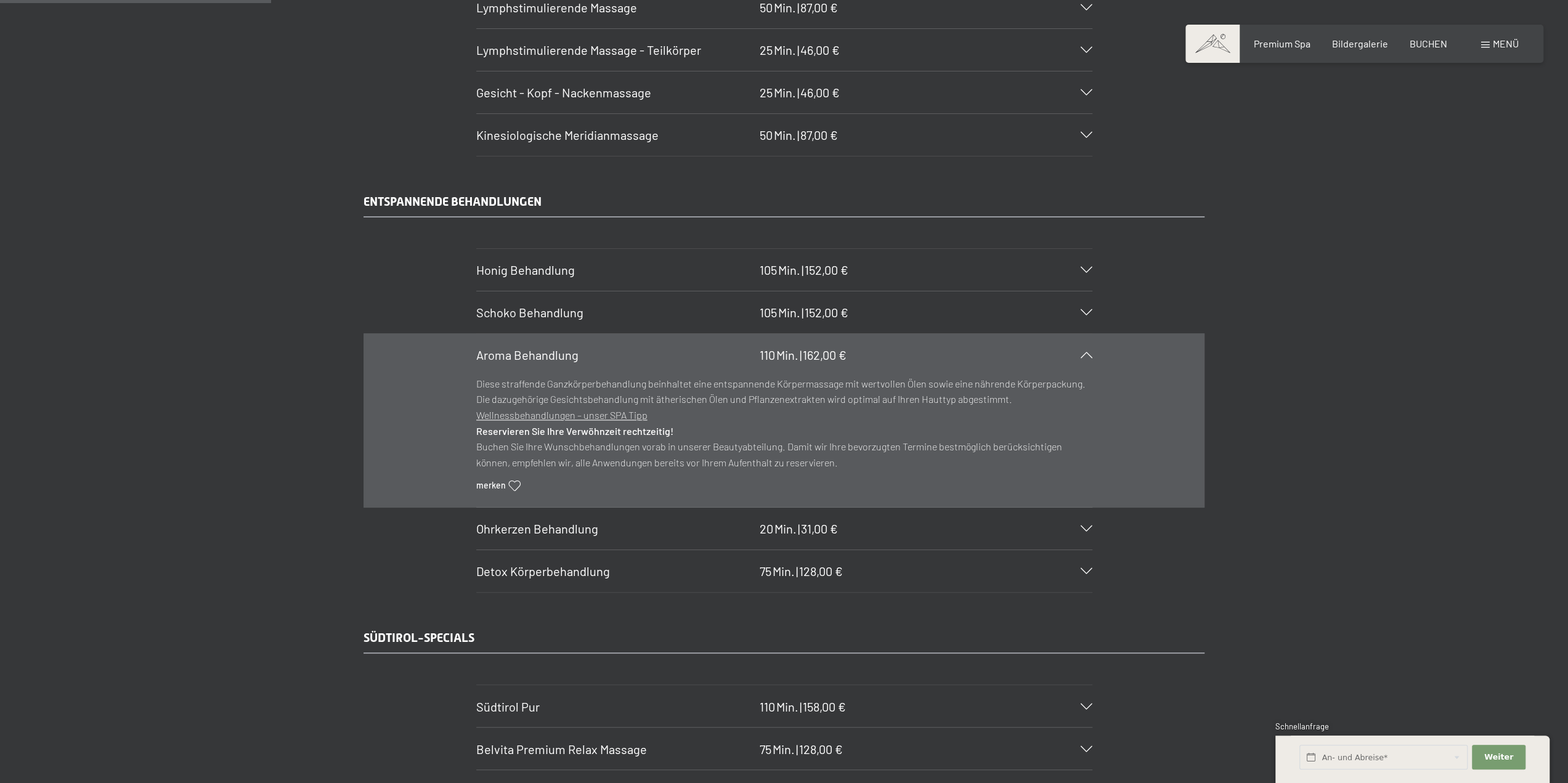
click at [542, 348] on span "Aroma Behandlung" at bounding box center [527, 355] width 102 height 15
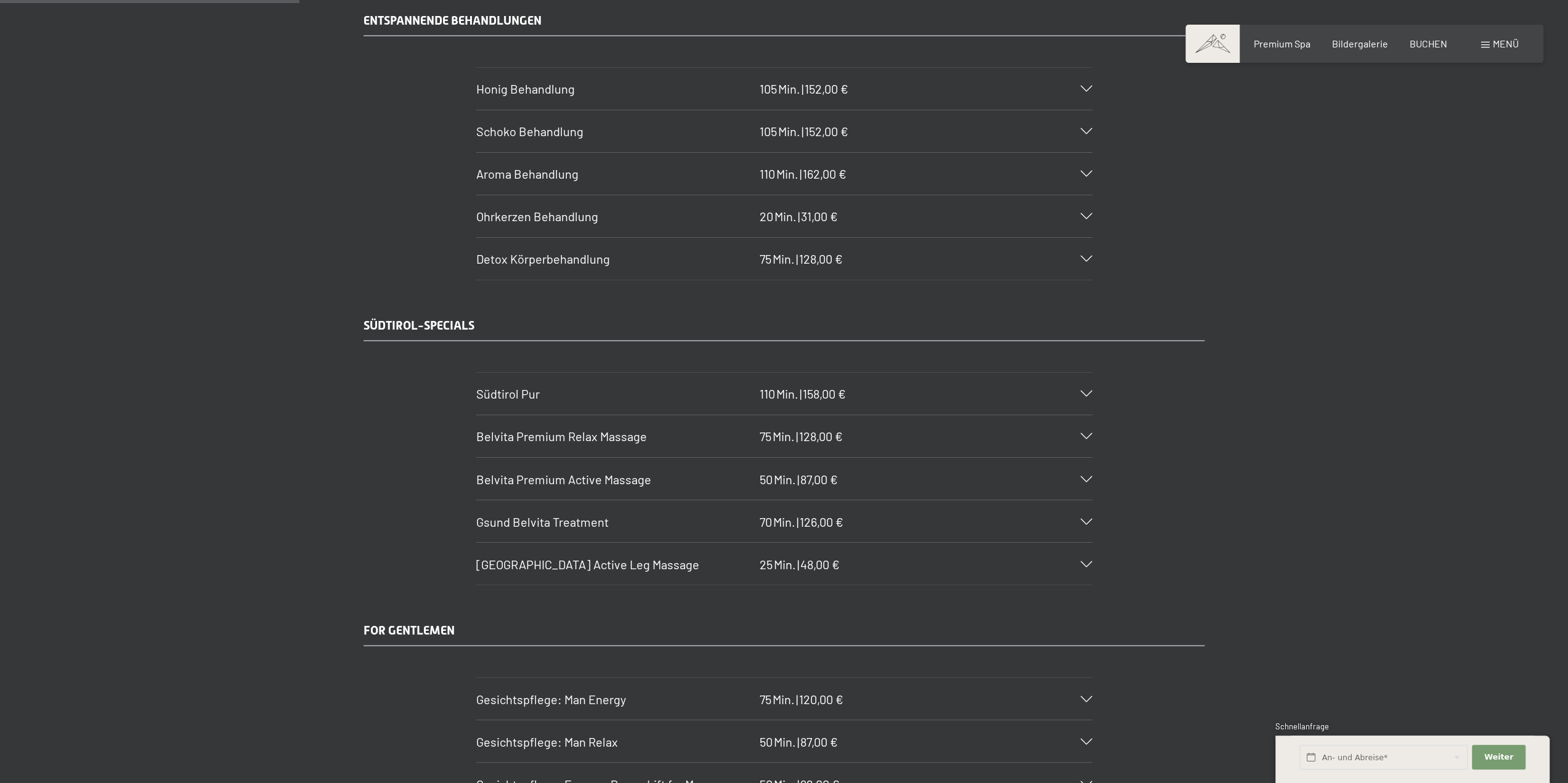
scroll to position [1910, 0]
click at [579, 425] on span "Belvita Premium Relax Massage" at bounding box center [561, 433] width 170 height 15
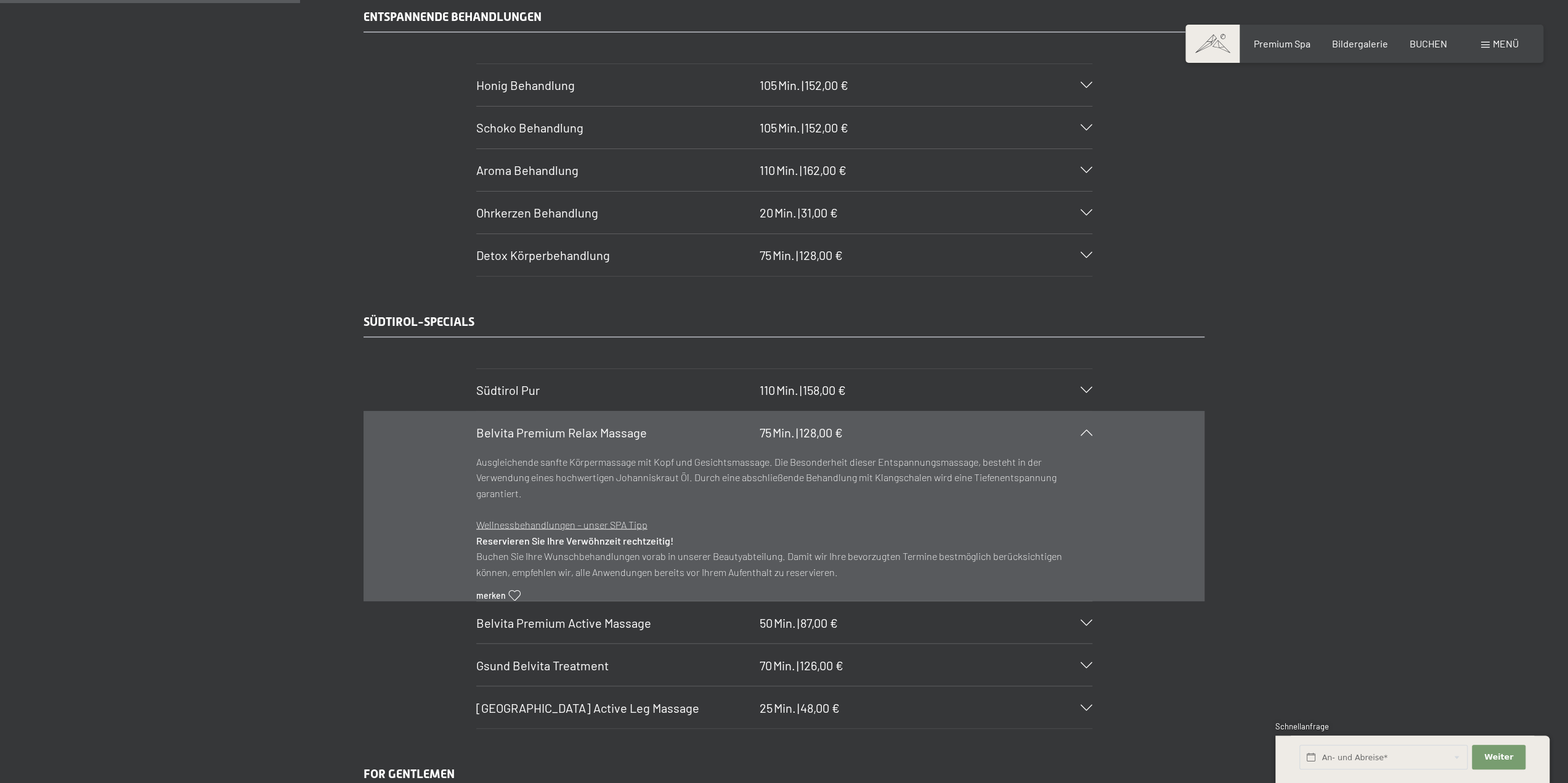
click at [579, 425] on span "Belvita Premium Relax Massage" at bounding box center [561, 433] width 170 height 15
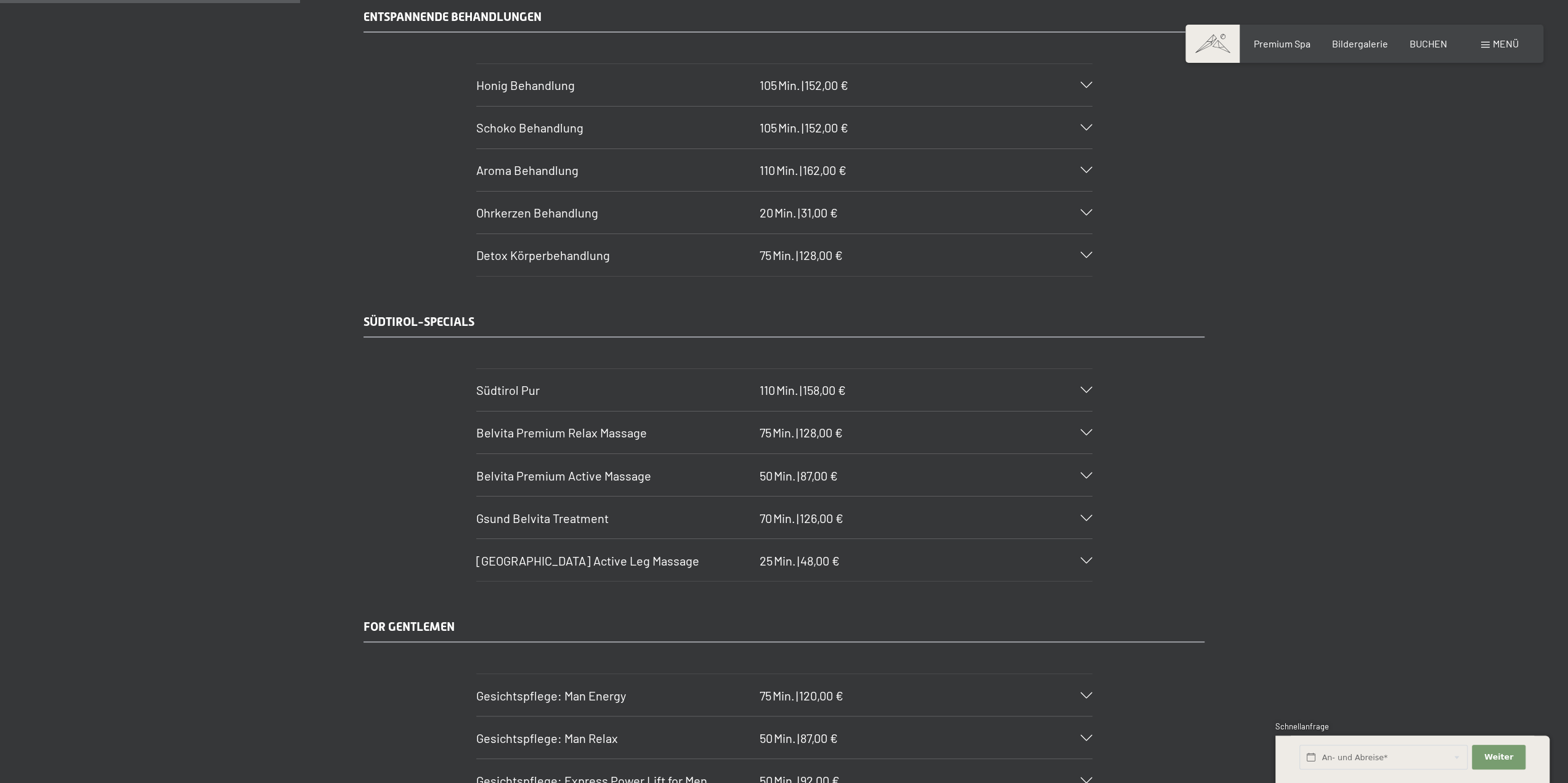
click at [579, 467] on span "Belvita Premium Active Massage" at bounding box center [563, 475] width 175 height 15
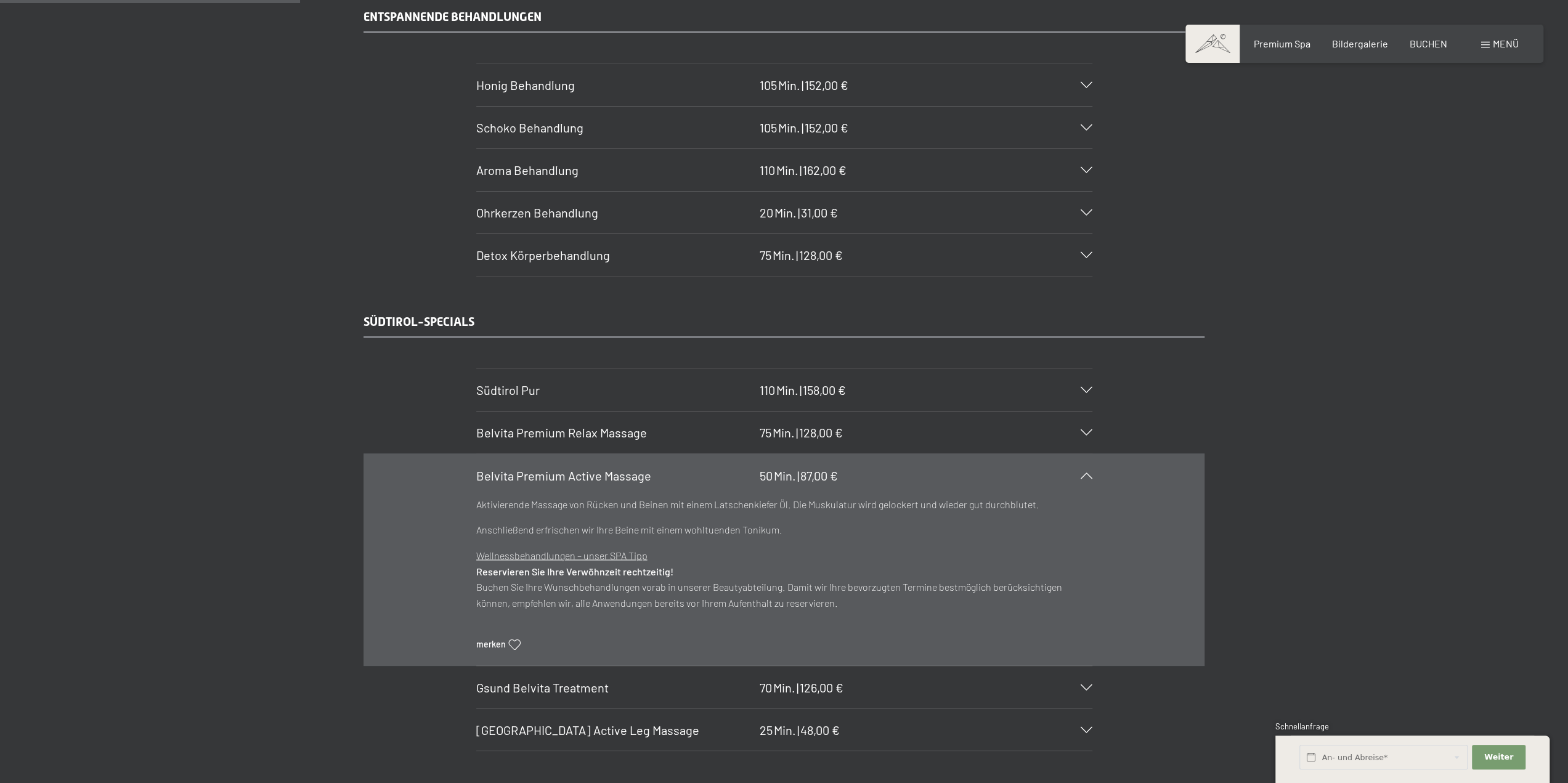
click at [578, 469] on span "Belvita Premium Active Massage" at bounding box center [563, 475] width 175 height 15
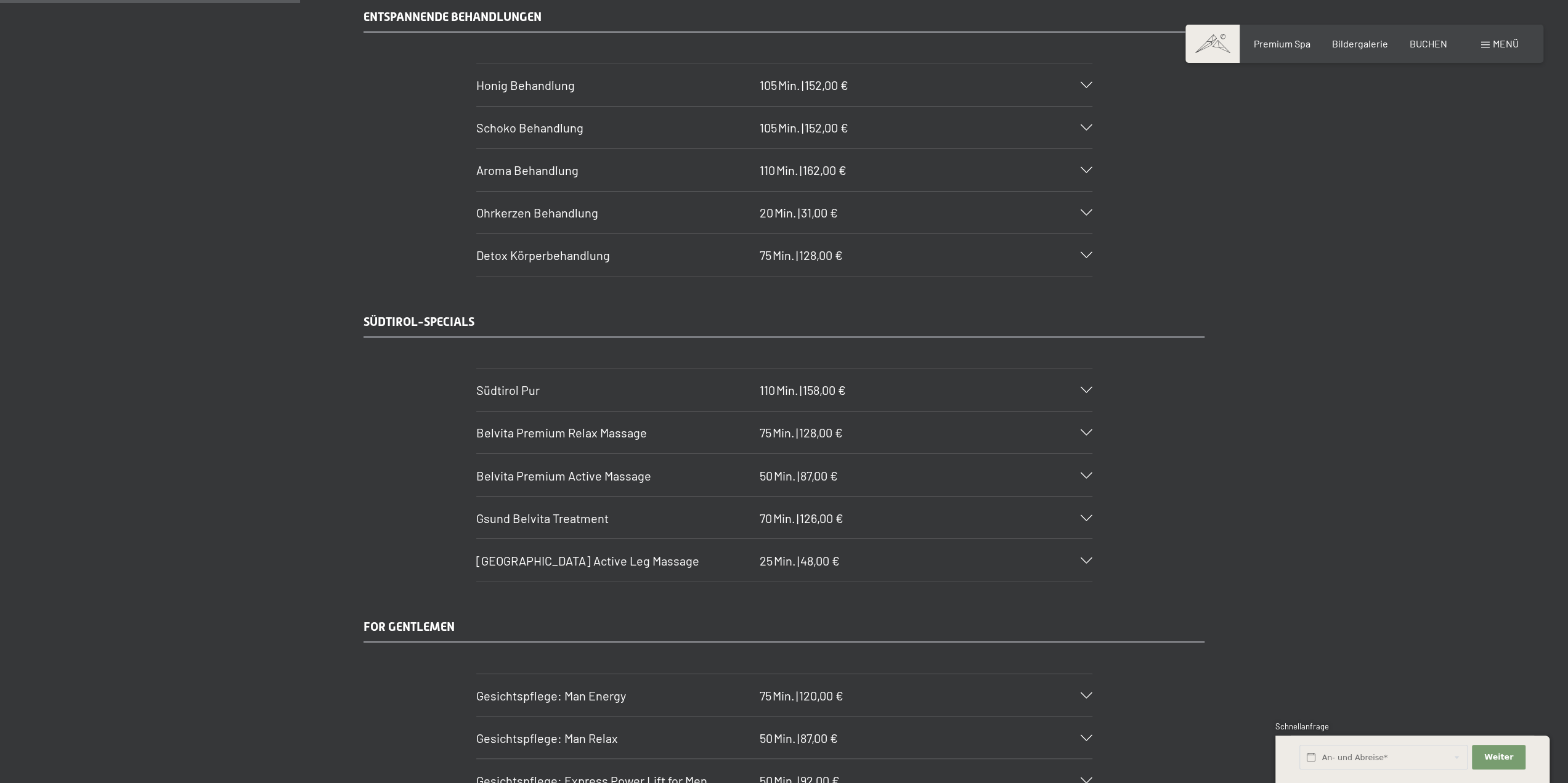
click at [570, 510] on span "Gsund Belvita Treatment" at bounding box center [542, 518] width 133 height 15
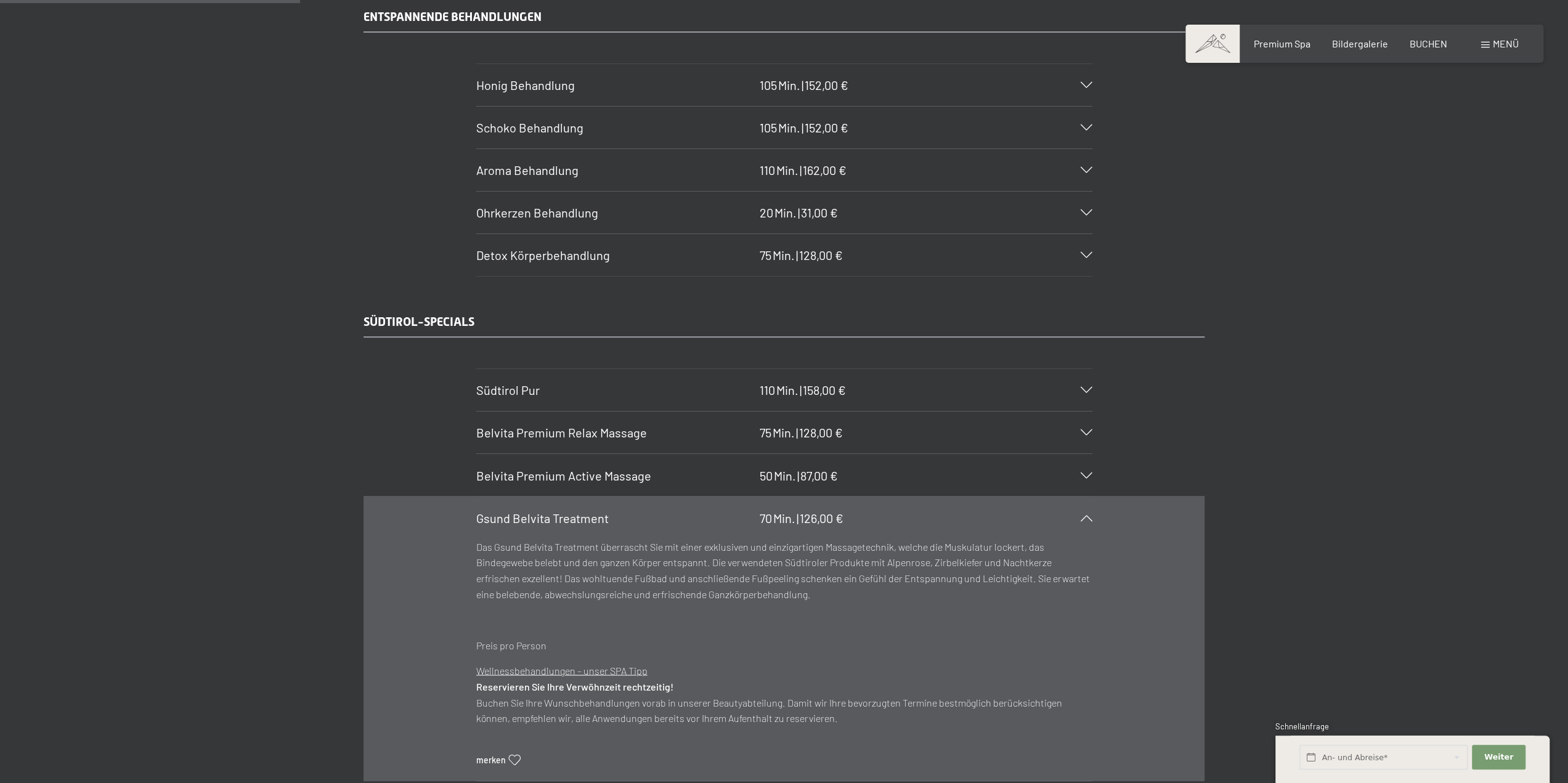
click at [570, 510] on span "Gsund Belvita Treatment" at bounding box center [542, 518] width 133 height 15
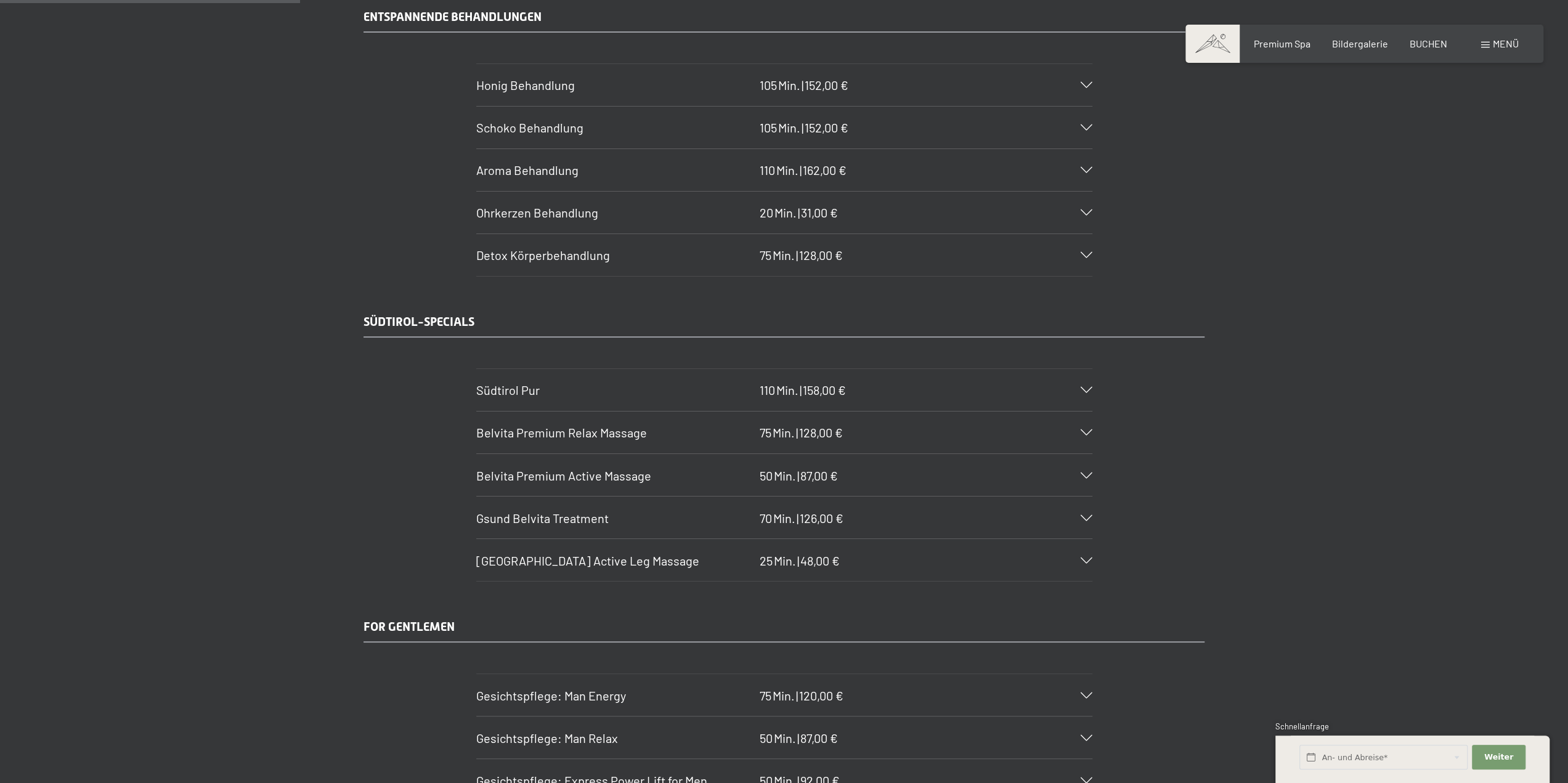
click at [532, 382] on span "Südtirol Pur" at bounding box center [508, 390] width 64 height 15
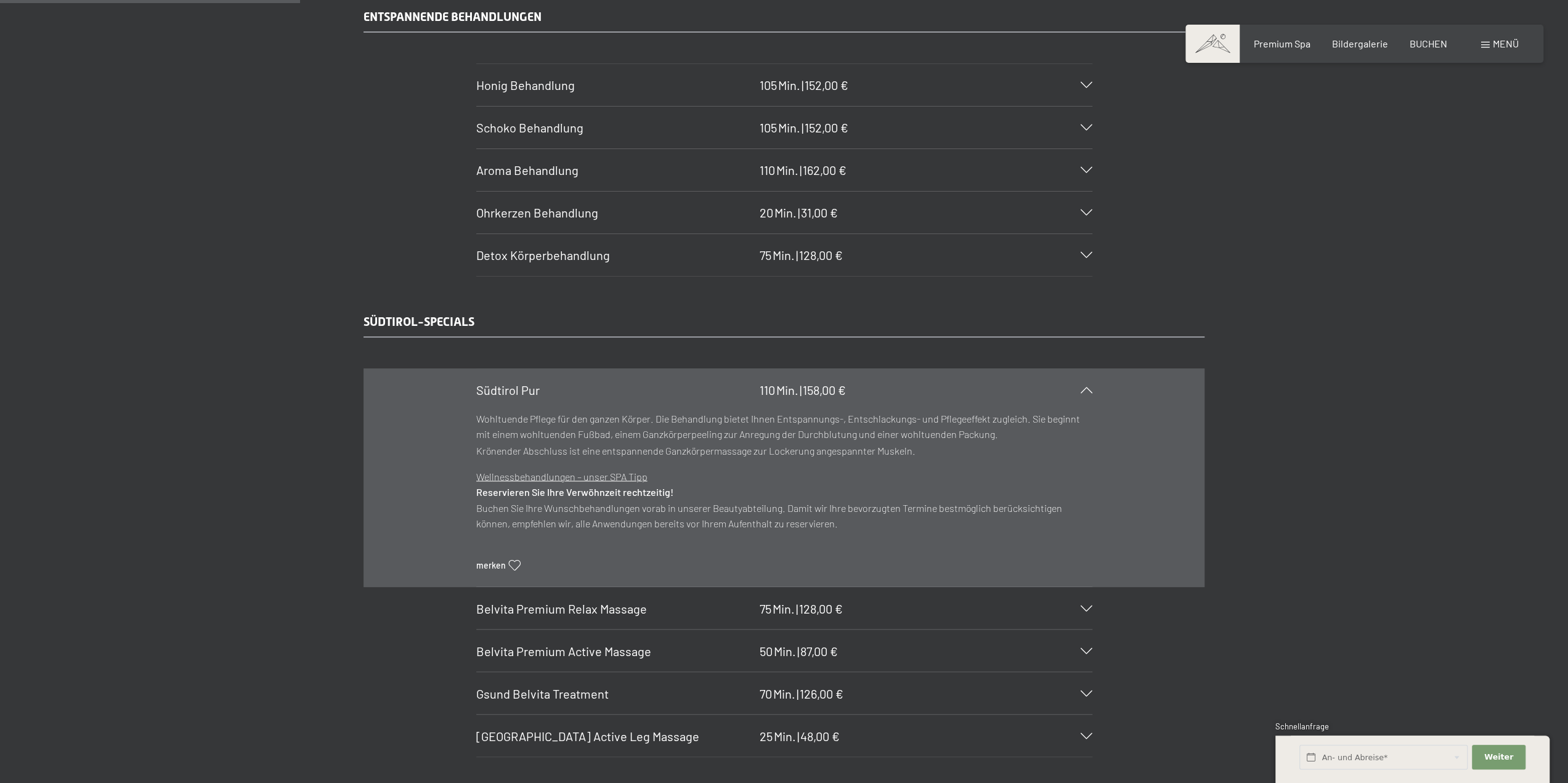
click at [532, 382] on span "Südtirol Pur" at bounding box center [508, 390] width 64 height 15
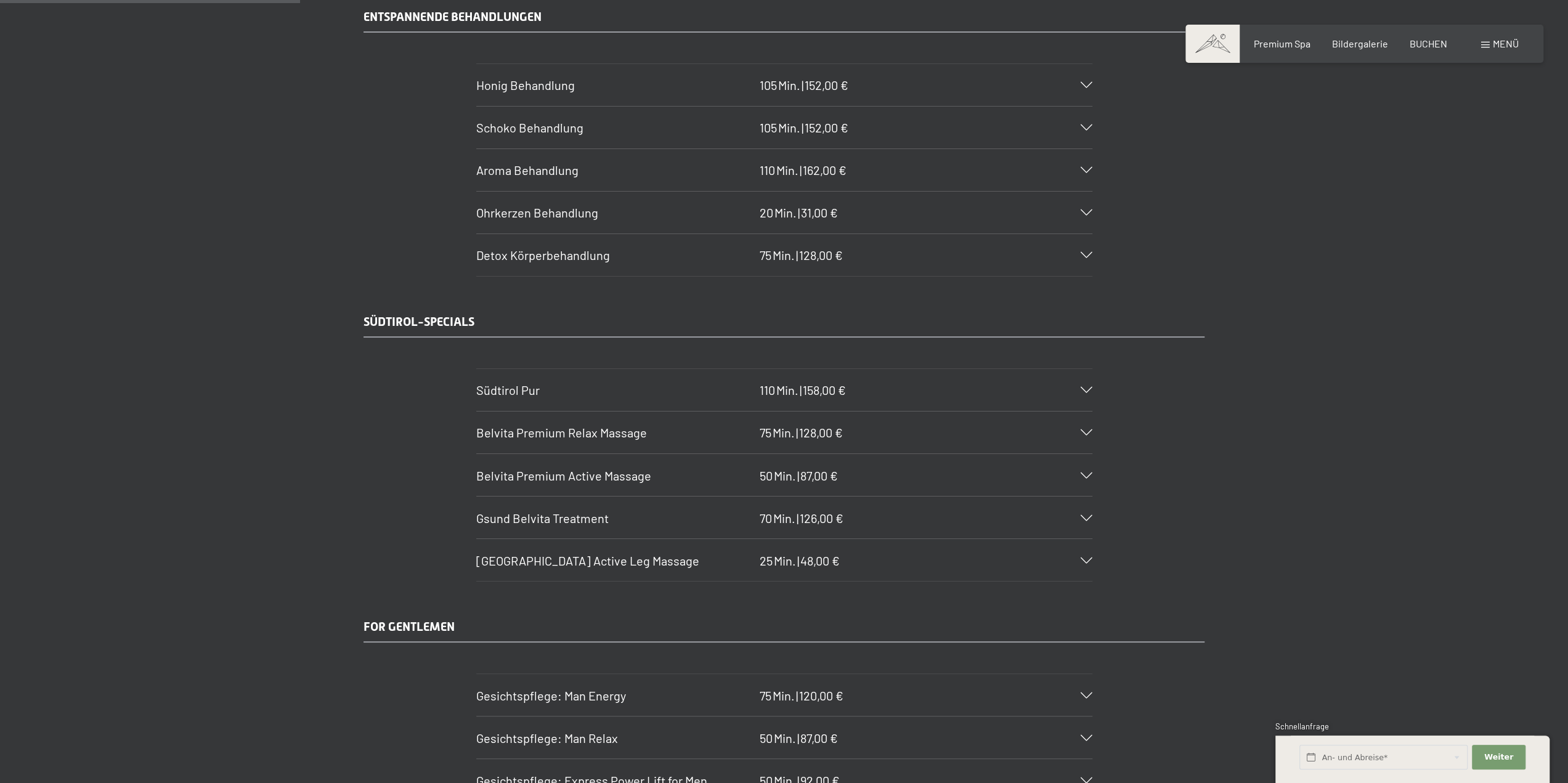
click at [543, 425] on span "Belvita Premium Relax Massage" at bounding box center [561, 433] width 170 height 15
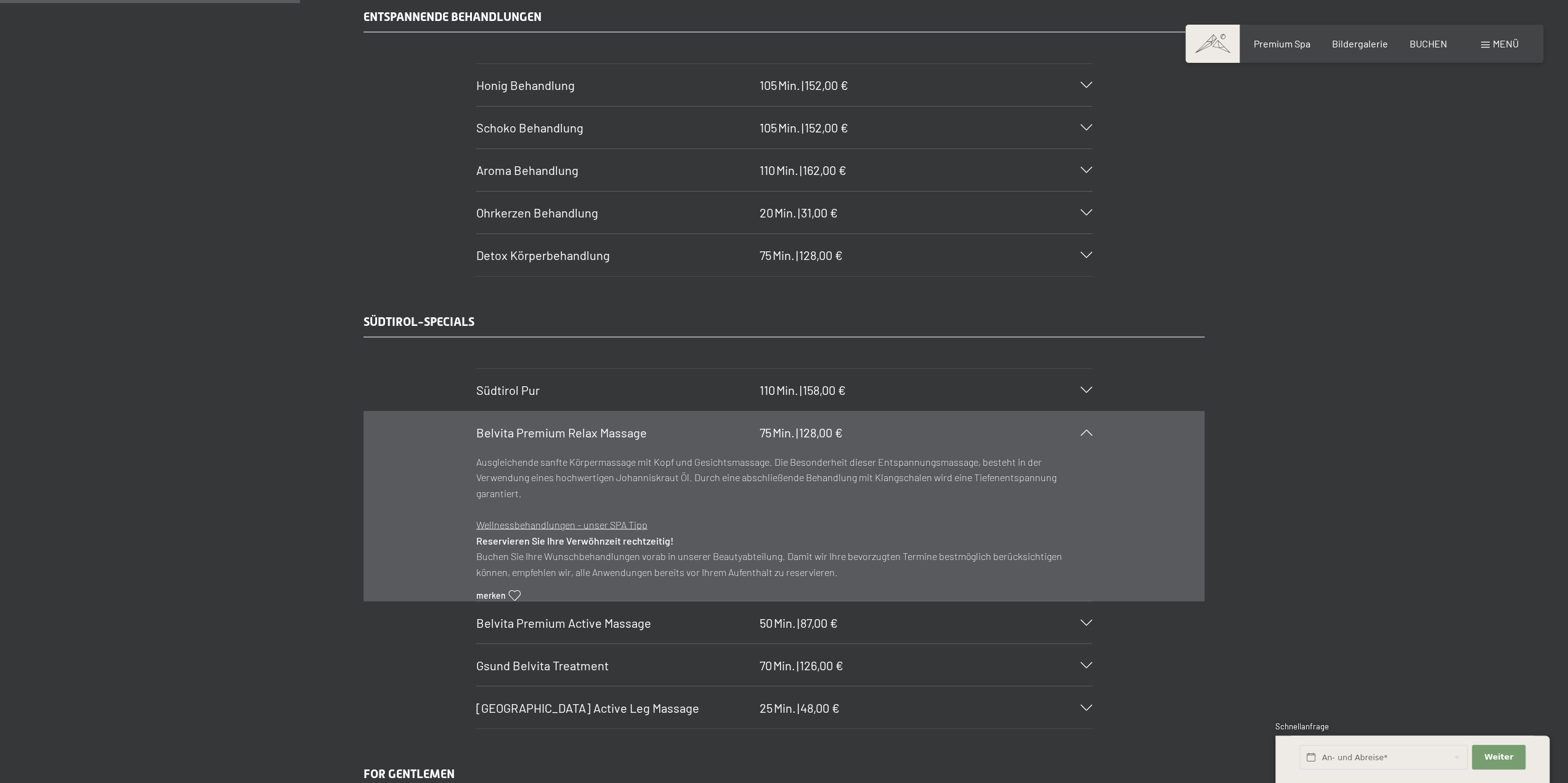
click at [543, 425] on span "Belvita Premium Relax Massage" at bounding box center [561, 433] width 170 height 15
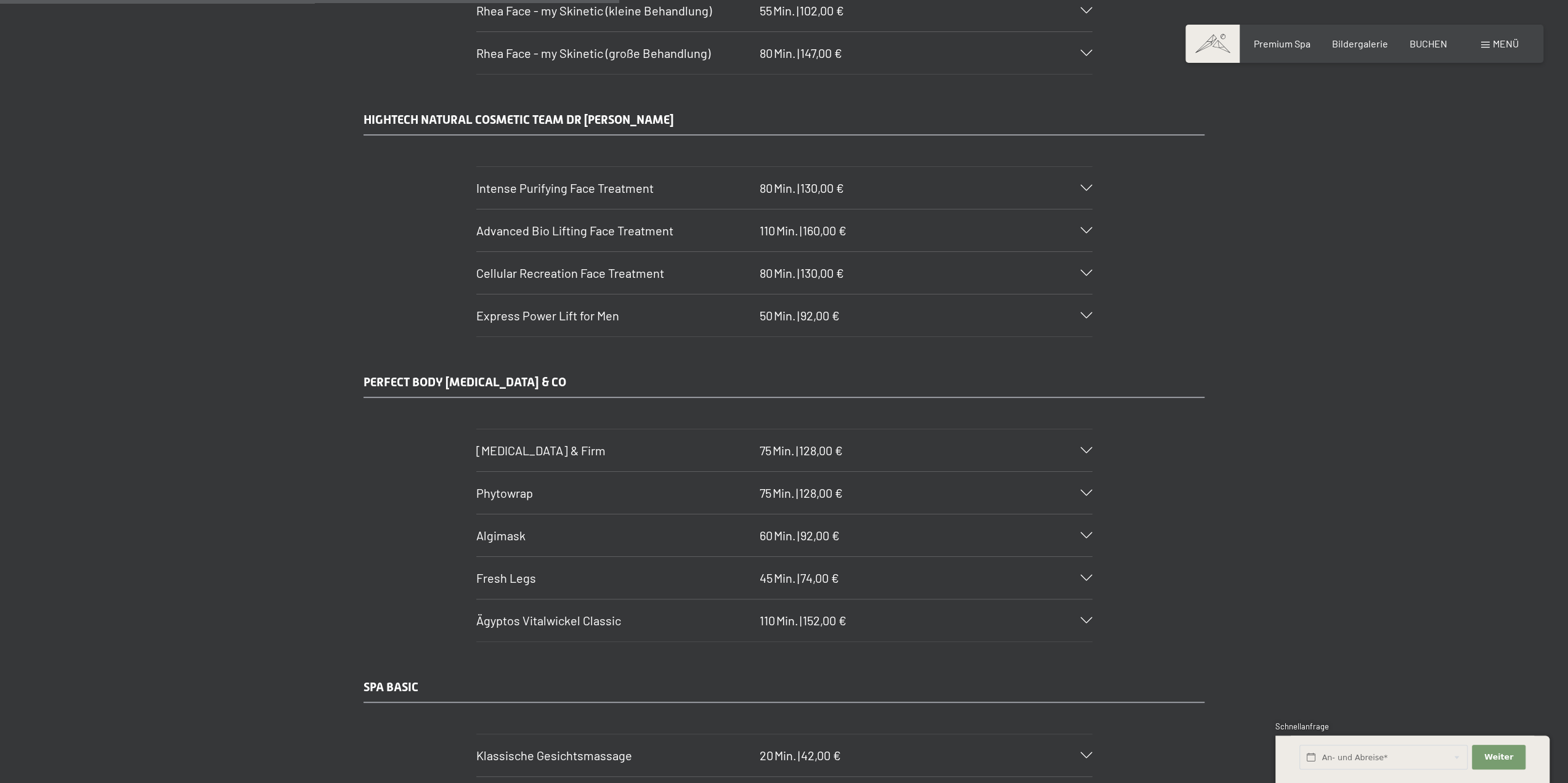
scroll to position [3942, 0]
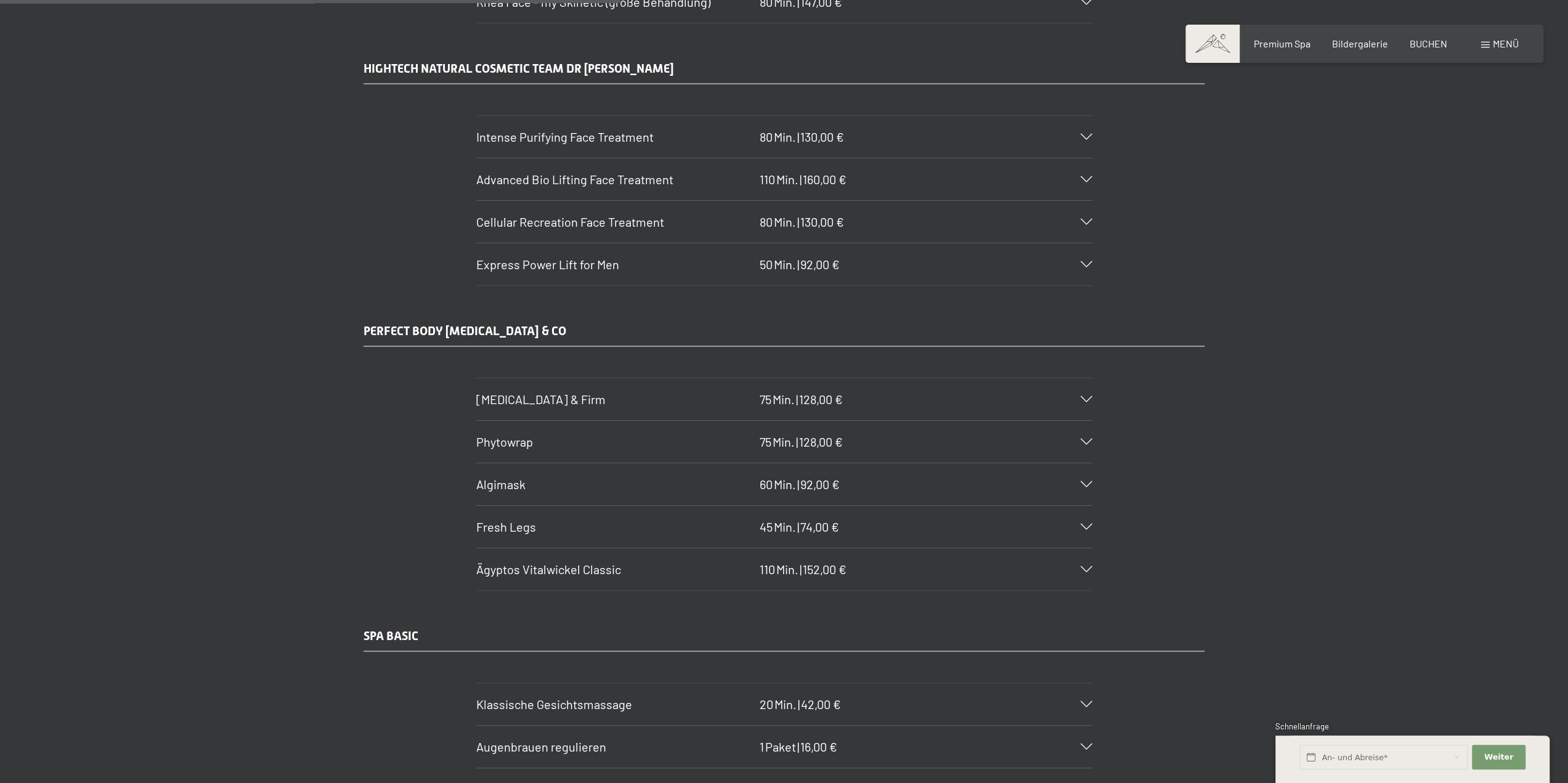
click at [549, 392] on span "Body Lift & Firm" at bounding box center [541, 399] width 129 height 15
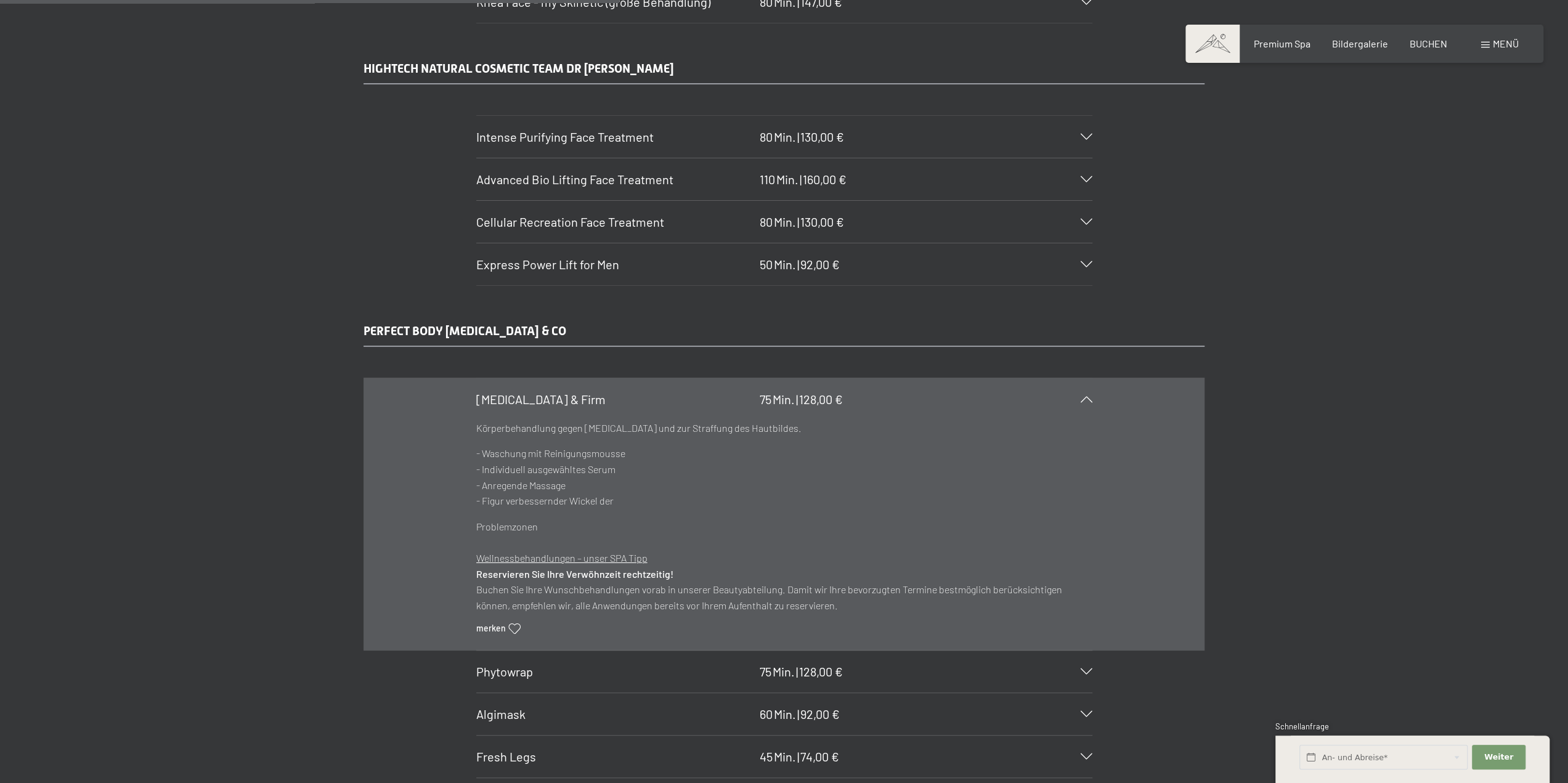
click at [549, 392] on span "Body Lift & Firm" at bounding box center [541, 399] width 129 height 15
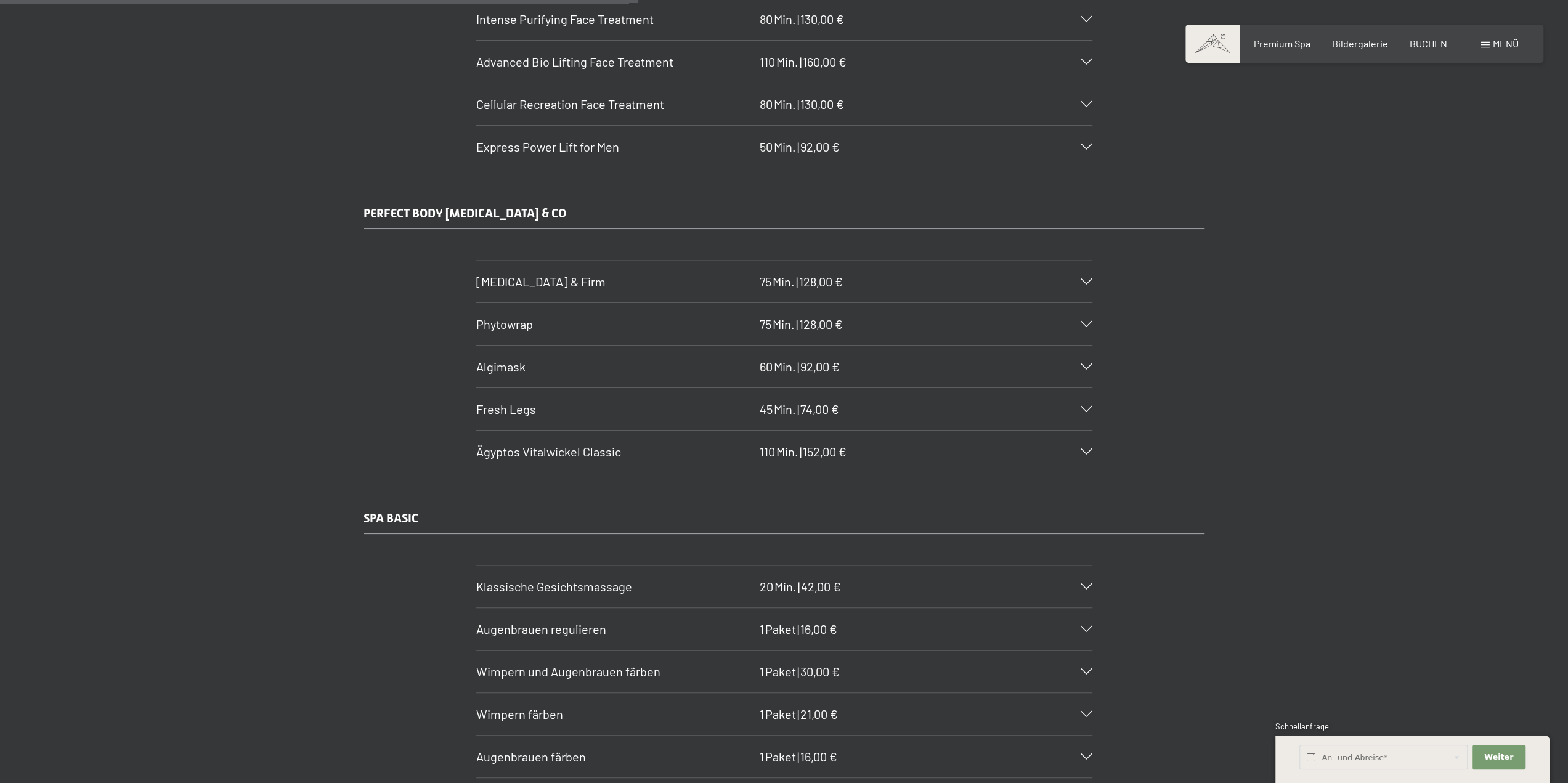
scroll to position [4066, 0]
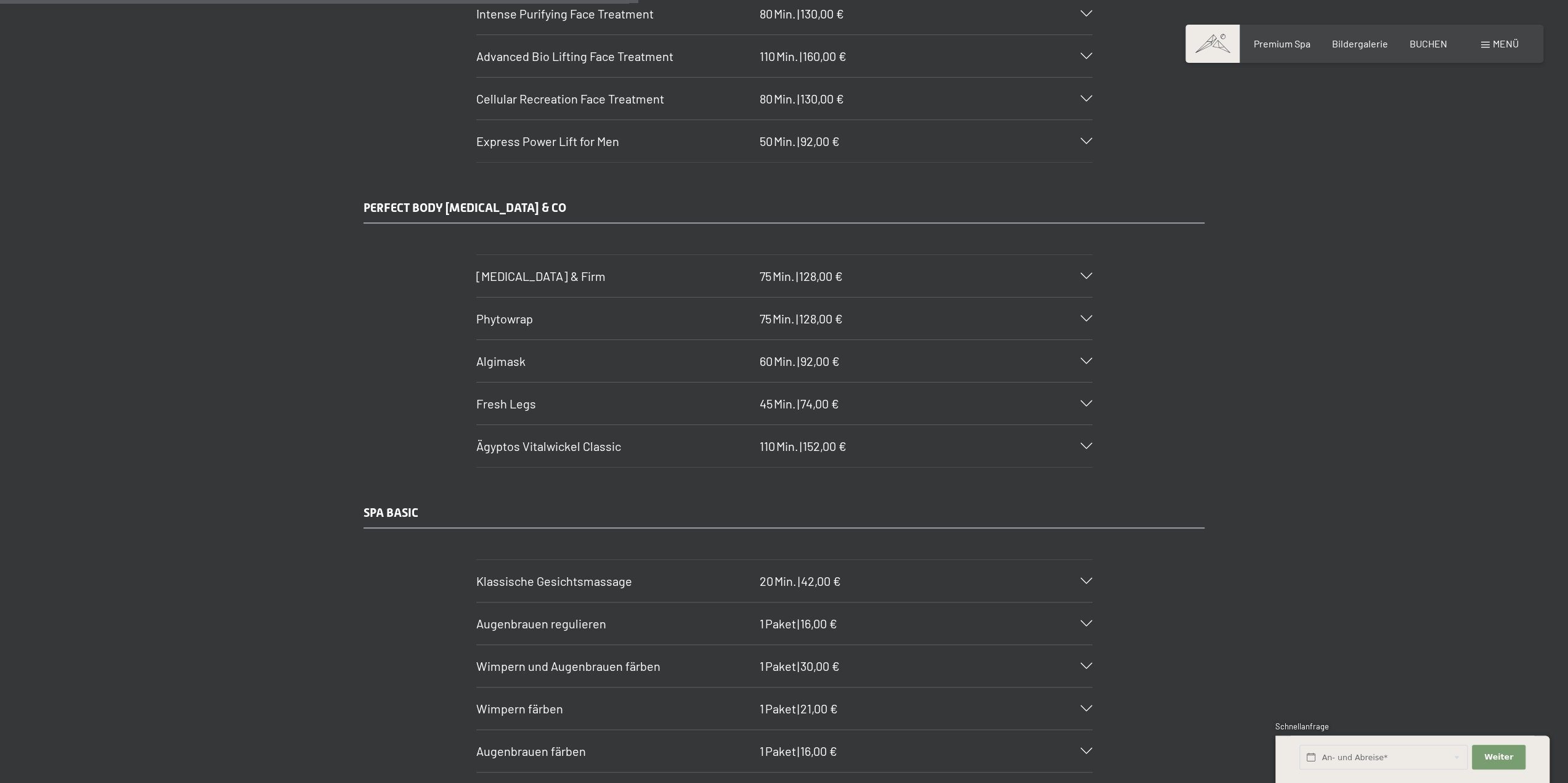
click at [549, 439] on span "Ägyptos Vitalwickel Classic" at bounding box center [548, 446] width 145 height 15
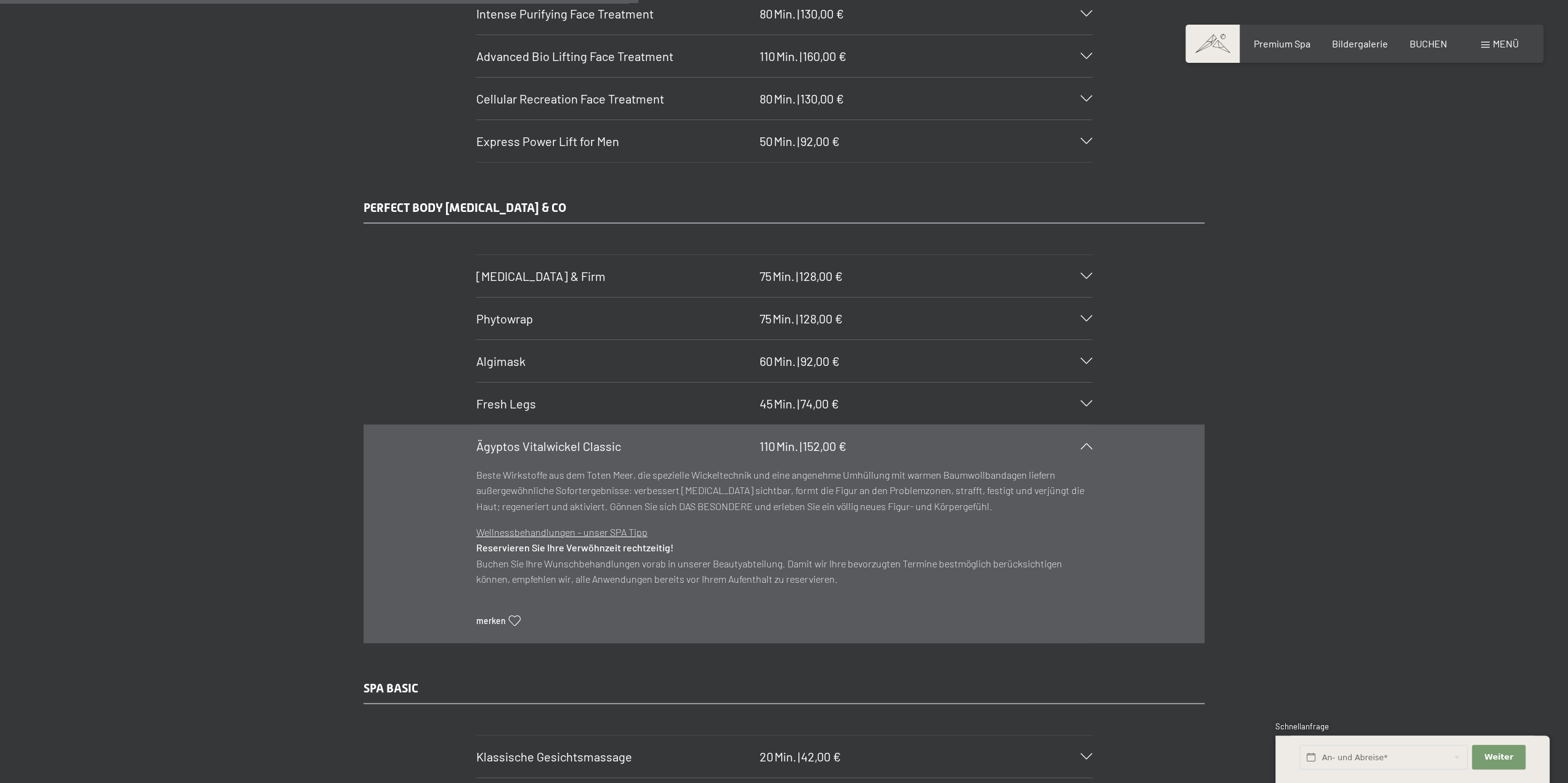
click at [549, 439] on span "Ägyptos Vitalwickel Classic" at bounding box center [548, 446] width 145 height 15
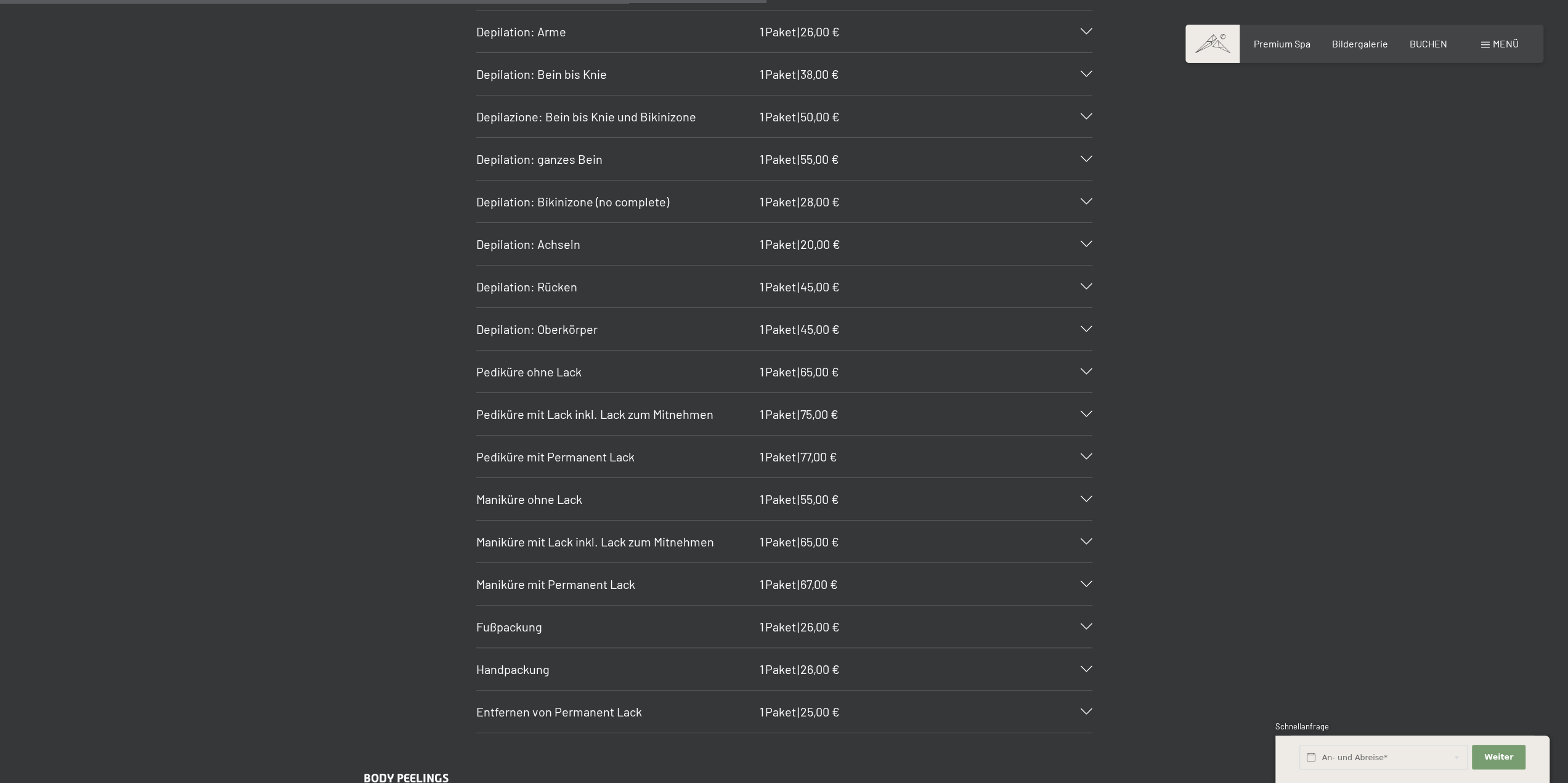
scroll to position [4866, 0]
click at [578, 198] on span "Depilation: Bikinizone (no complete)" at bounding box center [572, 206] width 193 height 15
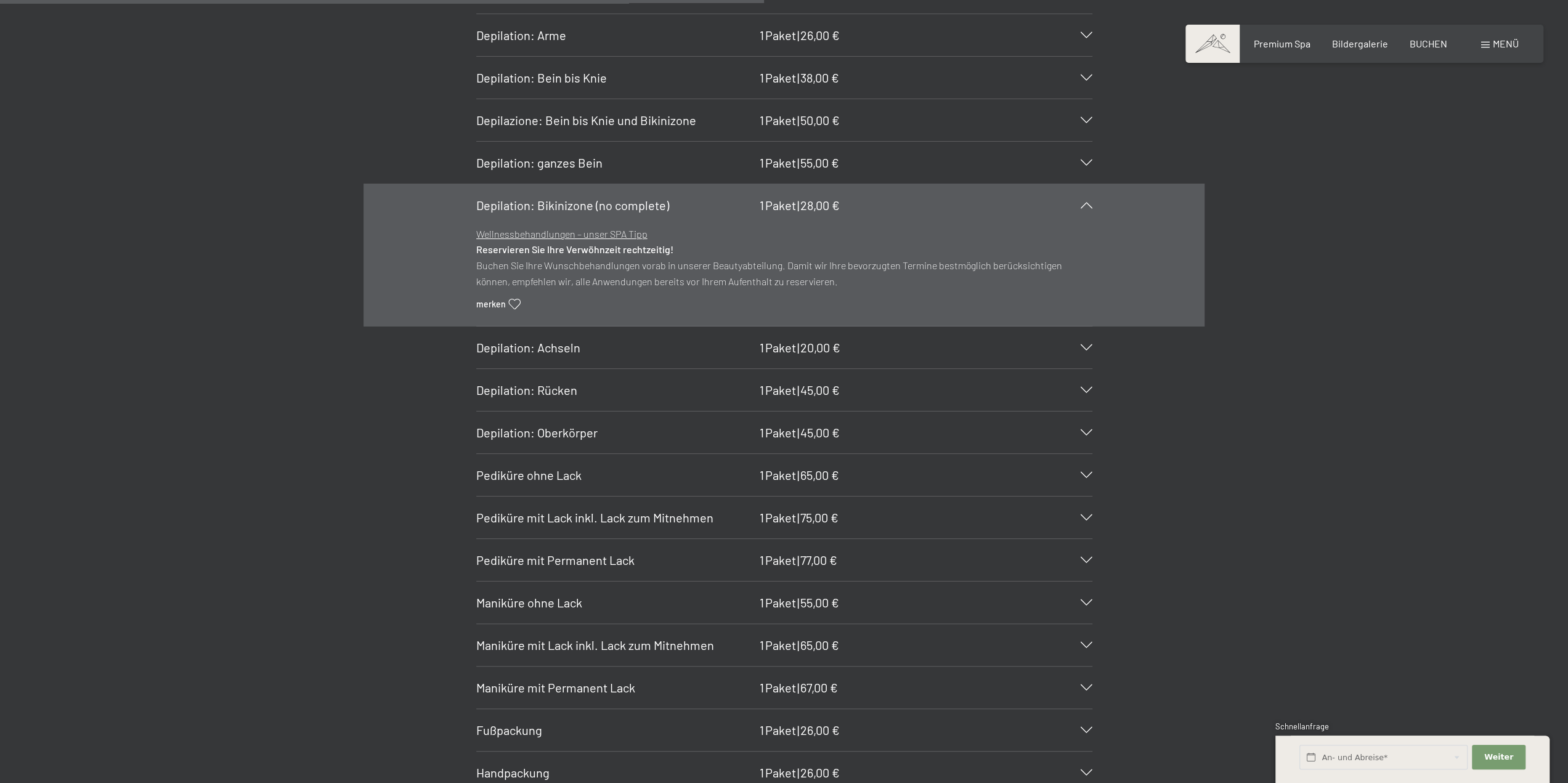
click at [578, 198] on span "Depilation: Bikinizone (no complete)" at bounding box center [572, 206] width 193 height 15
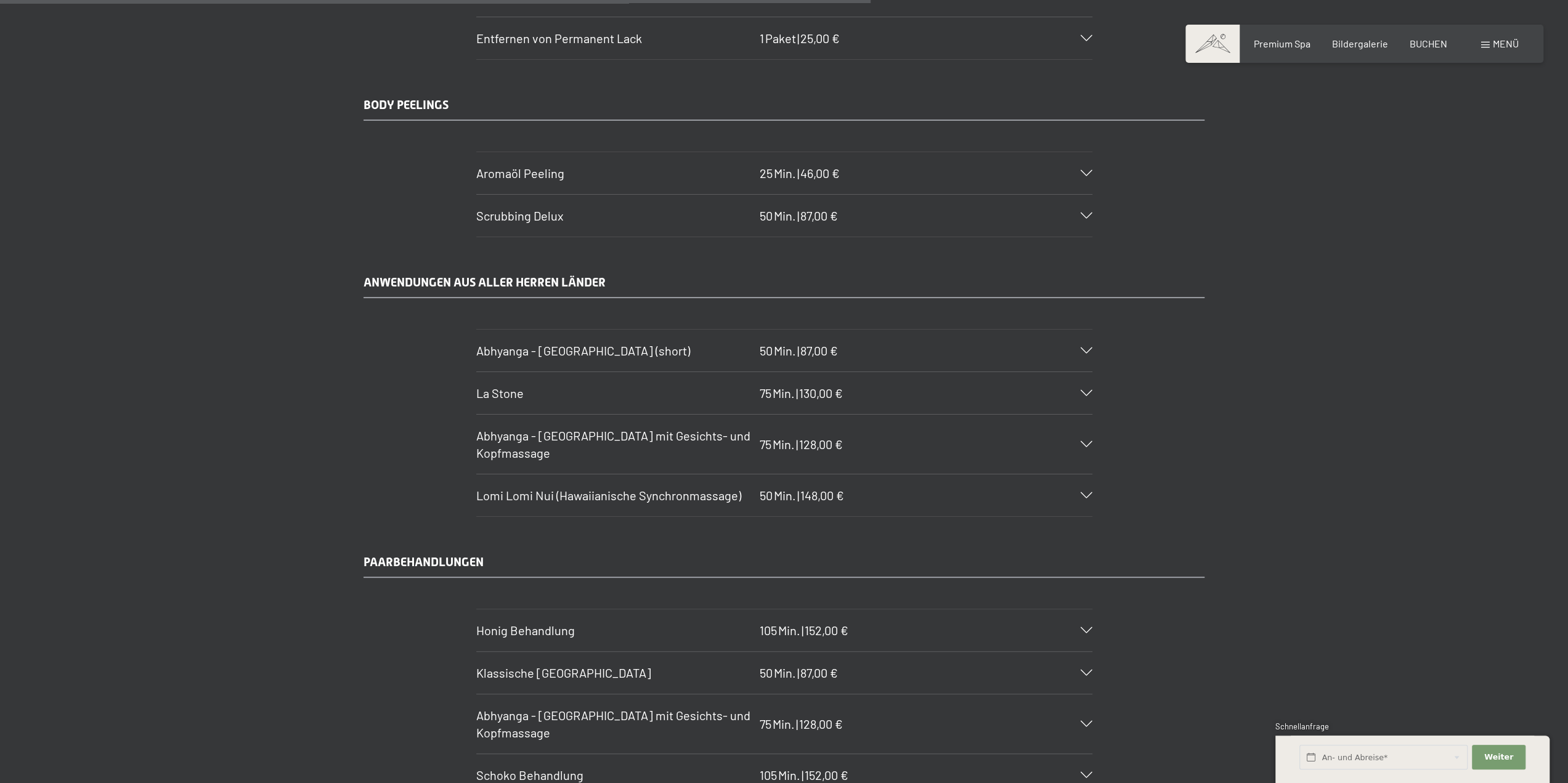
scroll to position [5544, 0]
click at [608, 428] on span "Abhyanga - Ganzkörpermassage mit Gesichts- und Kopfmassage" at bounding box center [613, 443] width 274 height 32
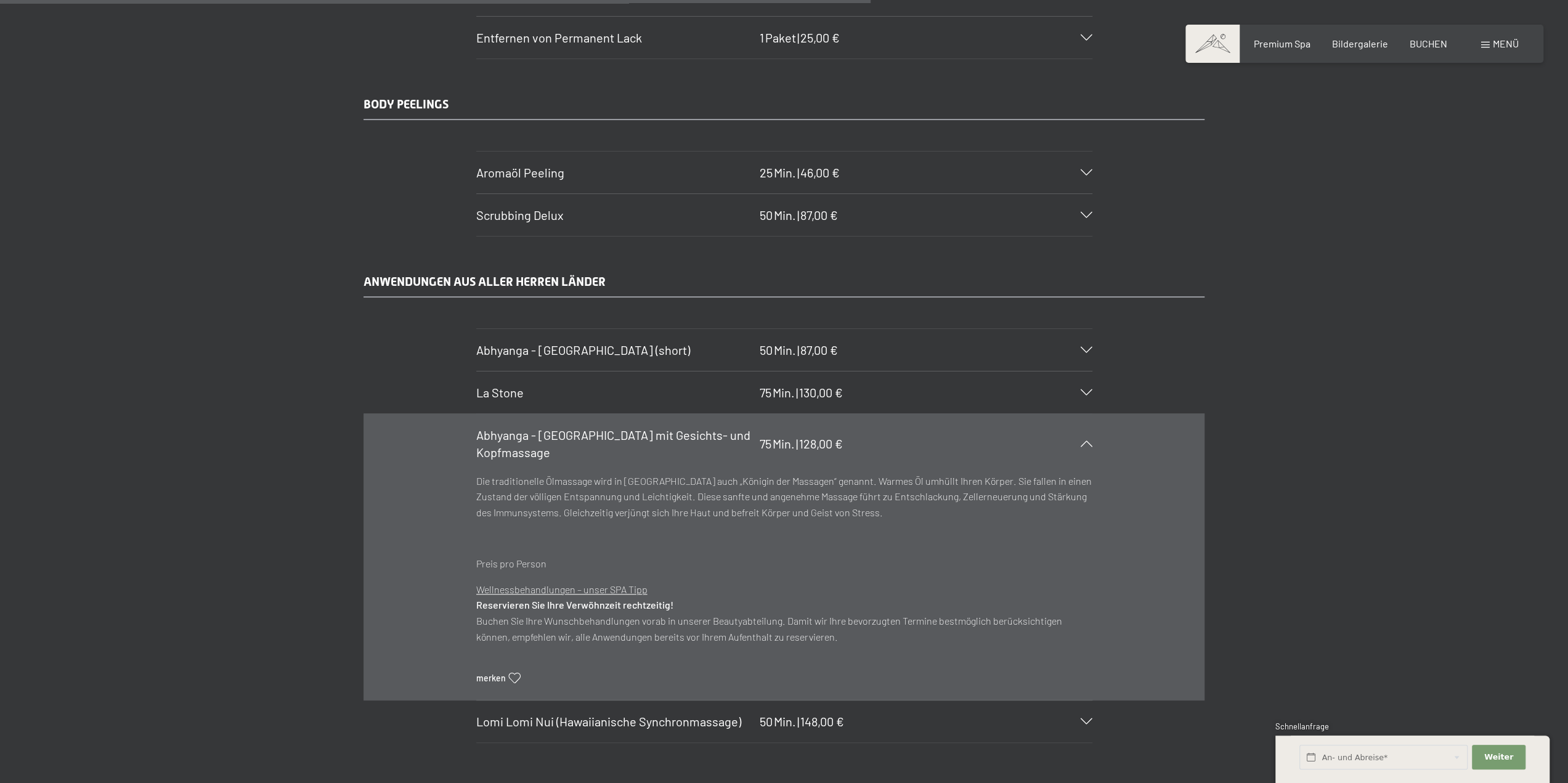
click at [608, 428] on span "Abhyanga - Ganzkörpermassage mit Gesichts- und Kopfmassage" at bounding box center [613, 443] width 274 height 32
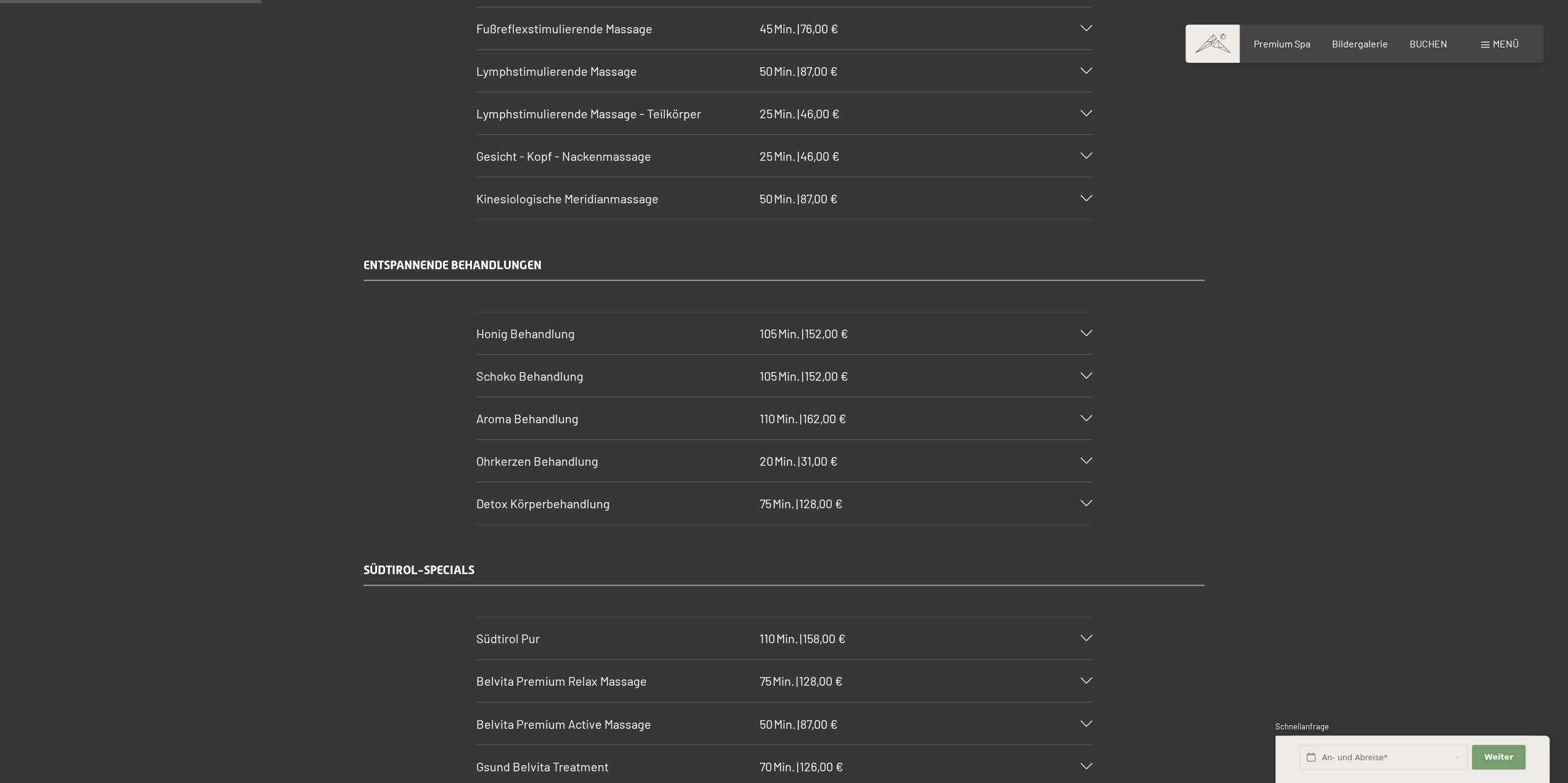
scroll to position [1664, 0]
click at [562, 324] on span "Honig Behandlung" at bounding box center [525, 332] width 98 height 15
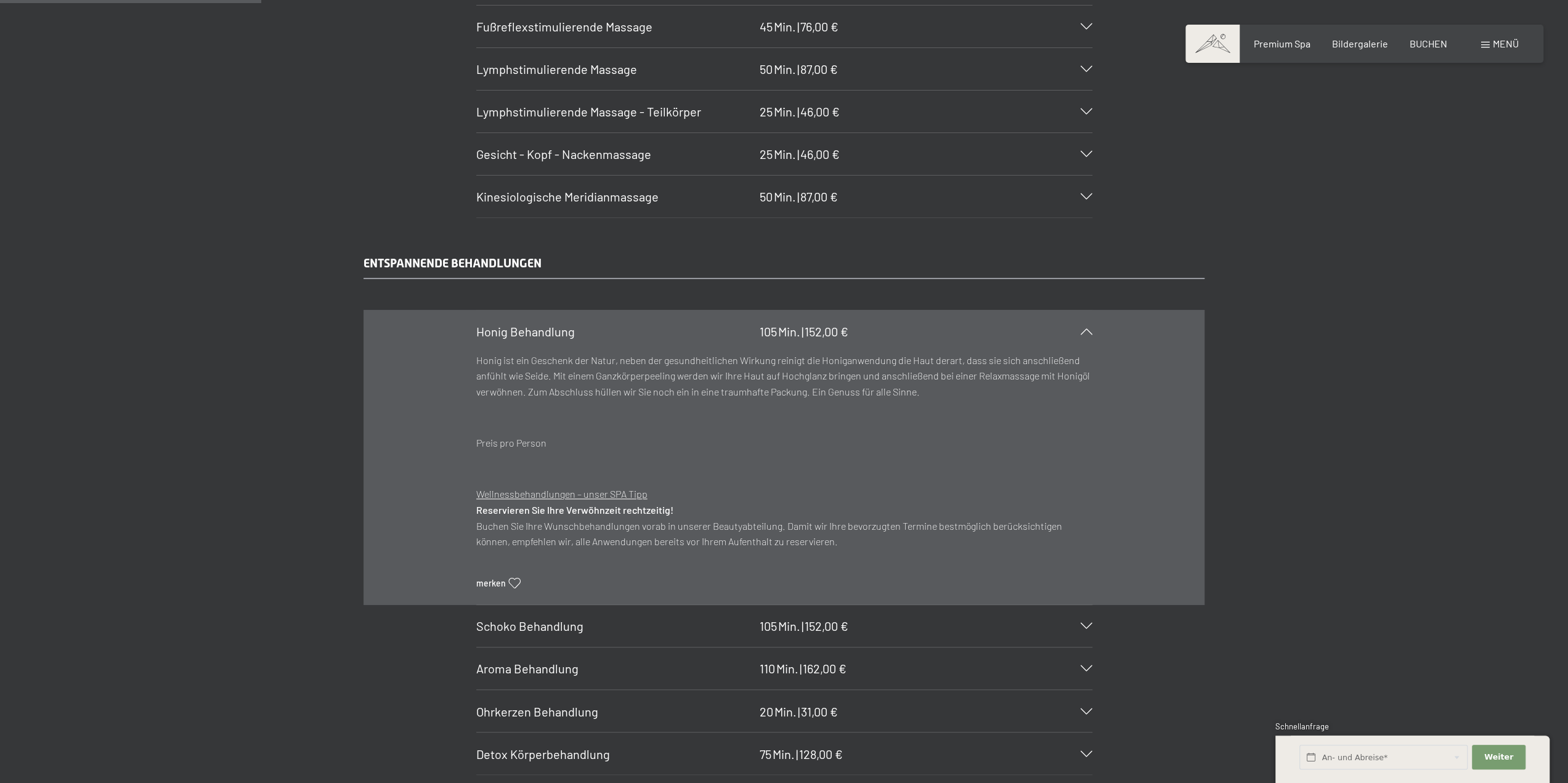
click at [562, 324] on span "Honig Behandlung" at bounding box center [525, 332] width 98 height 15
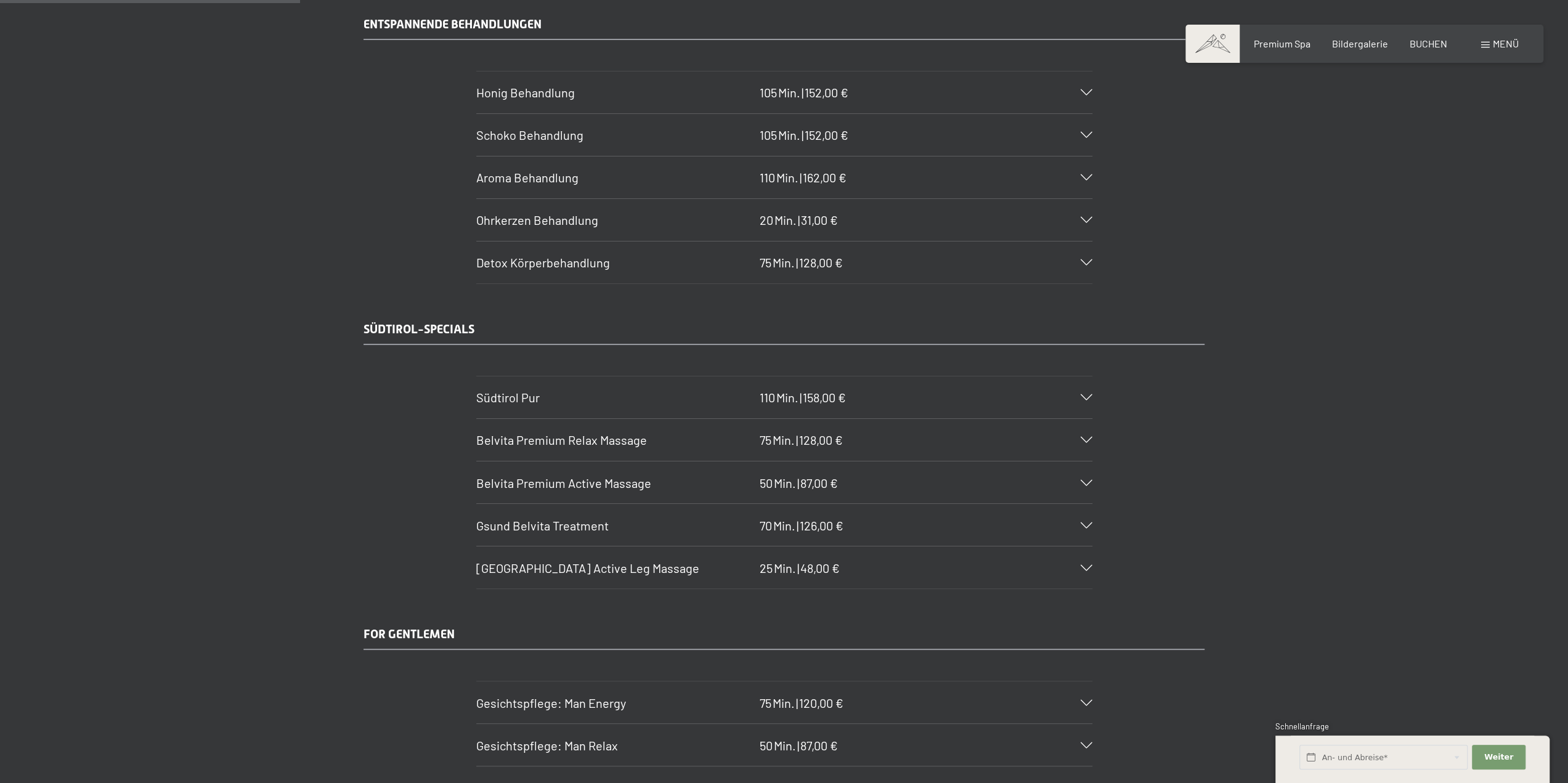
scroll to position [1910, 0]
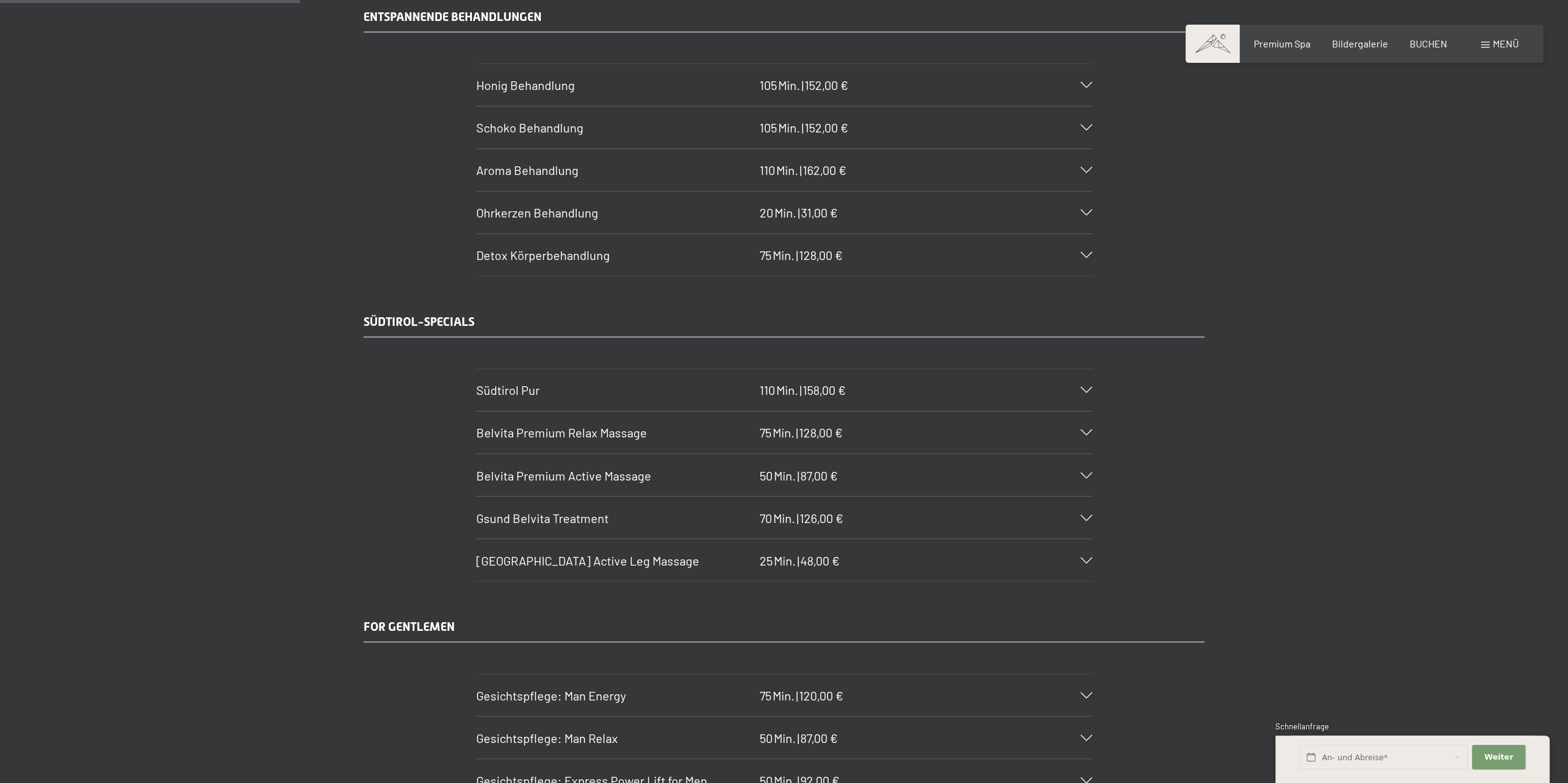
click at [548, 425] on span "Belvita Premium Relax Massage" at bounding box center [561, 433] width 170 height 15
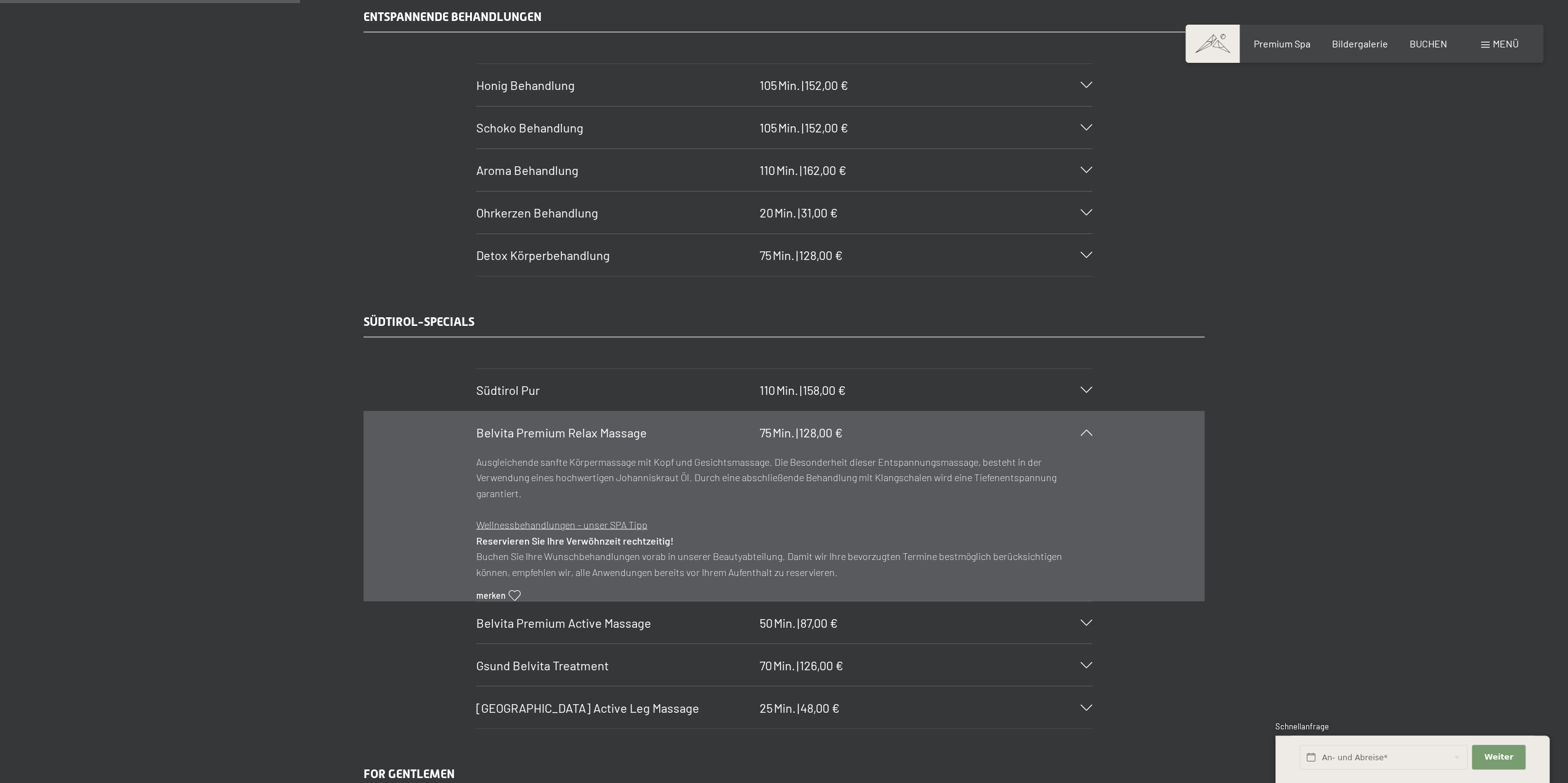
click at [543, 425] on span "Belvita Premium Relax Massage" at bounding box center [561, 433] width 170 height 15
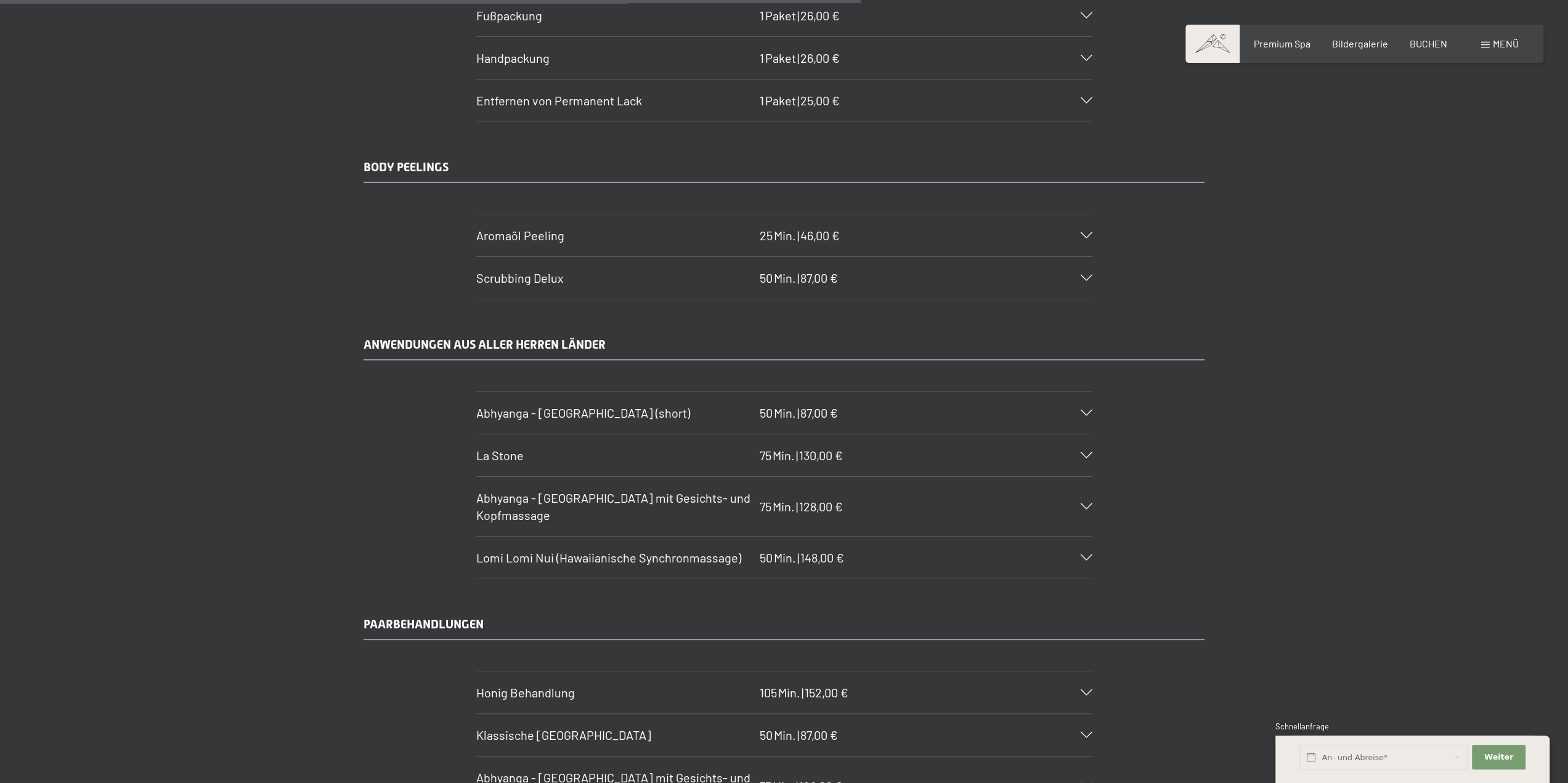
scroll to position [5482, 0]
click at [521, 446] on span "La Stone" at bounding box center [500, 454] width 47 height 15
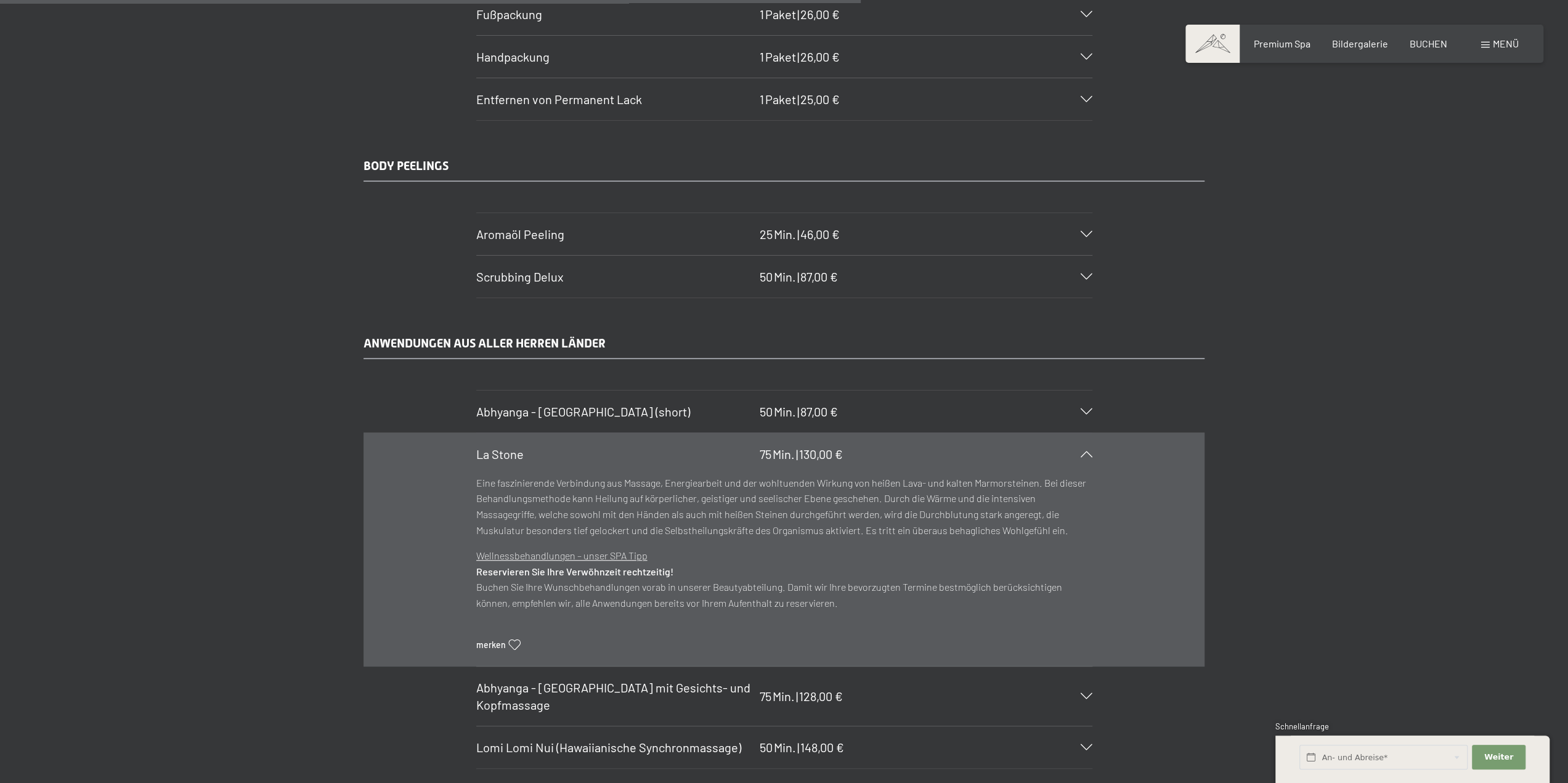
click at [521, 446] on span "La Stone" at bounding box center [500, 454] width 47 height 15
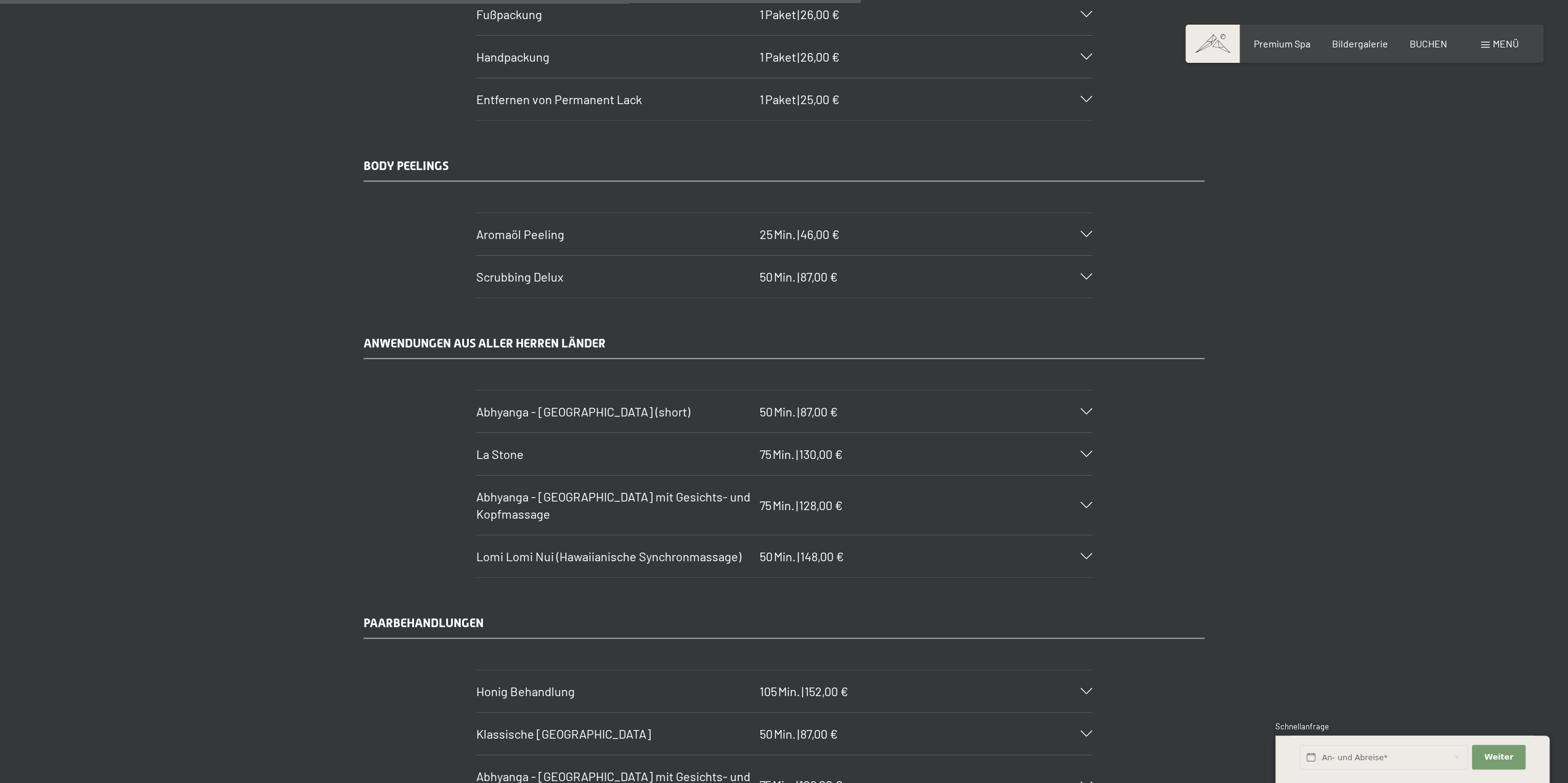
click at [522, 489] on span "Abhyanga - Ganzkörpermassage mit Gesichts- und Kopfmassage" at bounding box center [613, 505] width 274 height 32
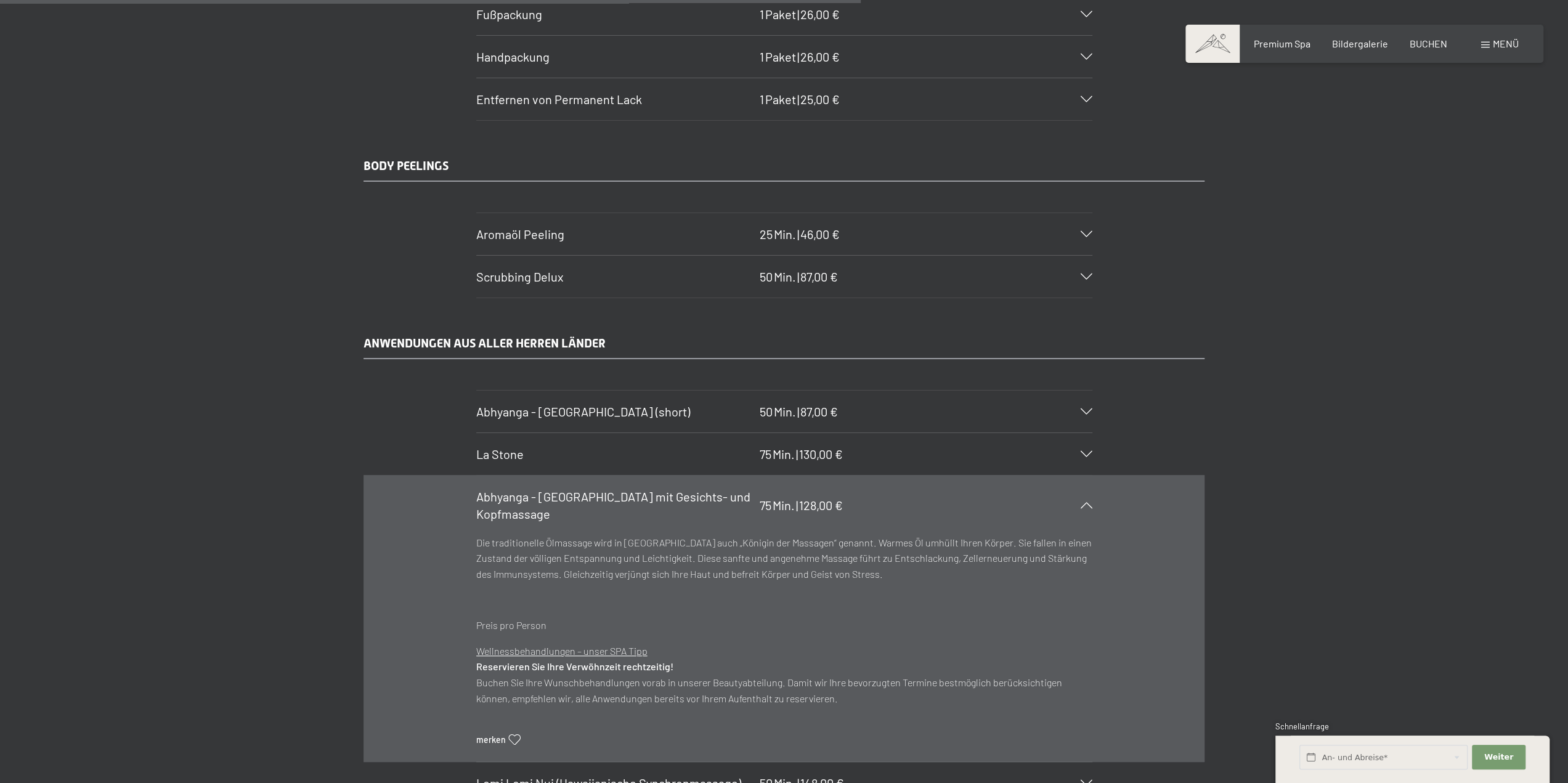
click at [522, 489] on span "Abhyanga - Ganzkörpermassage mit Gesichts- und Kopfmassage" at bounding box center [613, 505] width 274 height 32
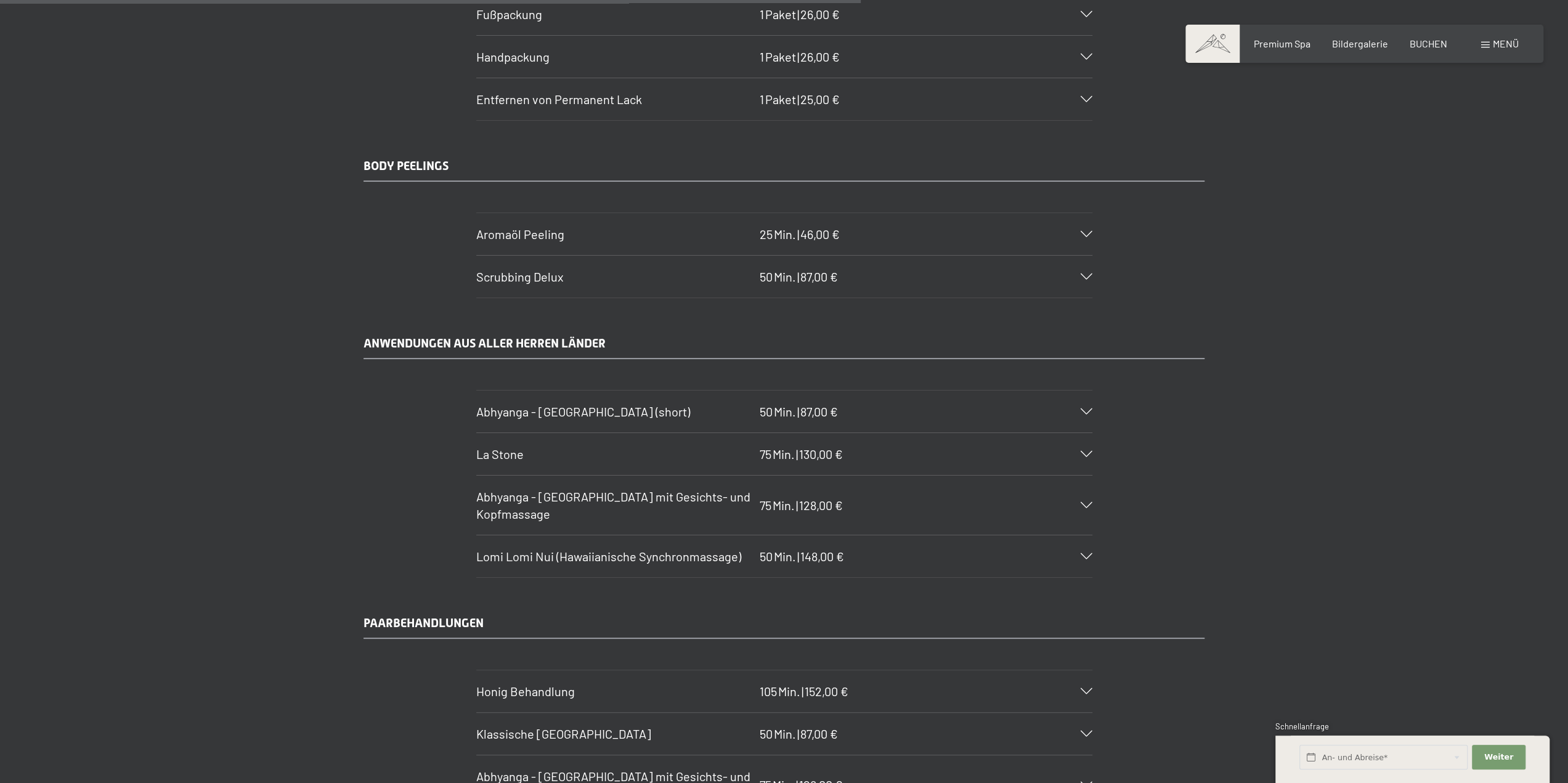
click at [547, 404] on span "Abhyanga - Ganzkörpermassage (short)" at bounding box center [583, 412] width 214 height 15
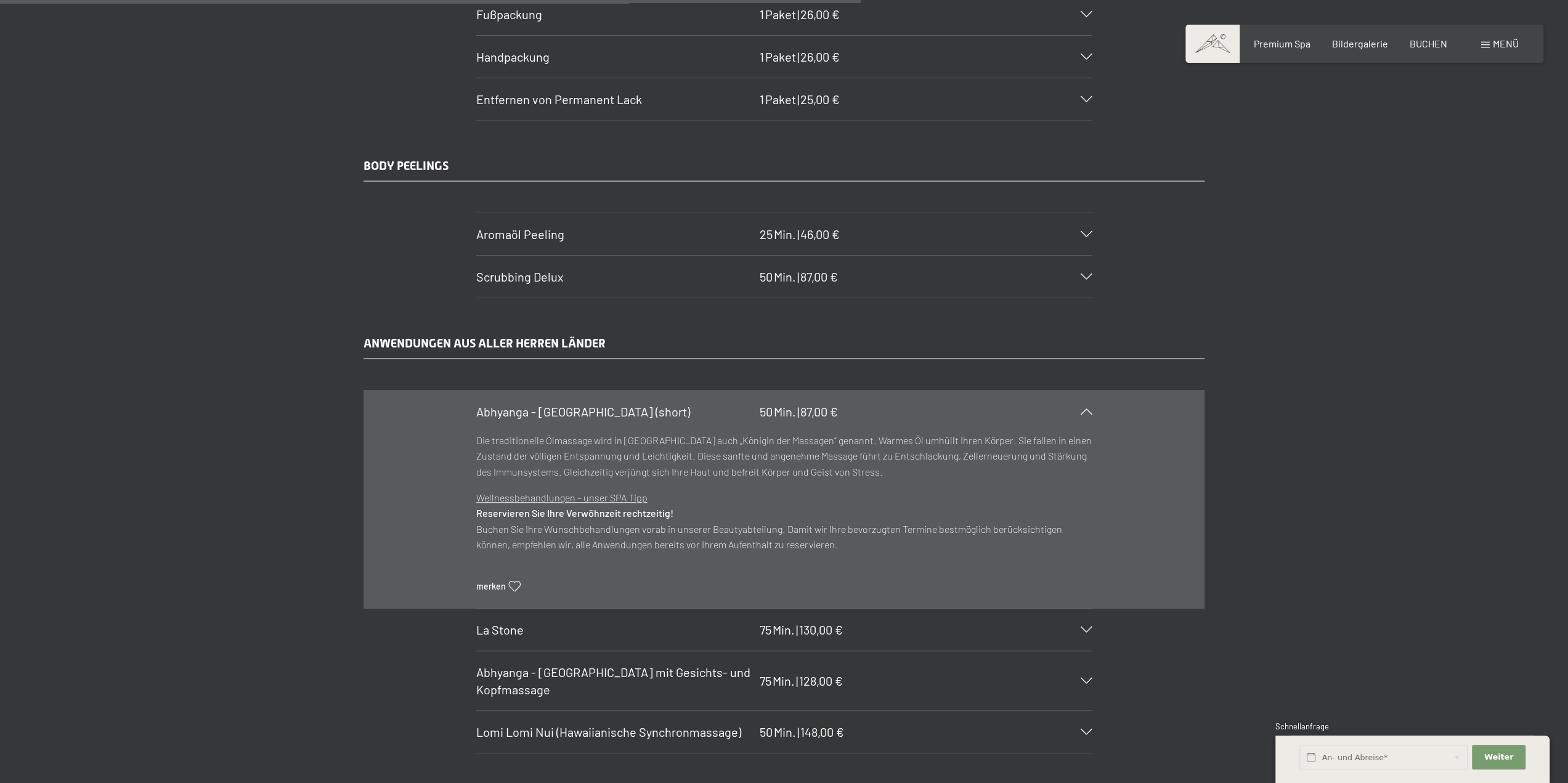
click at [547, 404] on span "Abhyanga - Ganzkörpermassage (short)" at bounding box center [583, 412] width 214 height 15
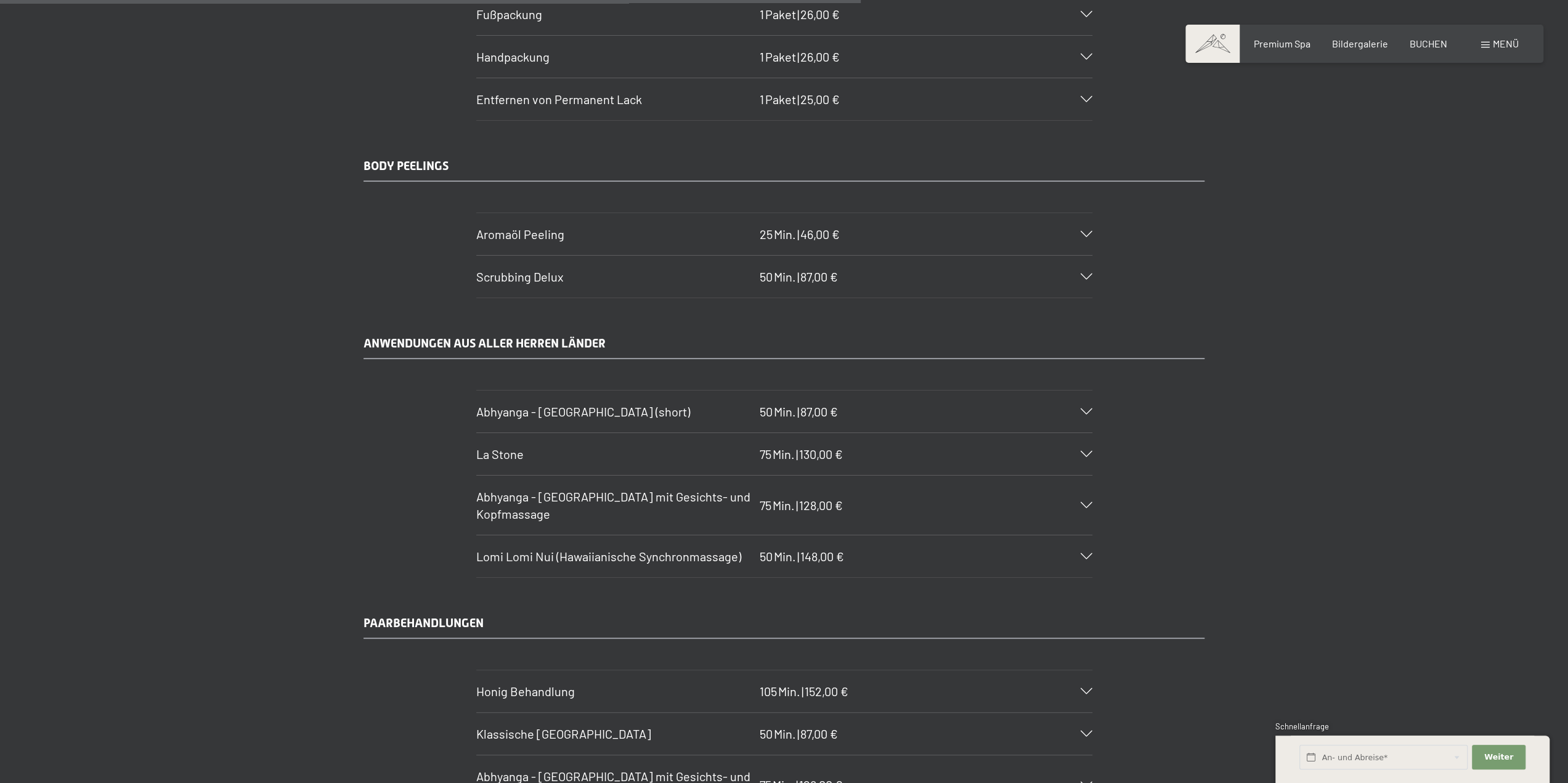
click at [551, 549] on span "Lomi Lomi Nui (Hawaiianische Synchronmassage)" at bounding box center [608, 556] width 265 height 15
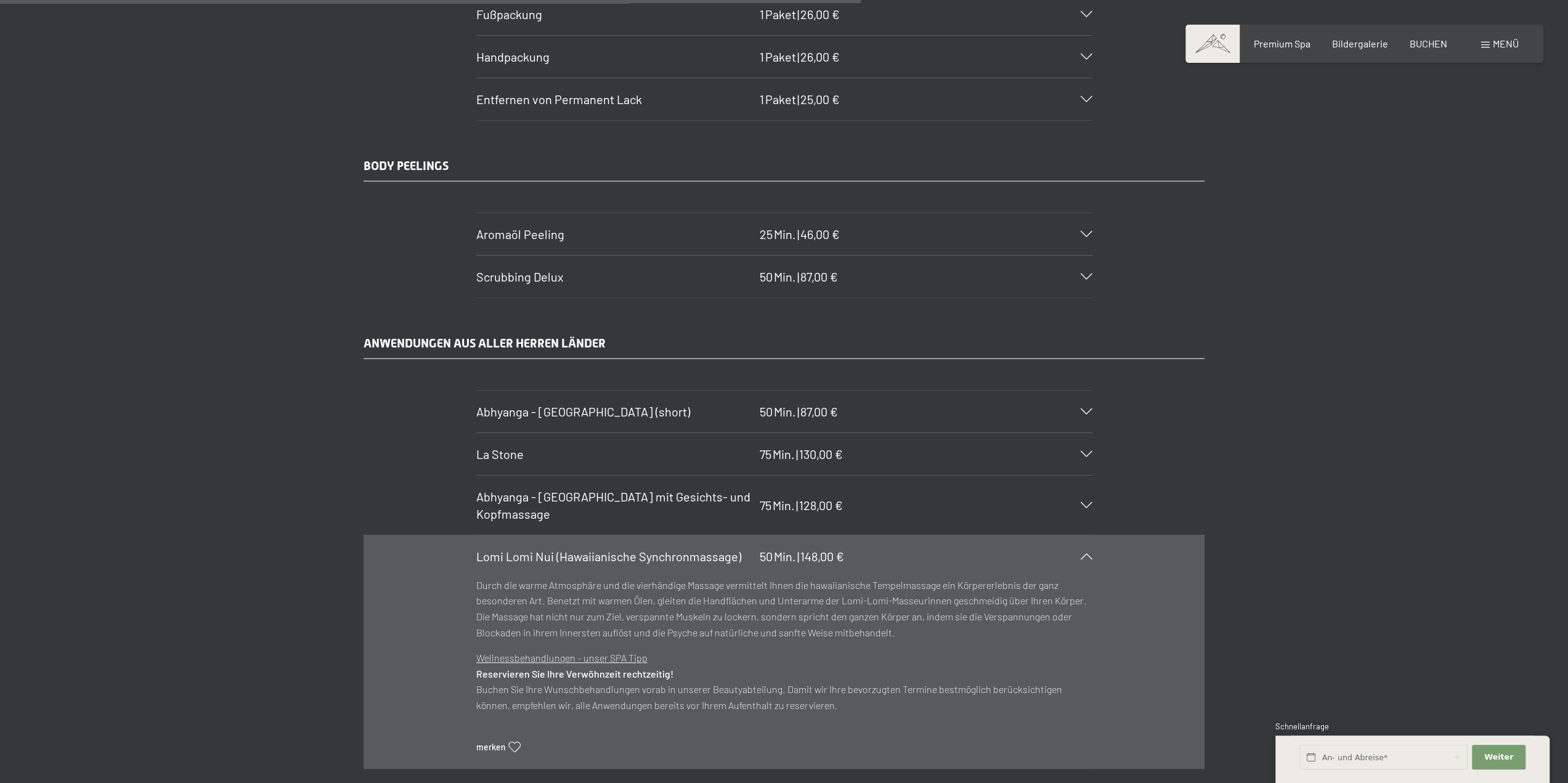
click at [551, 549] on span "Lomi Lomi Nui (Hawaiianische Synchronmassage)" at bounding box center [608, 556] width 265 height 15
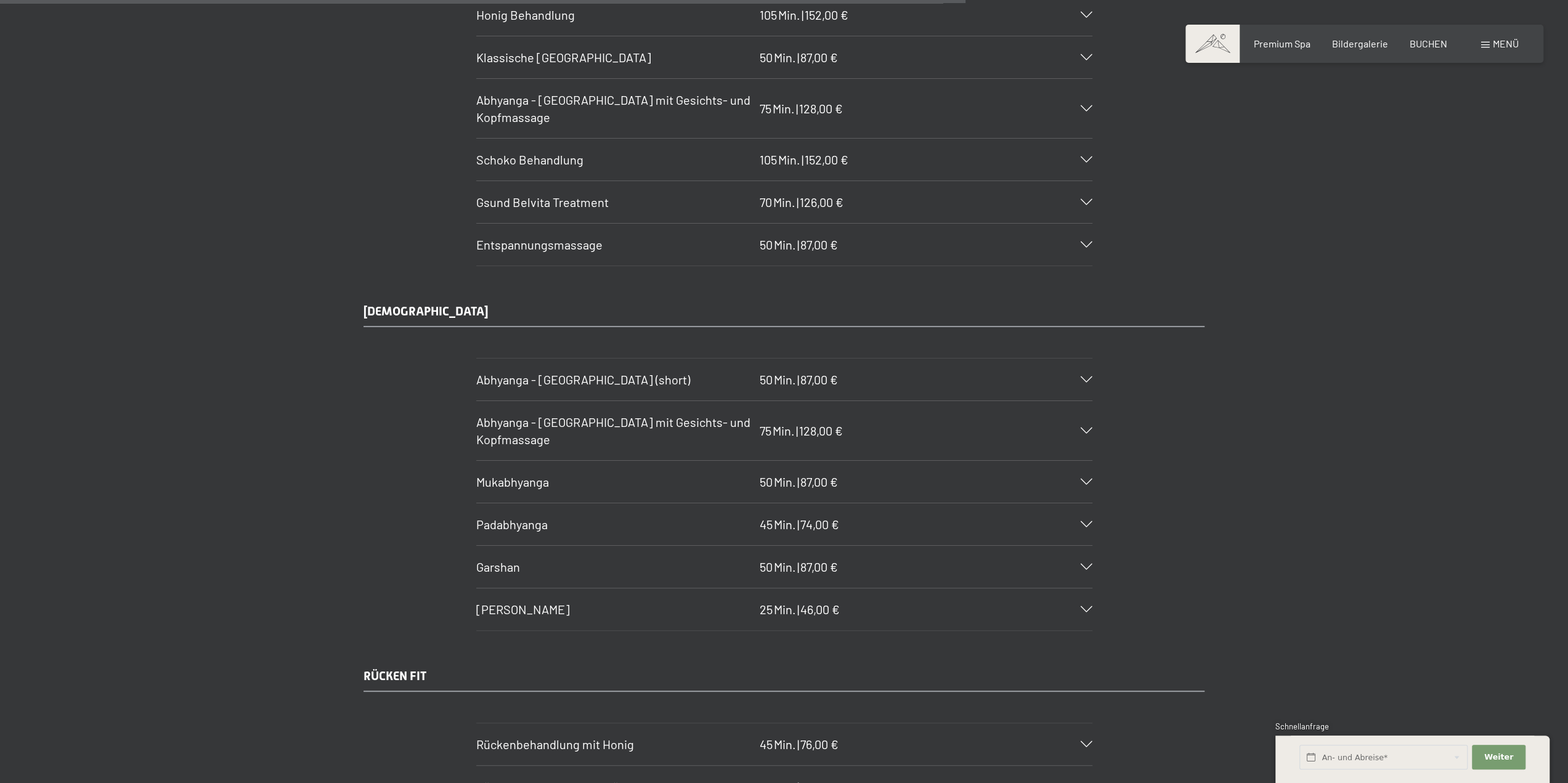
scroll to position [6160, 0]
click at [509, 473] on span "Mukabhyanga" at bounding box center [512, 481] width 73 height 15
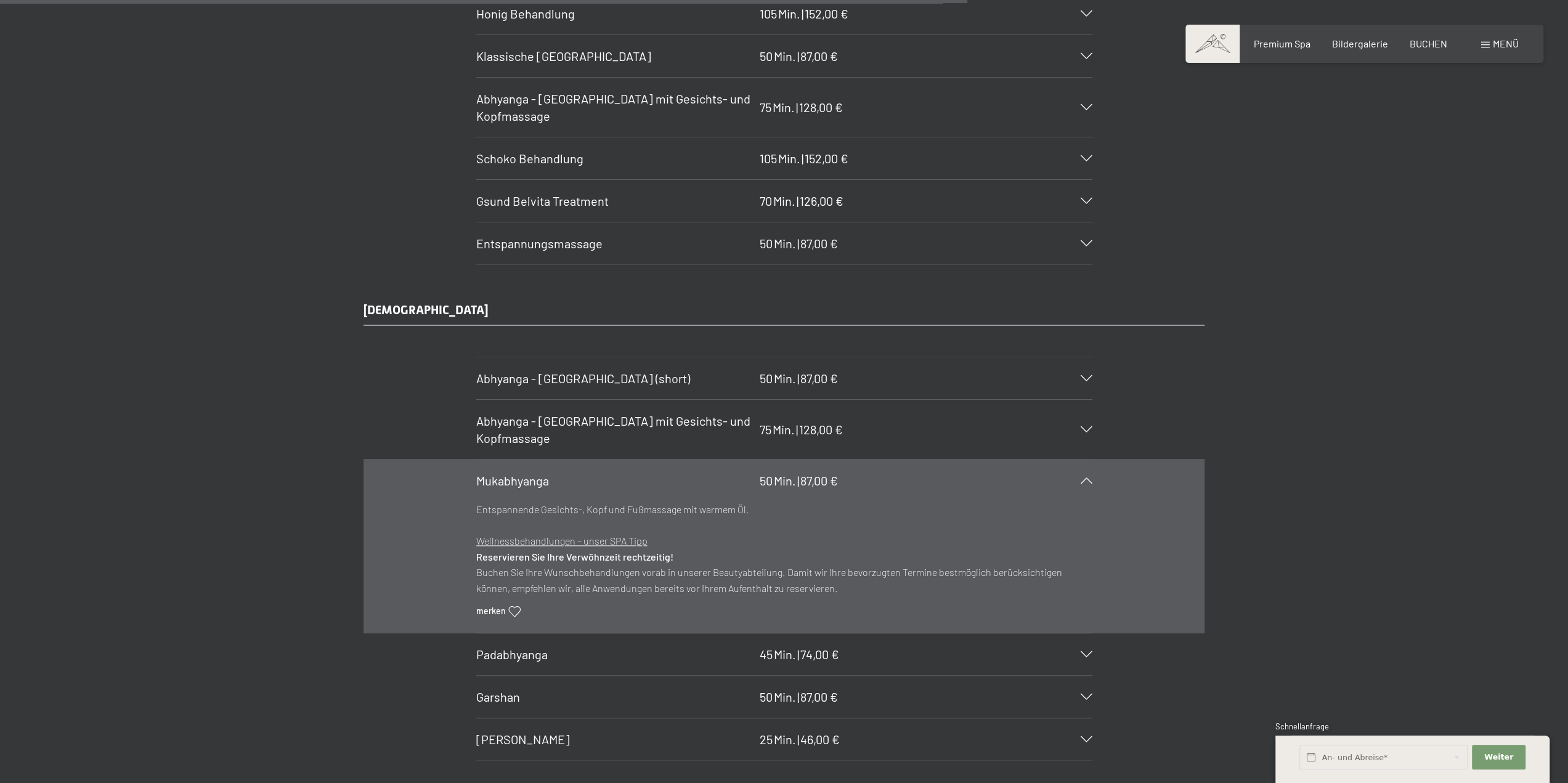
click at [509, 473] on span "Mukabhyanga" at bounding box center [512, 481] width 73 height 15
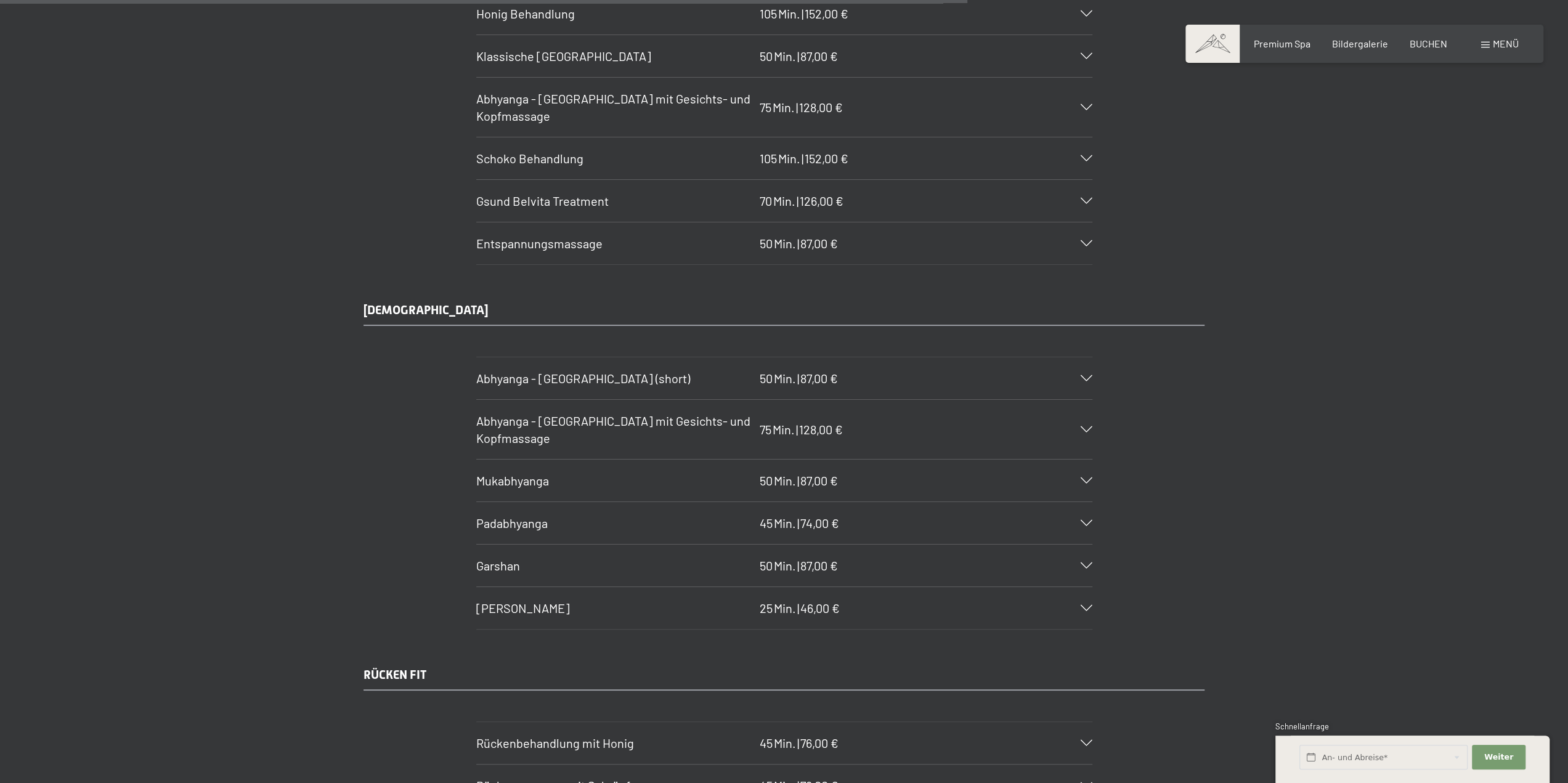
click at [524, 515] on span "Padabhyanga" at bounding box center [512, 523] width 71 height 15
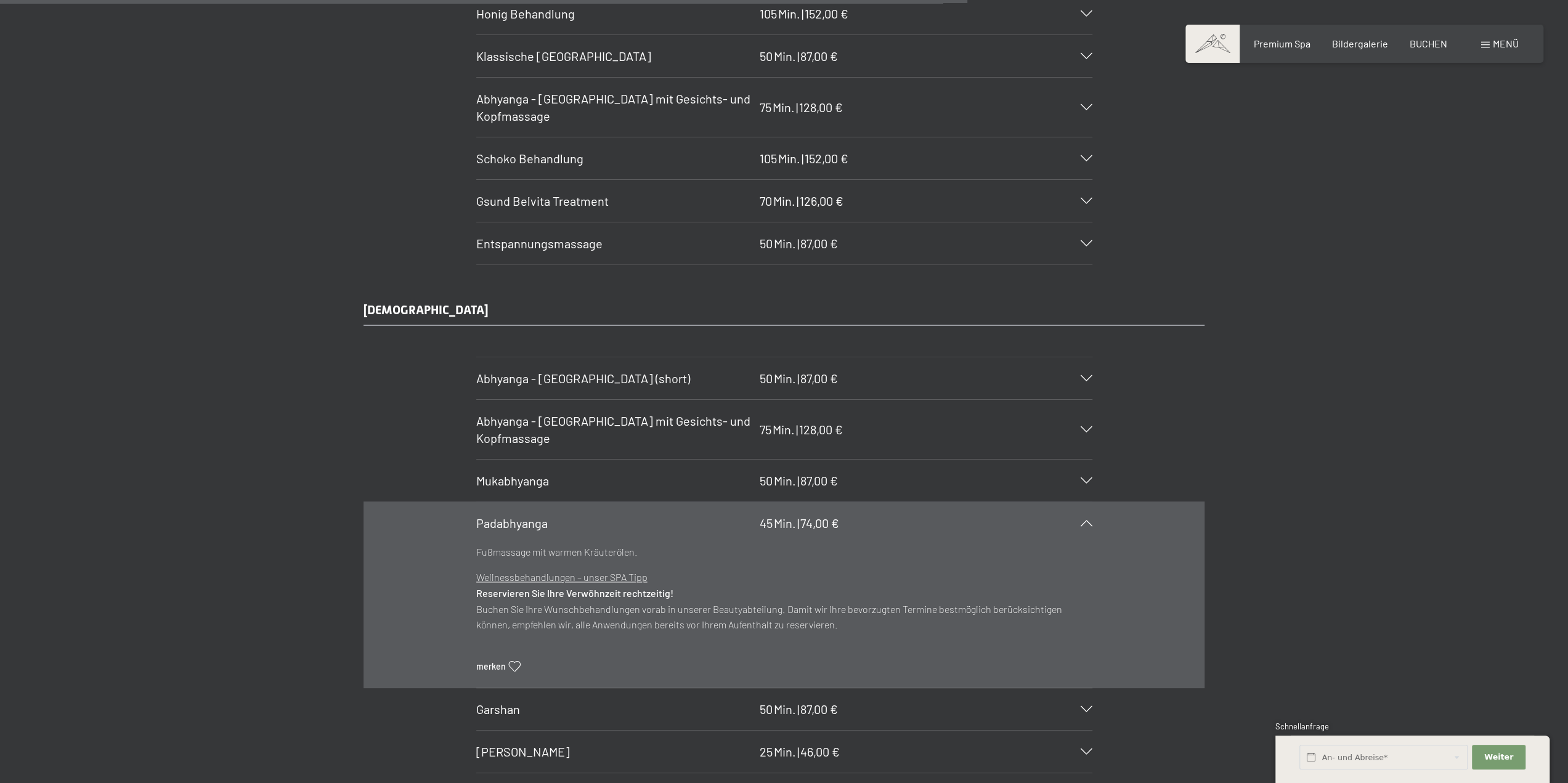
click at [524, 515] on span "Padabhyanga" at bounding box center [512, 523] width 71 height 15
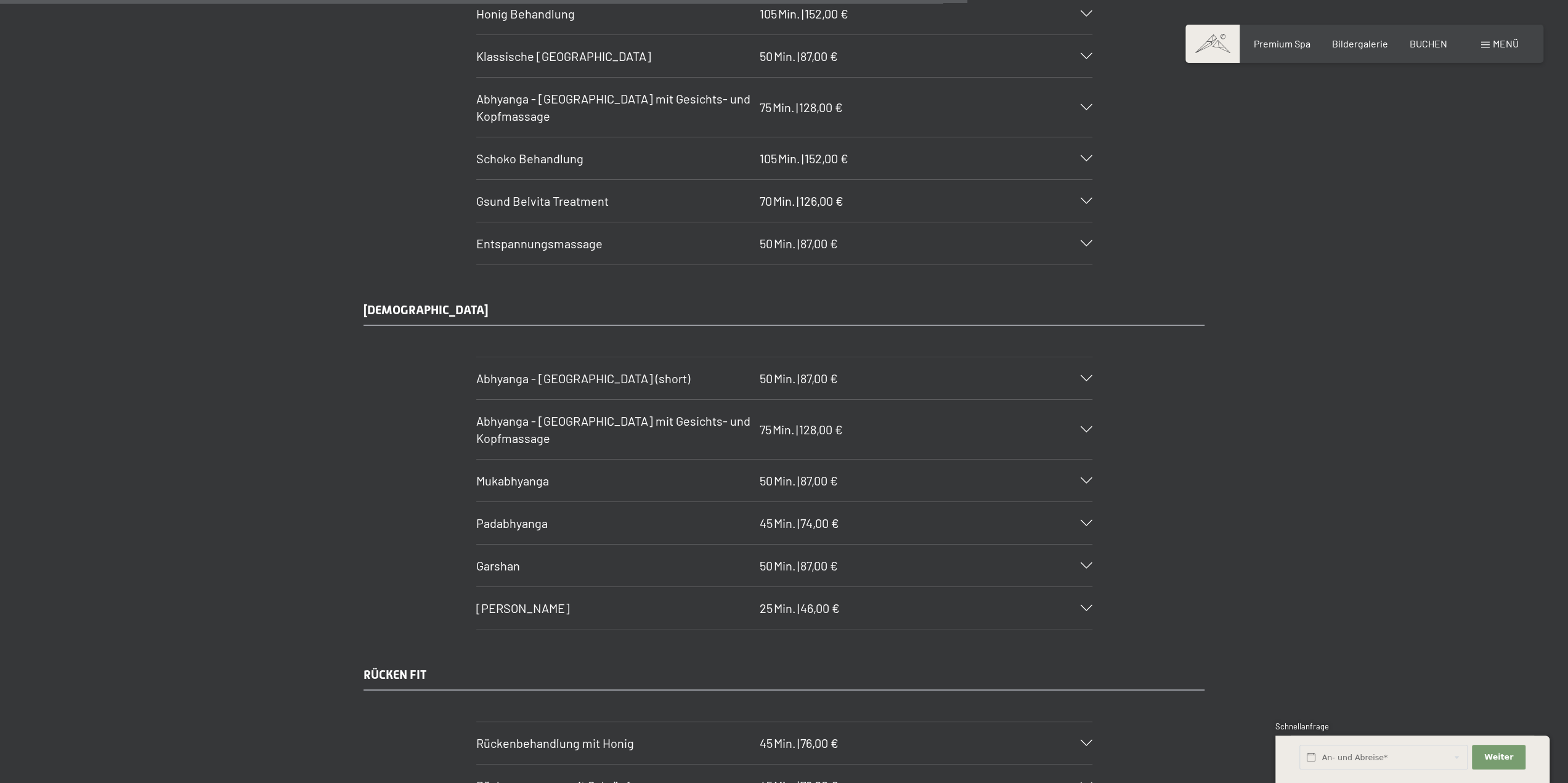
click at [503, 558] on span "Garshan" at bounding box center [498, 566] width 44 height 15
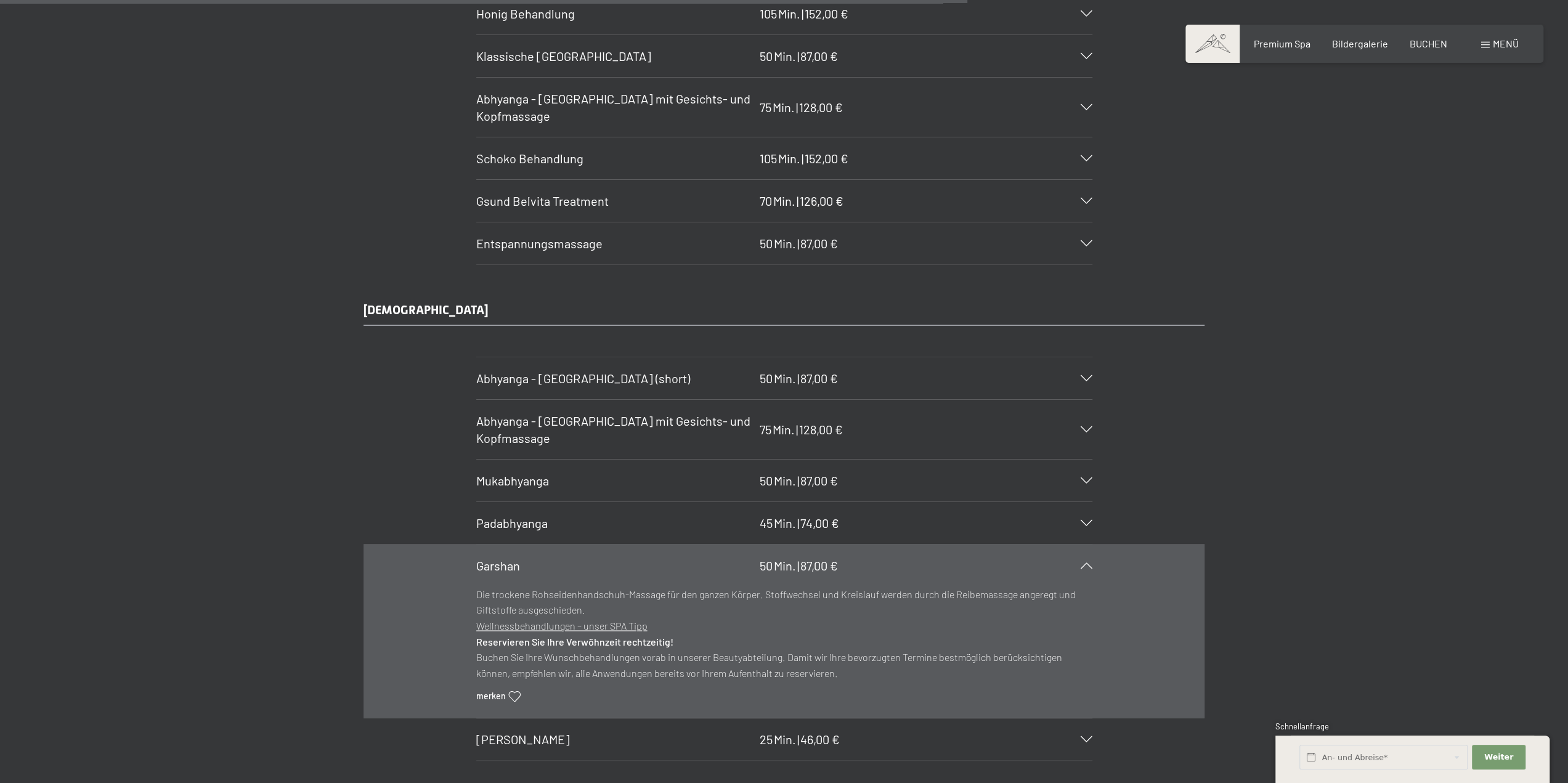
click at [501, 558] on span "Garshan" at bounding box center [498, 566] width 44 height 15
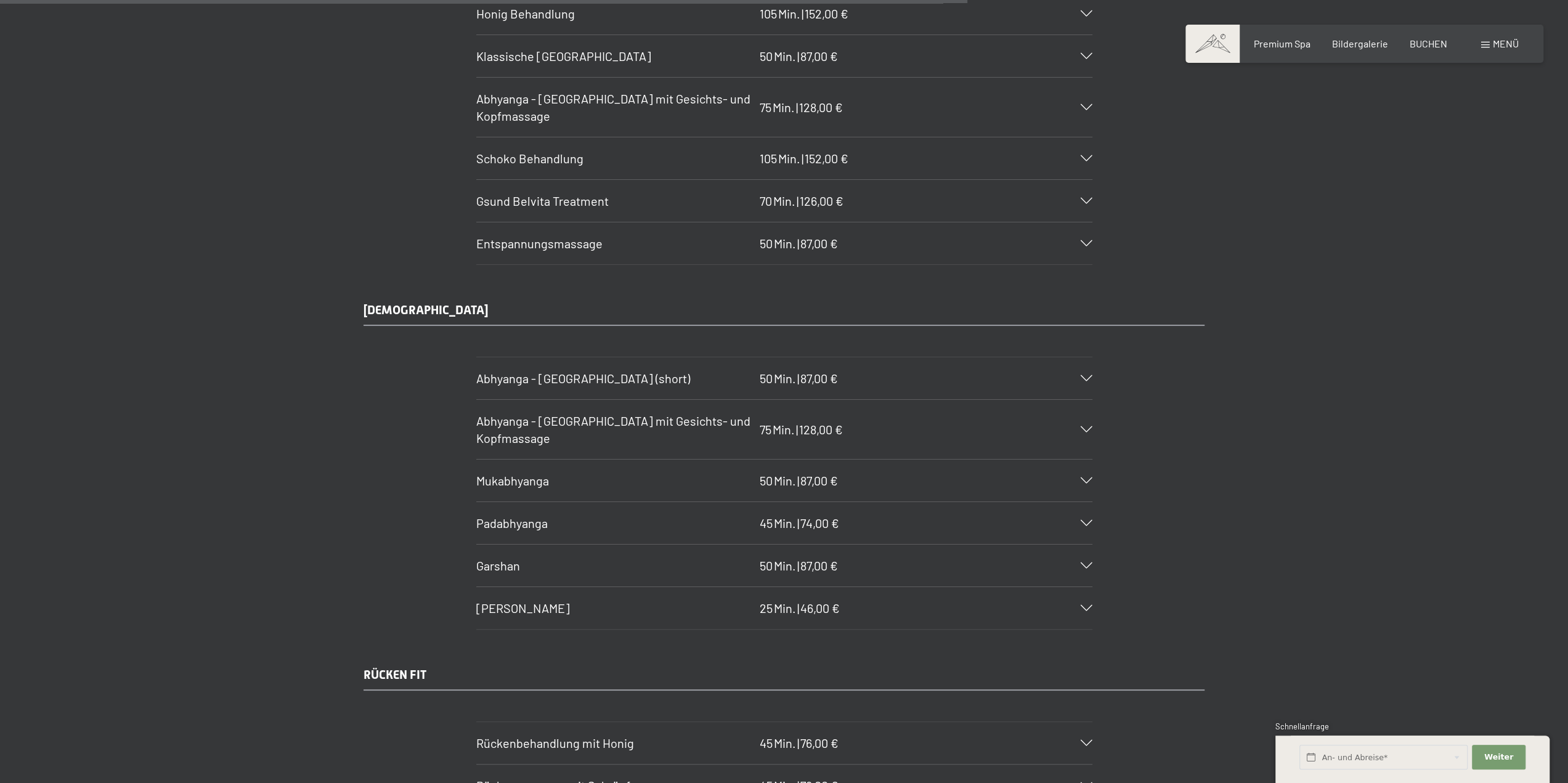
click at [508, 601] on span "Shiro Abhyanga" at bounding box center [523, 608] width 94 height 15
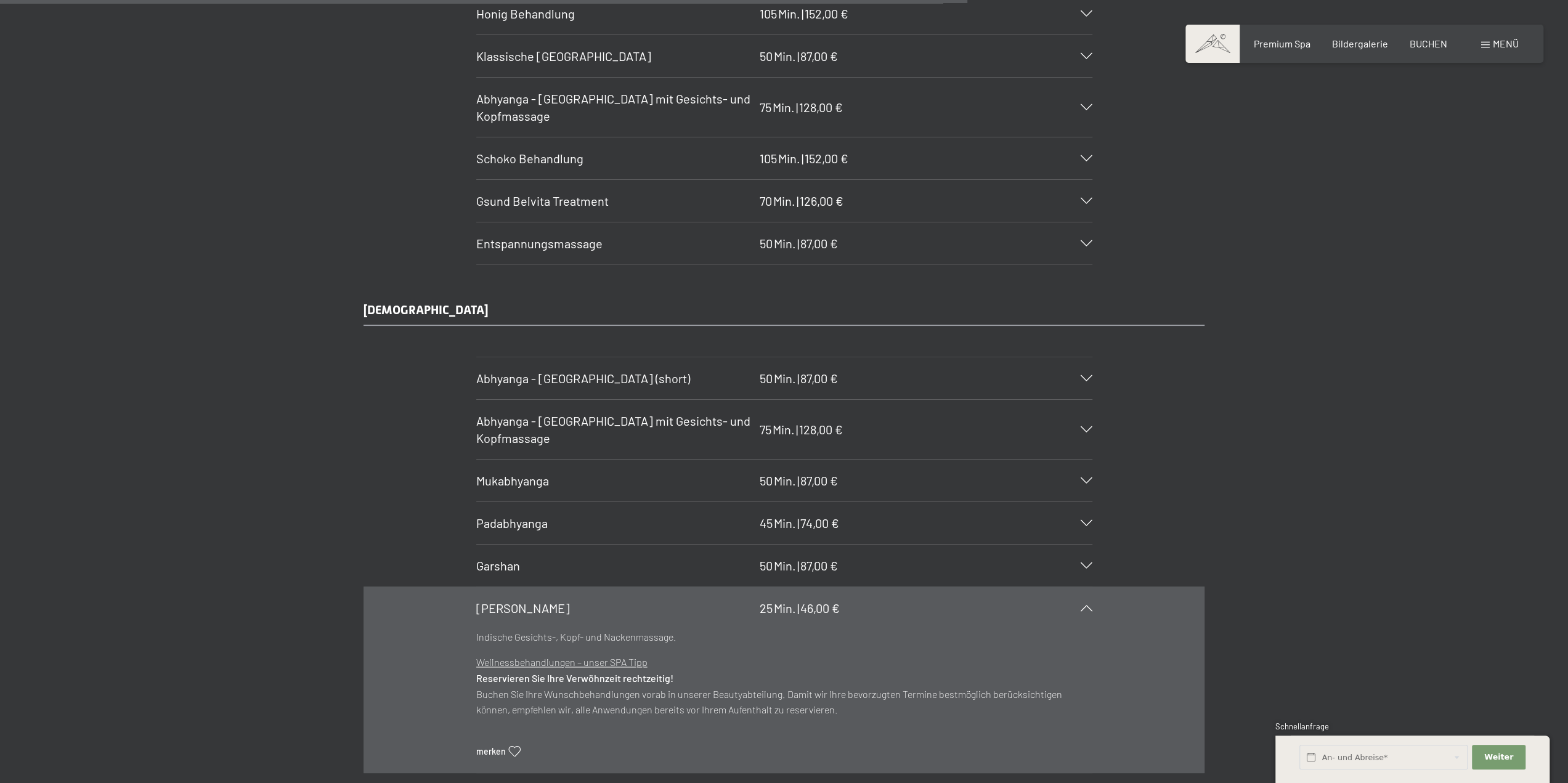
click at [508, 601] on span "Shiro Abhyanga" at bounding box center [523, 608] width 94 height 15
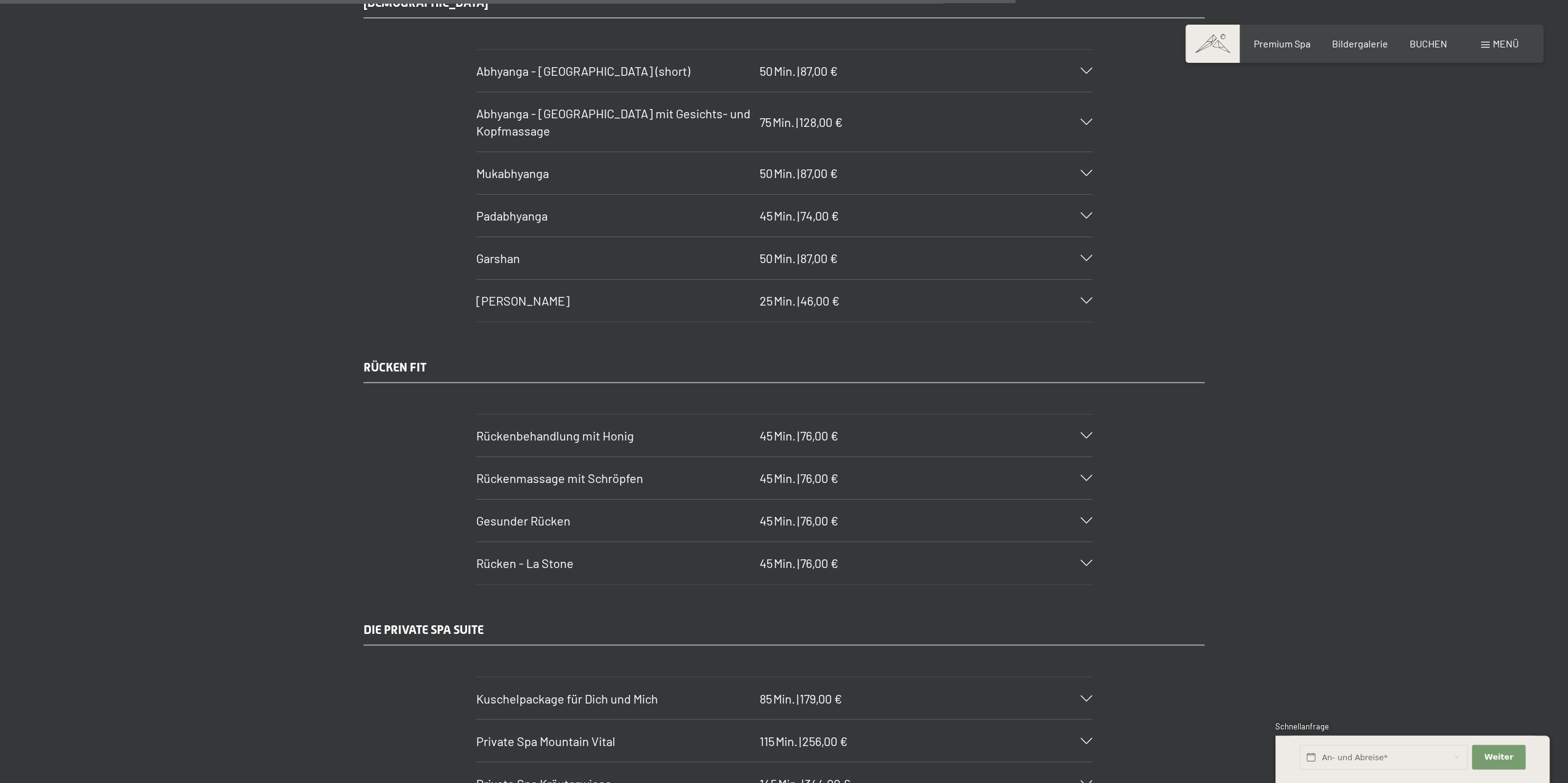
scroll to position [6468, 0]
click at [521, 470] on span "Rückenmassage mit Schröpfen" at bounding box center [560, 478] width 167 height 15
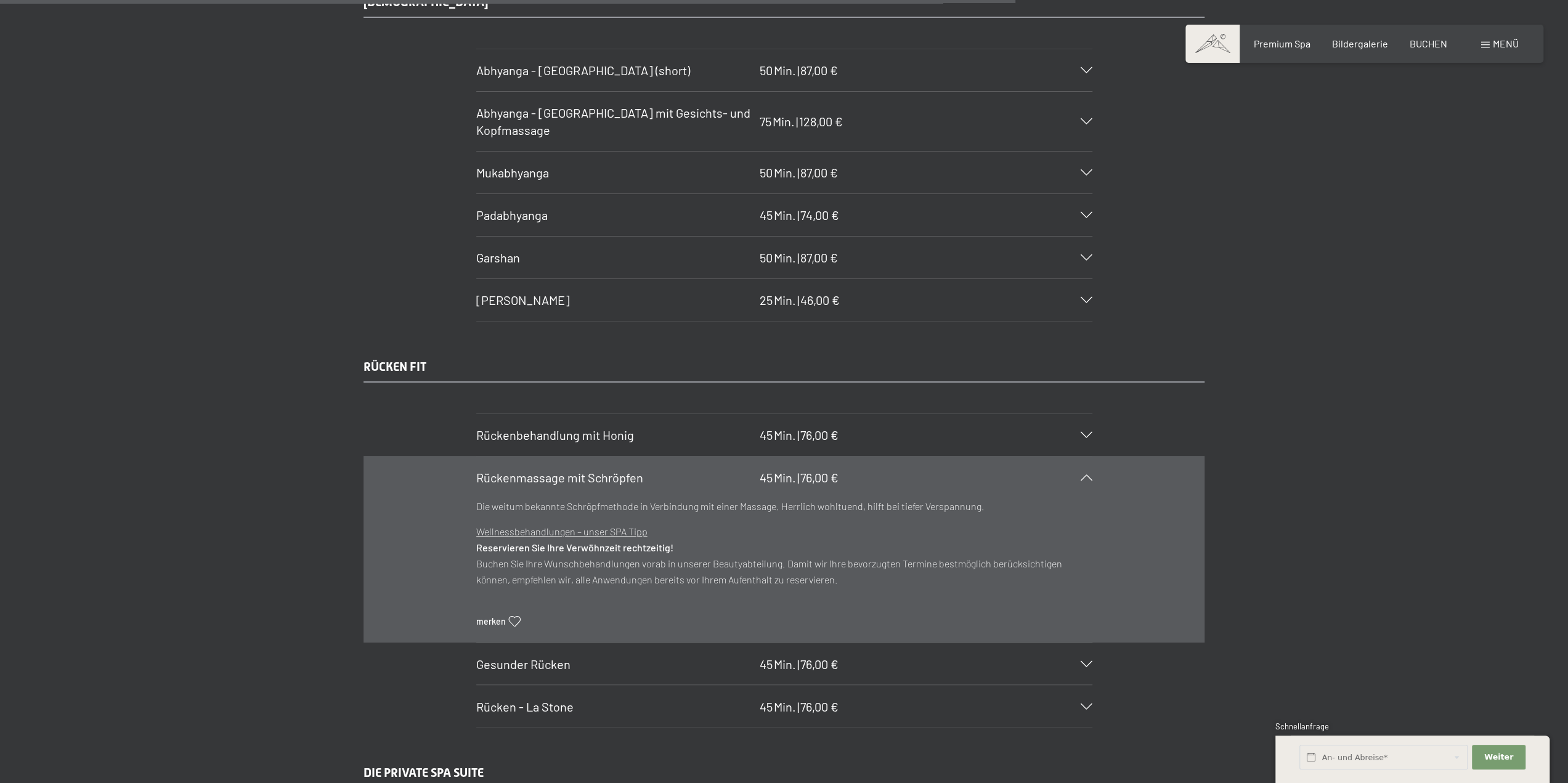
click at [521, 470] on span "Rückenmassage mit Schröpfen" at bounding box center [560, 478] width 167 height 15
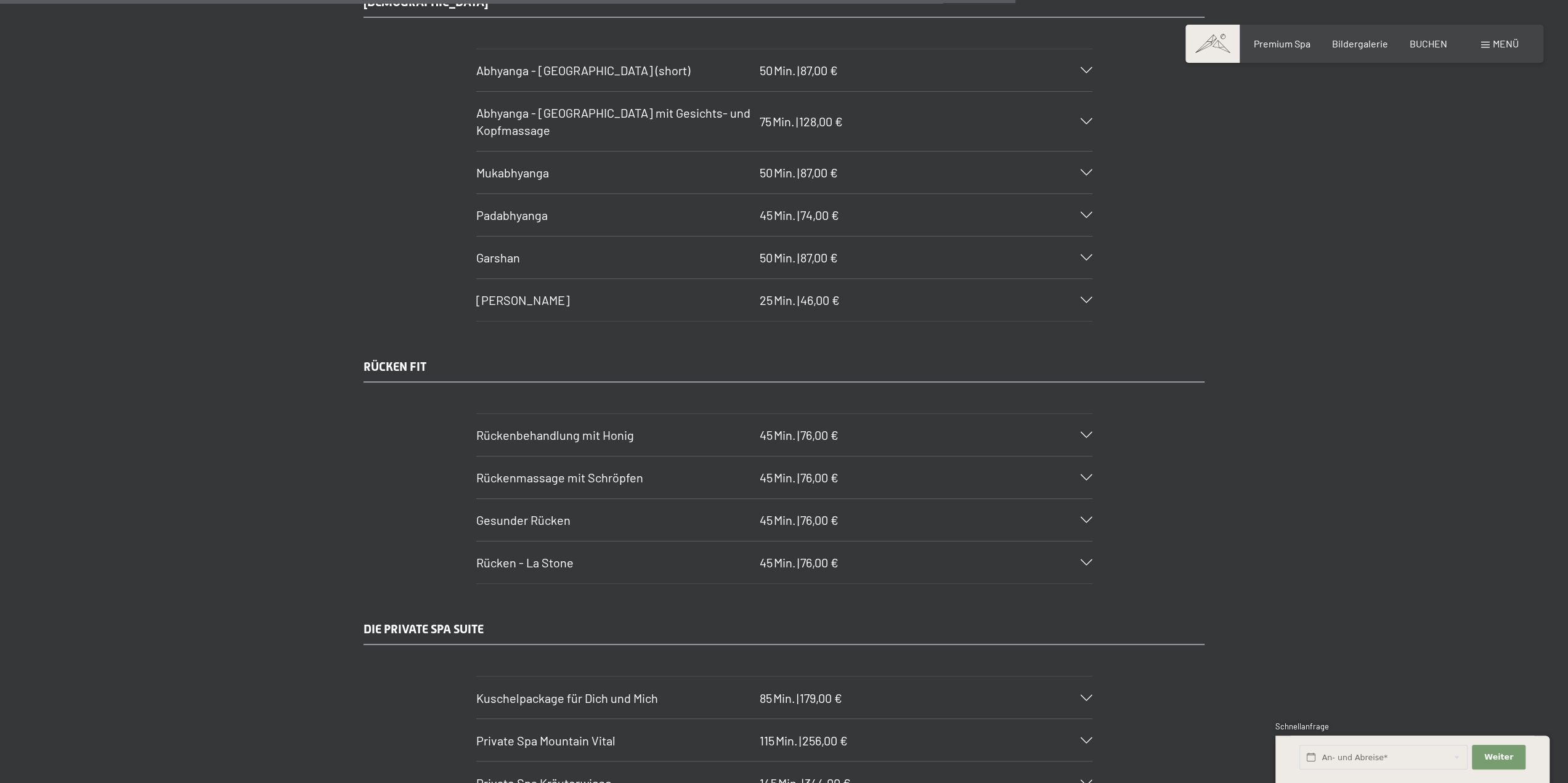
click at [491, 512] on span "Gesunder Rücken" at bounding box center [524, 520] width 95 height 15
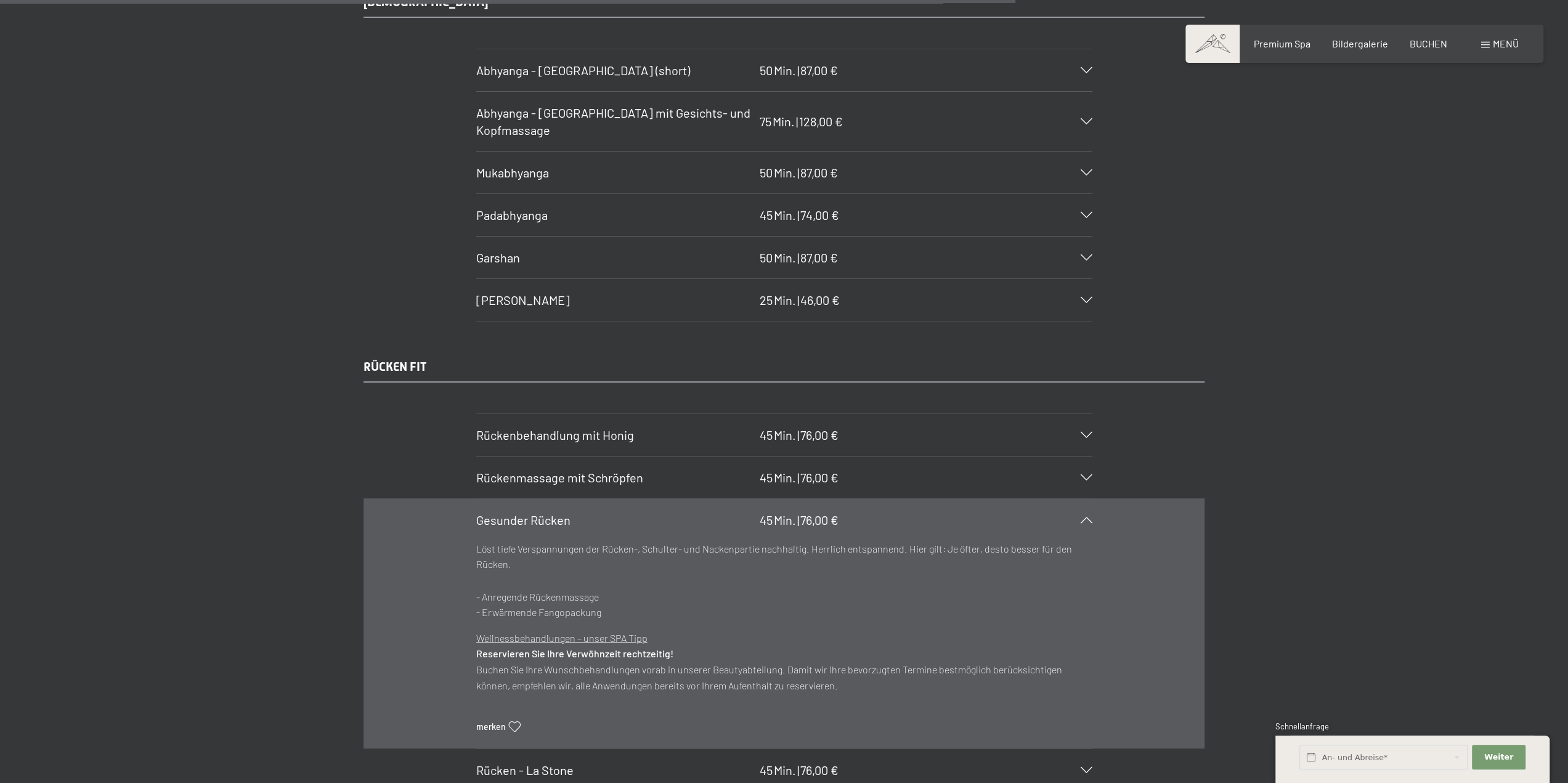
click at [491, 512] on span "Gesunder Rücken" at bounding box center [524, 520] width 95 height 15
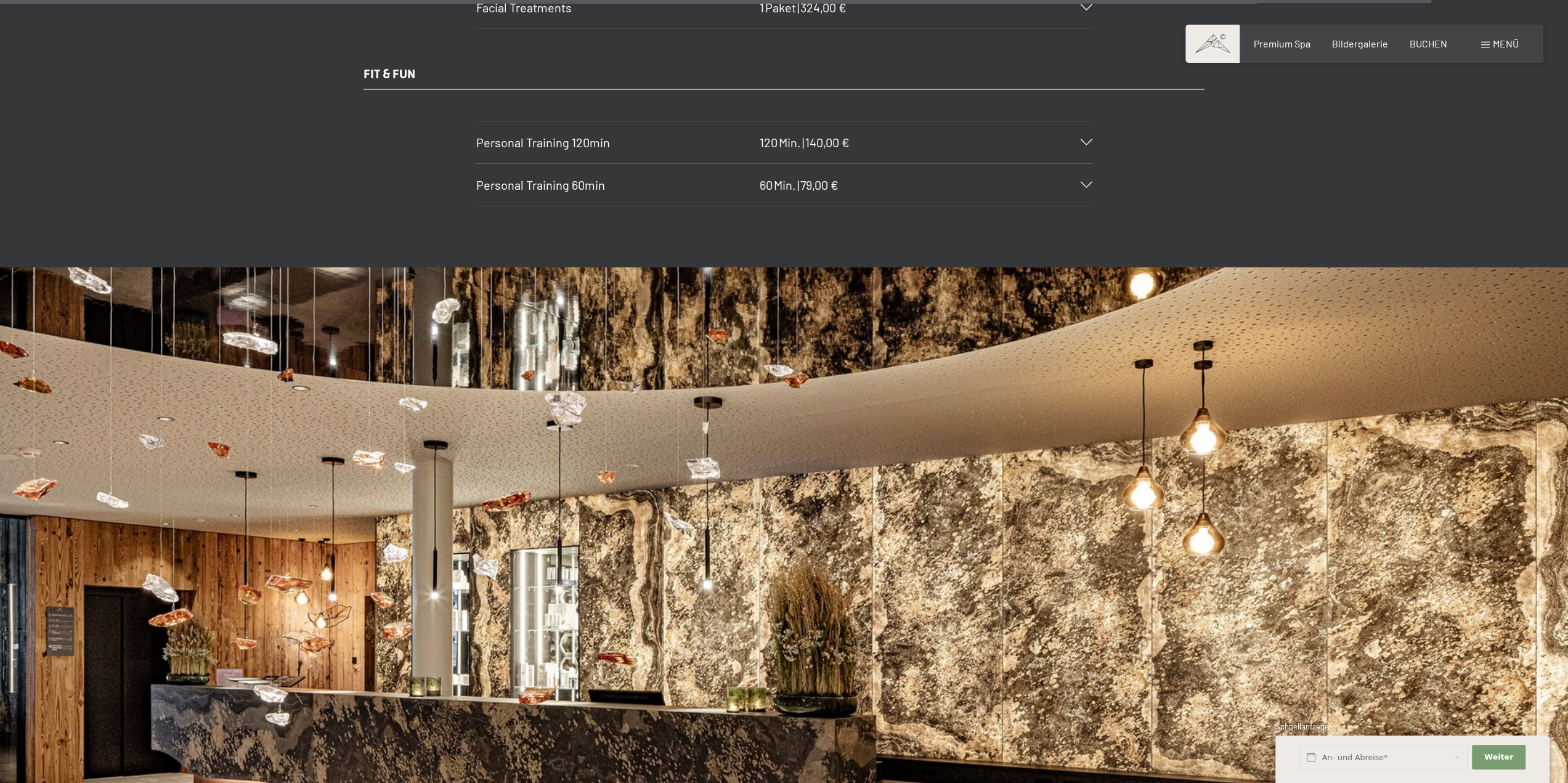
scroll to position [9116, 0]
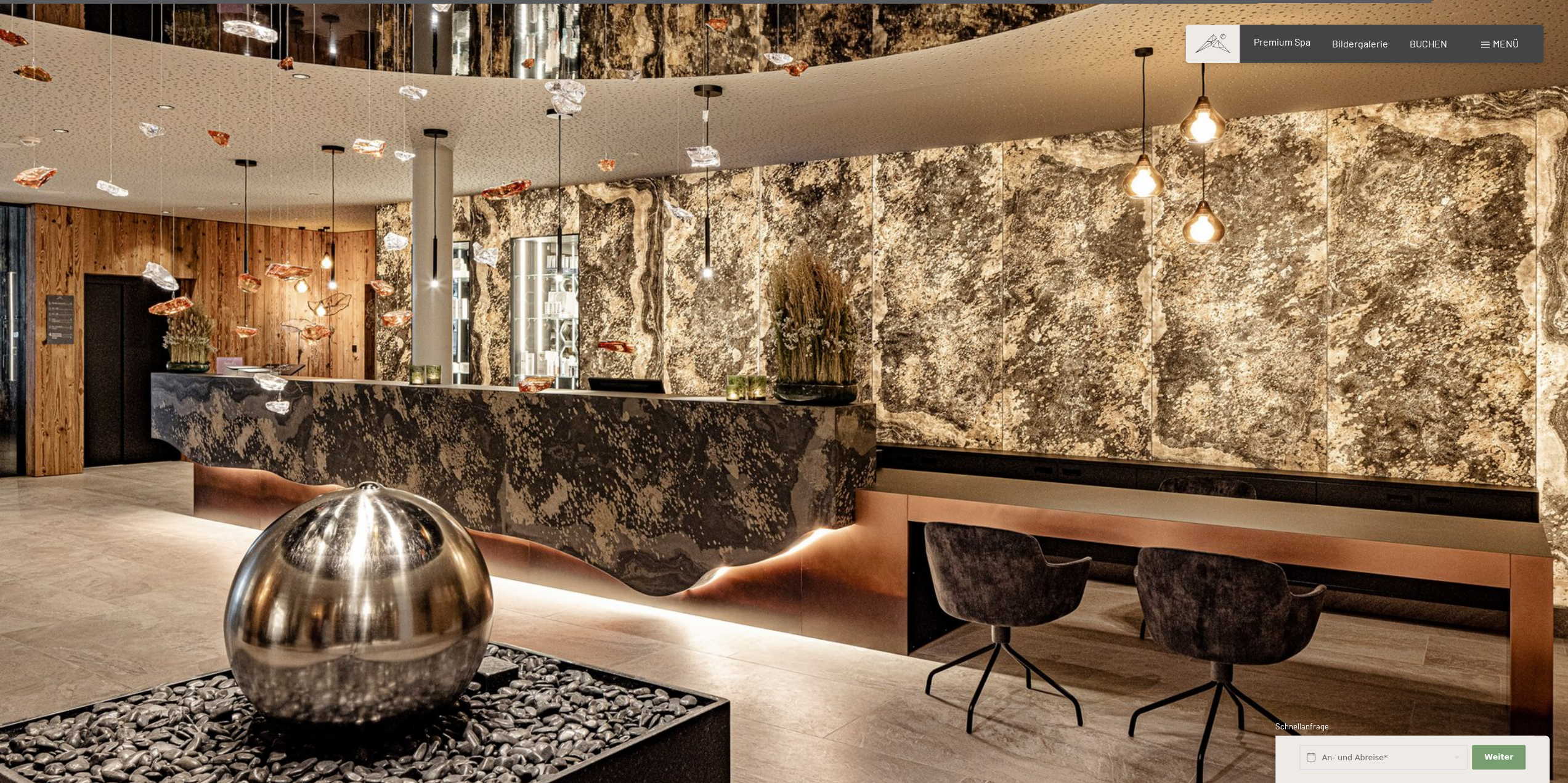
click at [1291, 45] on span "Premium Spa" at bounding box center [1282, 42] width 57 height 12
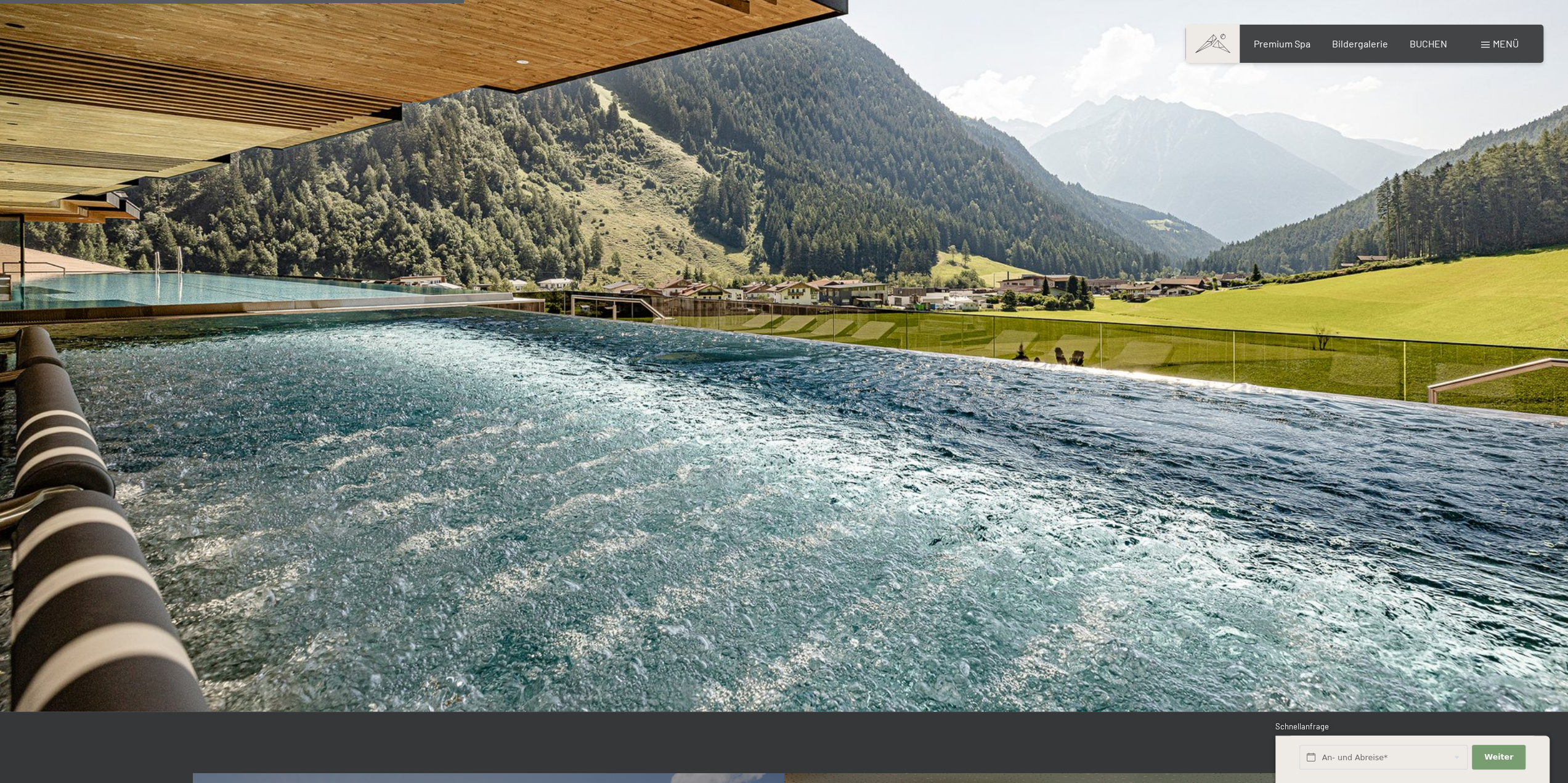
scroll to position [3018, 0]
